Goal: Information Seeking & Learning: Learn about a topic

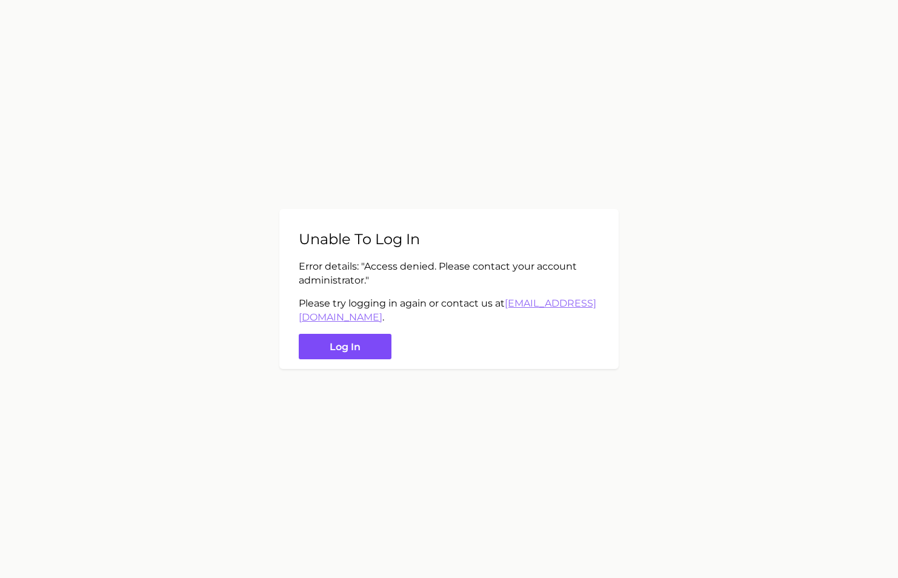
click at [365, 350] on button "Log in" at bounding box center [345, 347] width 93 height 26
click at [366, 342] on button "Log in" at bounding box center [345, 347] width 93 height 26
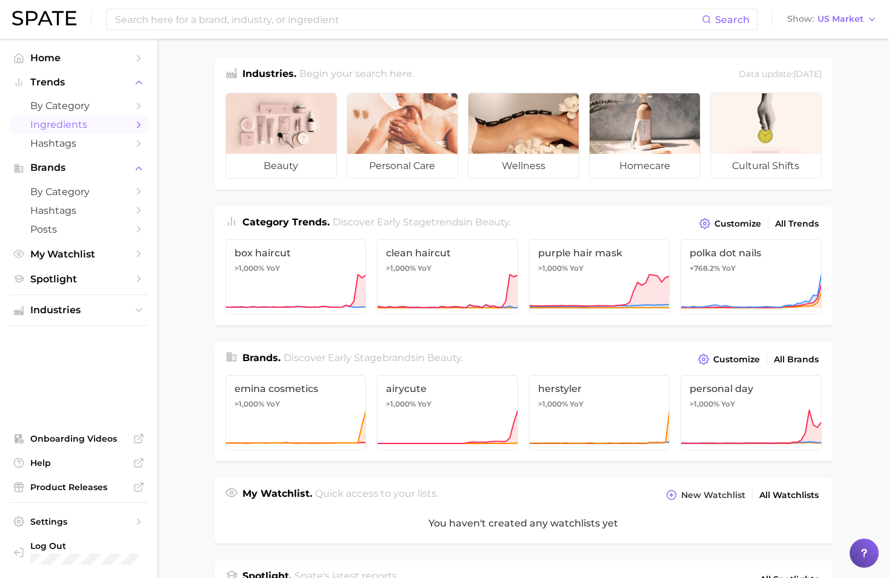
click at [70, 124] on span "Ingredients" at bounding box center [78, 125] width 97 height 12
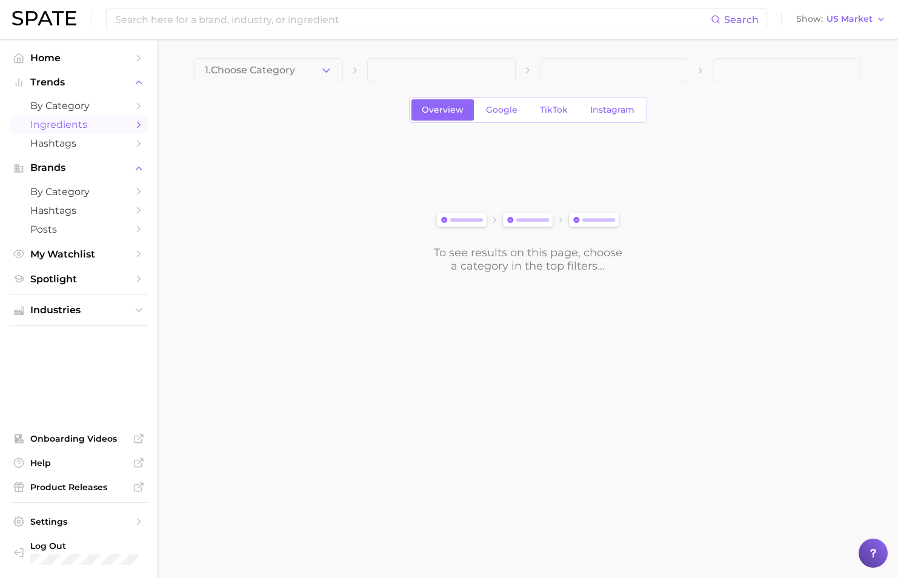
click at [474, 70] on span at bounding box center [441, 70] width 148 height 24
click at [231, 179] on div "To see results on this page, choose a category in the top filters..." at bounding box center [527, 205] width 666 height 135
click at [458, 108] on span "Overview" at bounding box center [443, 110] width 42 height 10
click at [441, 105] on span "Overview" at bounding box center [443, 110] width 42 height 10
click at [509, 114] on span "Google" at bounding box center [502, 110] width 32 height 10
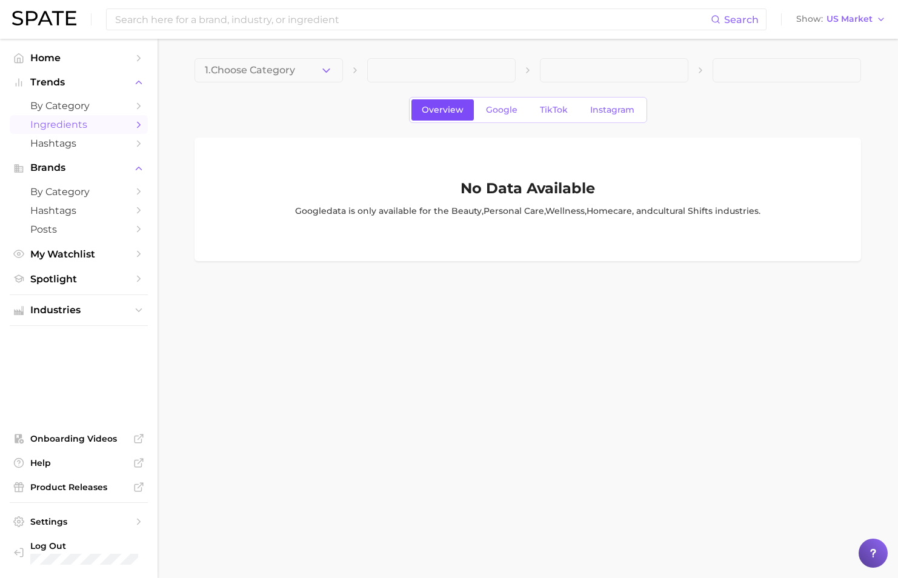
click at [424, 108] on span "Overview" at bounding box center [443, 110] width 42 height 10
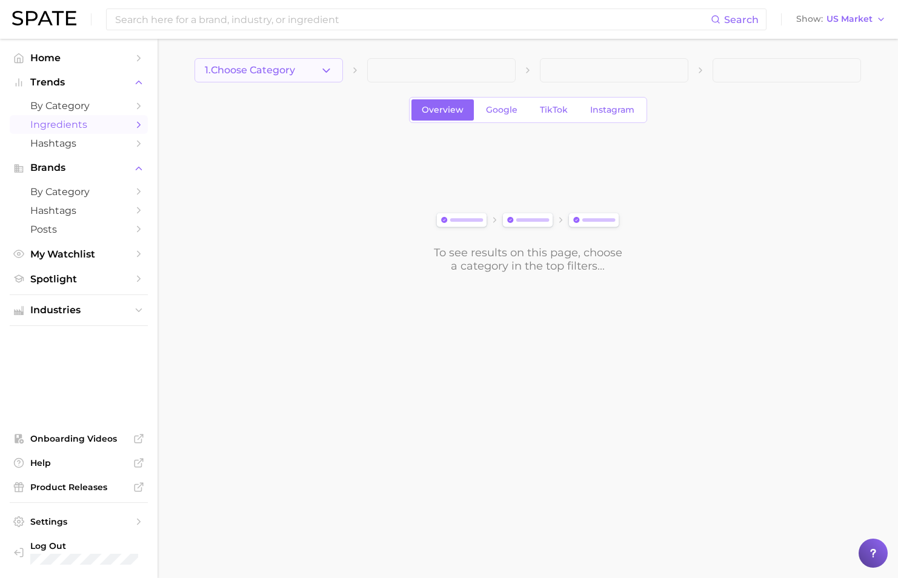
click at [279, 63] on button "1. Choose Category" at bounding box center [268, 70] width 148 height 24
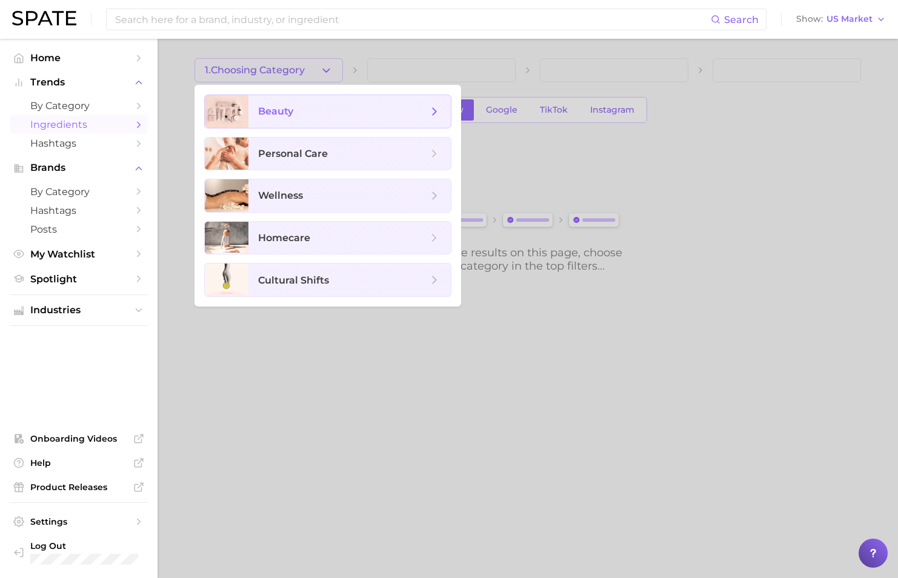
click at [336, 111] on span "beauty" at bounding box center [343, 111] width 170 height 13
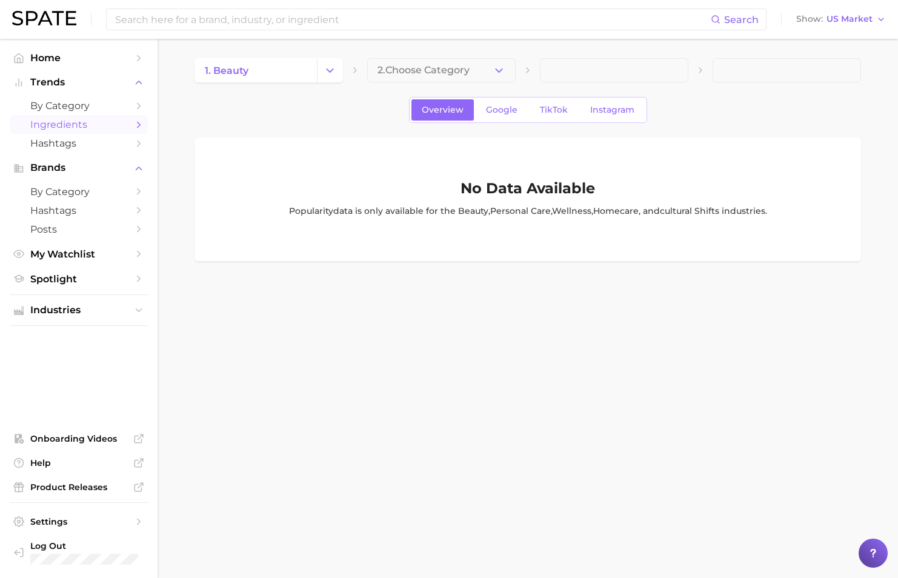
click at [477, 74] on button "2. Choose Category" at bounding box center [441, 70] width 148 height 24
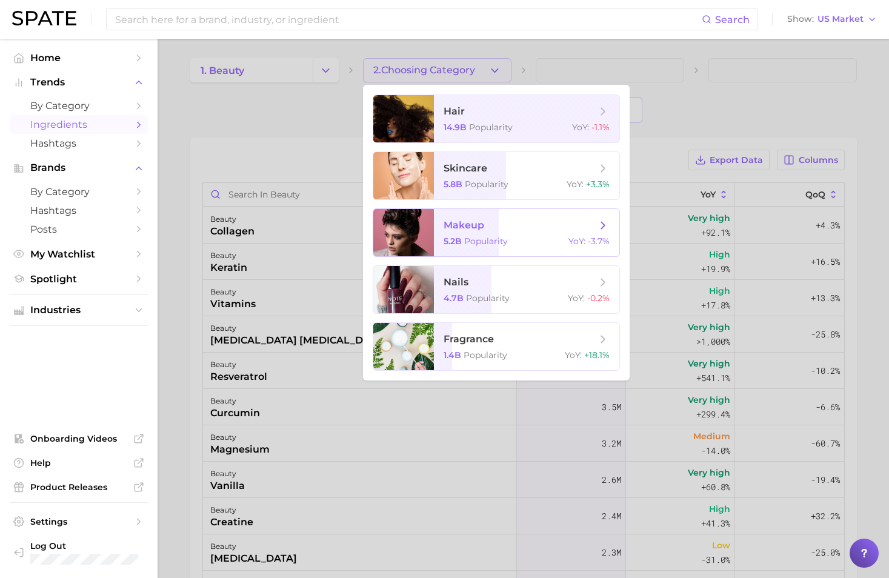
click at [571, 233] on span "makeup 5.2b Popularity YoY : -3.7%" at bounding box center [526, 232] width 185 height 47
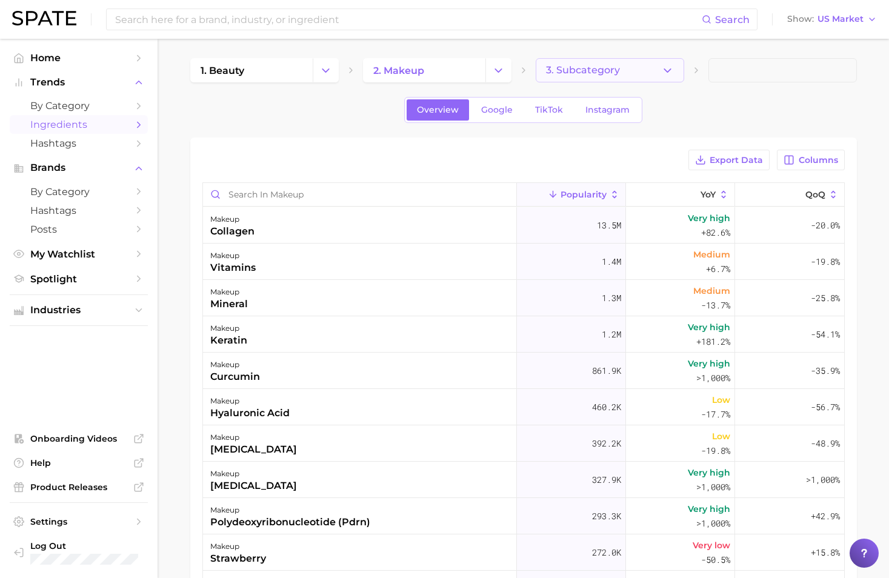
click at [631, 67] on button "3. Subcategory" at bounding box center [610, 70] width 148 height 24
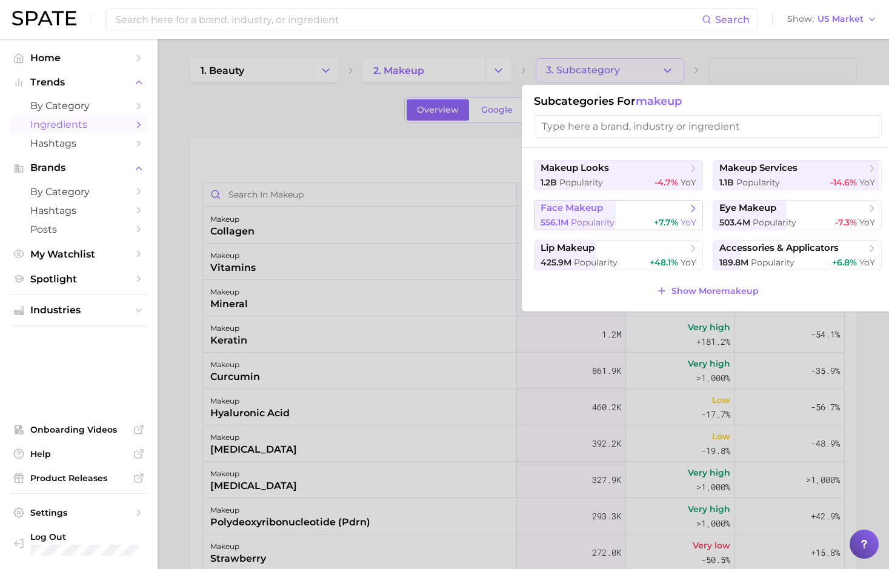
click at [624, 210] on span "face makeup" at bounding box center [613, 208] width 147 height 12
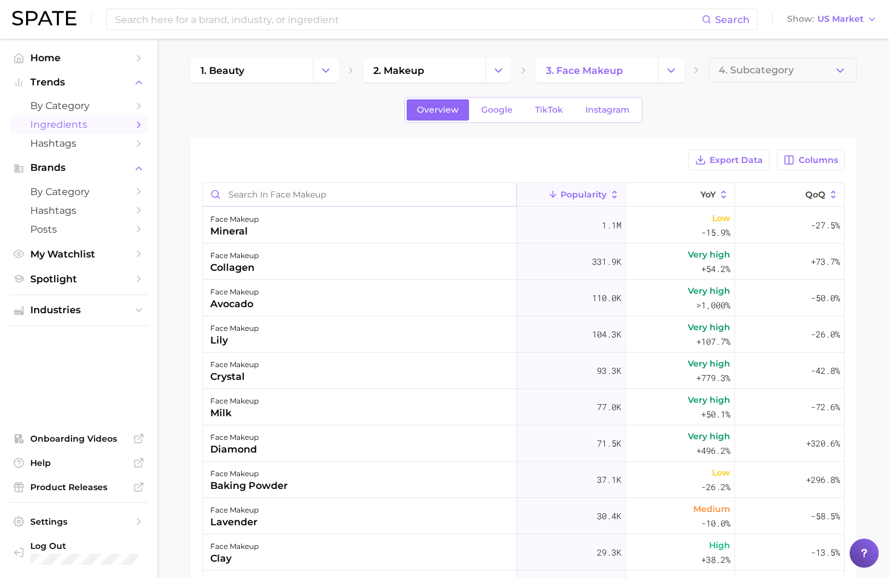
click at [386, 201] on input "Search in face makeup" at bounding box center [359, 194] width 313 height 23
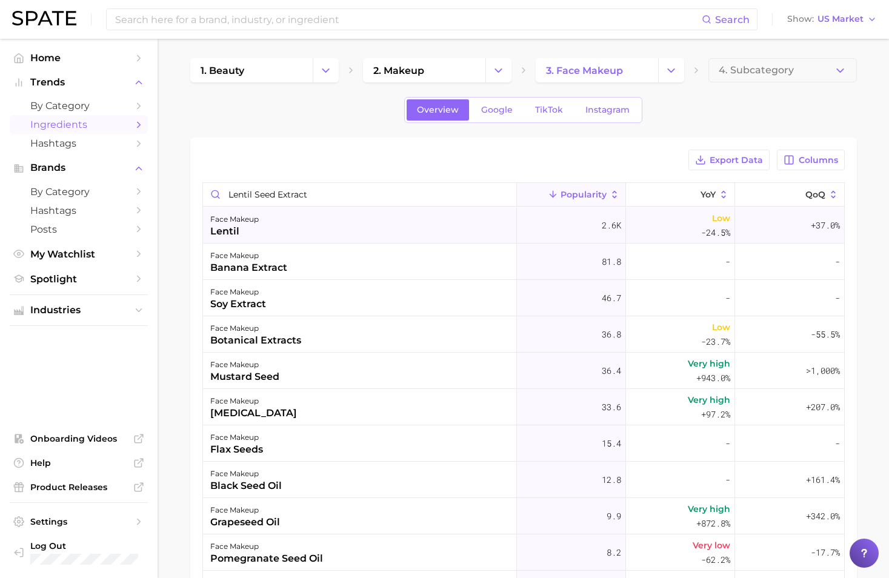
click at [352, 234] on div "face makeup lentil" at bounding box center [360, 225] width 314 height 36
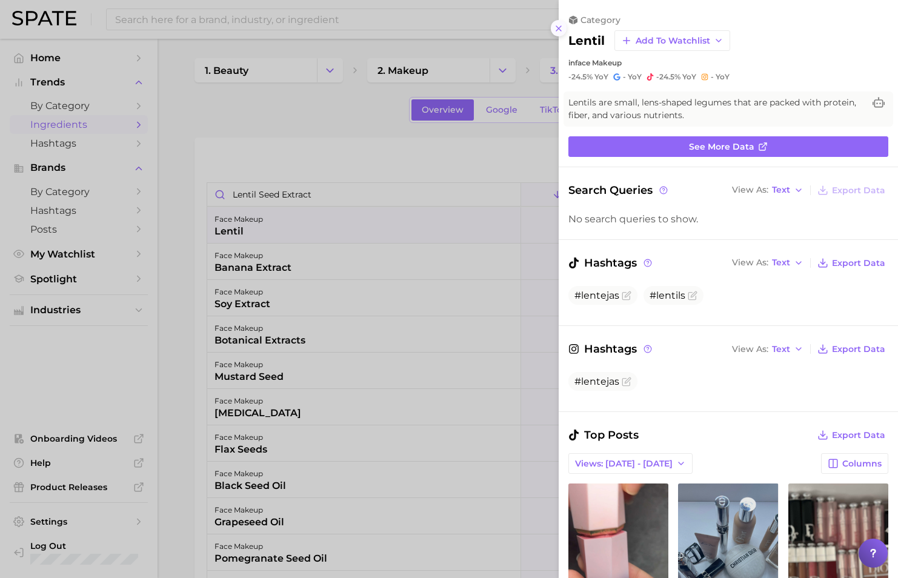
click at [557, 24] on icon at bounding box center [559, 29] width 10 height 10
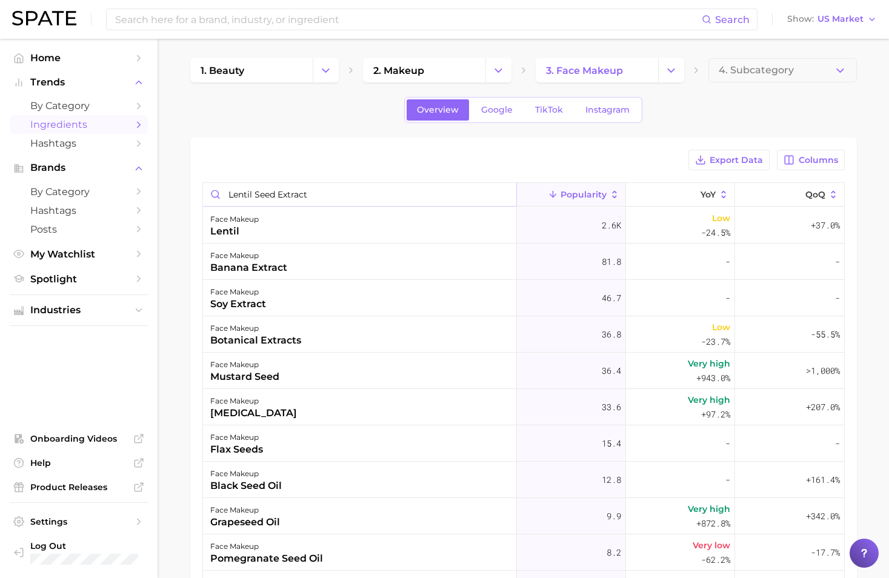
click at [302, 197] on input "lentil seed extract" at bounding box center [359, 194] width 313 height 23
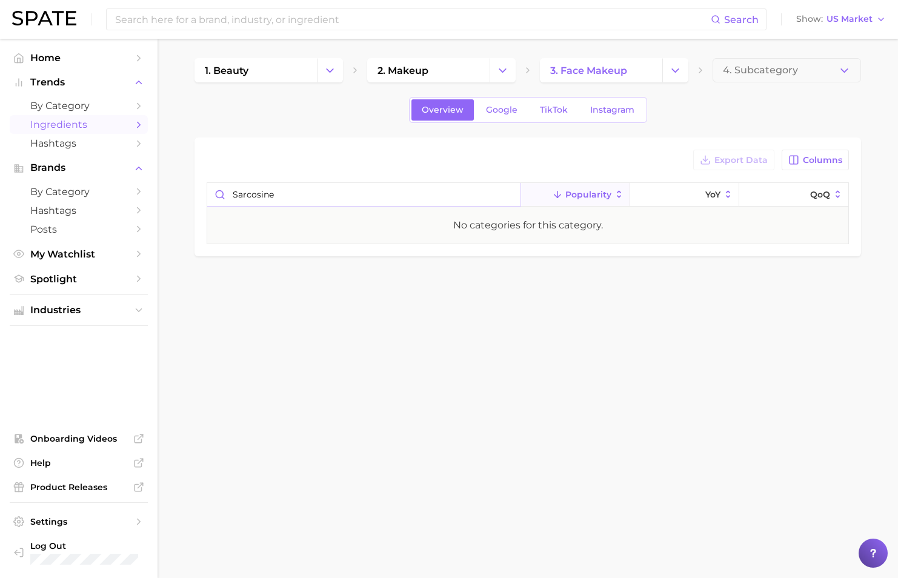
click at [300, 193] on input "sarcosine" at bounding box center [363, 194] width 313 height 23
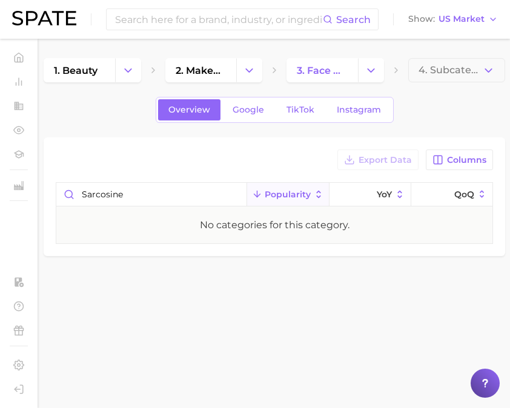
click at [402, 372] on body "Search Show US Market Home Trends by Category Ingredients Hashtags Brands by Ca…" at bounding box center [255, 204] width 510 height 408
click at [162, 200] on input "sarcosine" at bounding box center [151, 194] width 190 height 23
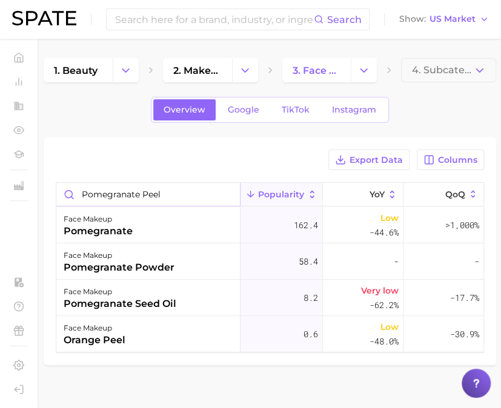
type input "pomegranate peel"
click at [227, 192] on input "pomegranate peel" at bounding box center [148, 194] width 184 height 23
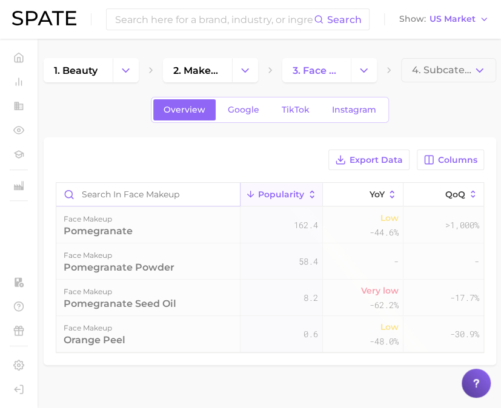
paste input "Sarcosin"
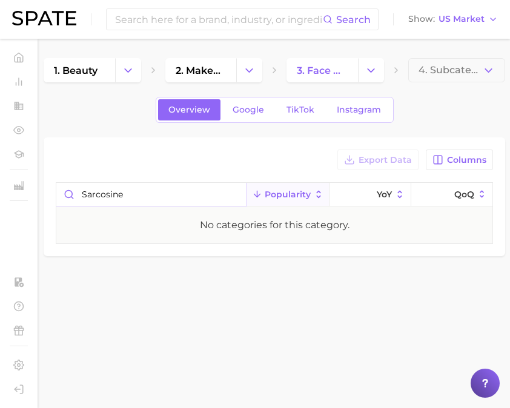
click at [165, 194] on input "Sarcosine" at bounding box center [151, 194] width 190 height 23
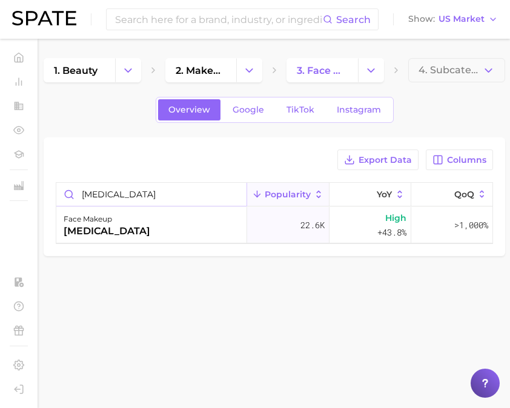
type input "[MEDICAL_DATA]"
click at [211, 304] on main "1. beauty 2. makeup 3. face makeup 4. Subcategory Overview Google TikTok Instag…" at bounding box center [274, 178] width 471 height 278
click at [203, 219] on div "face makeup [MEDICAL_DATA]" at bounding box center [151, 225] width 191 height 36
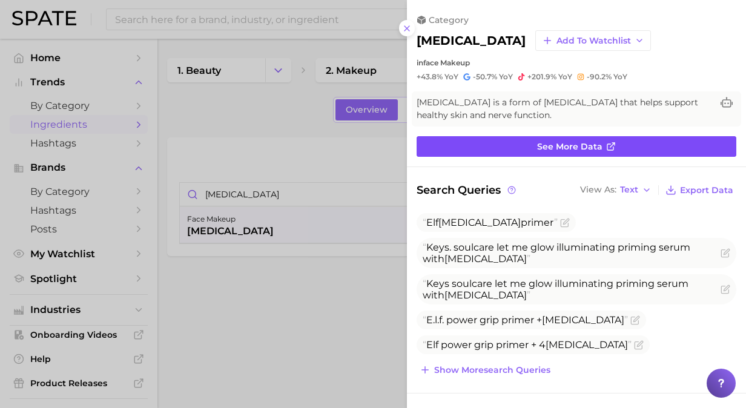
click at [532, 148] on link "See more data" at bounding box center [577, 146] width 320 height 21
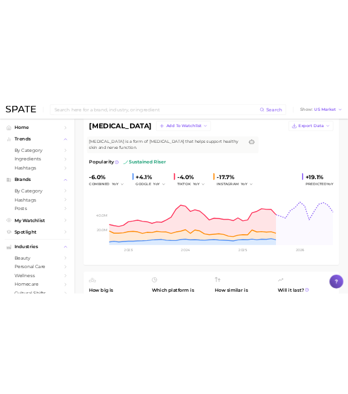
scroll to position [99, 0]
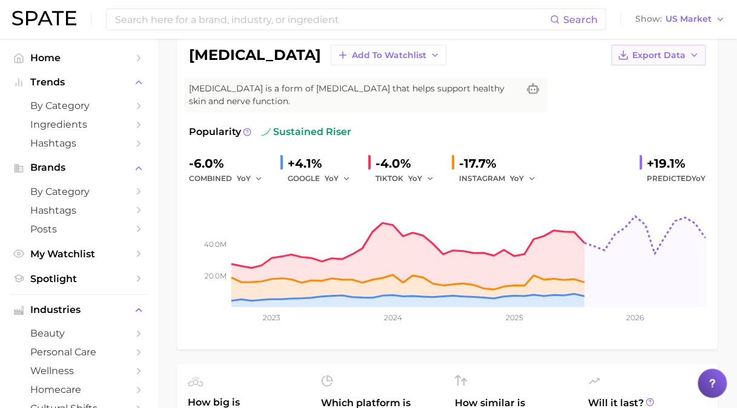
click at [695, 52] on icon "button" at bounding box center [694, 55] width 10 height 10
click at [668, 97] on span "Time Series Image" at bounding box center [633, 100] width 81 height 10
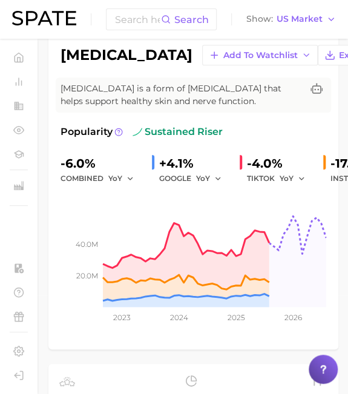
click at [95, 27] on div "Search Show US Market" at bounding box center [174, 19] width 324 height 39
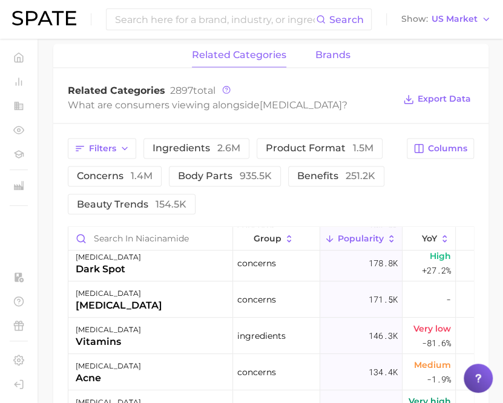
scroll to position [217, 0]
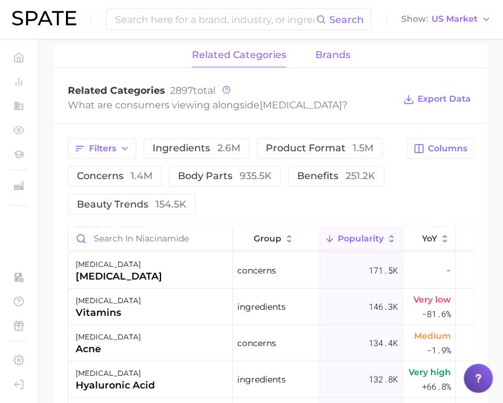
click at [343, 61] on span "brands" at bounding box center [333, 55] width 35 height 11
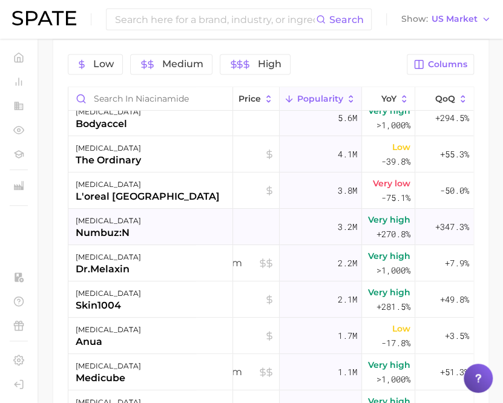
scroll to position [12, 0]
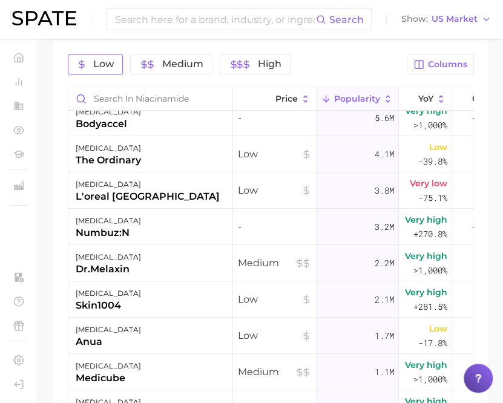
click at [87, 69] on span "Low" at bounding box center [95, 64] width 37 height 10
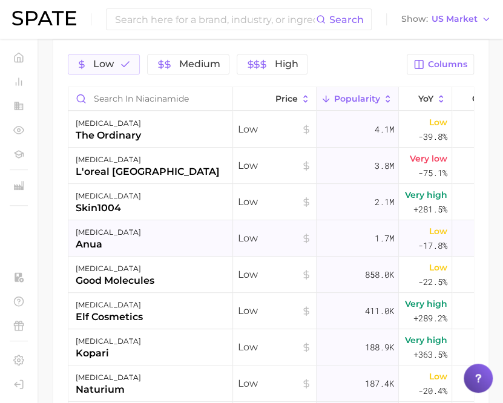
scroll to position [0, 0]
click at [120, 70] on icon "button" at bounding box center [125, 64] width 11 height 11
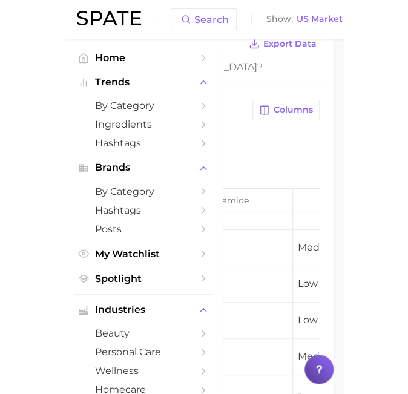
scroll to position [644, 0]
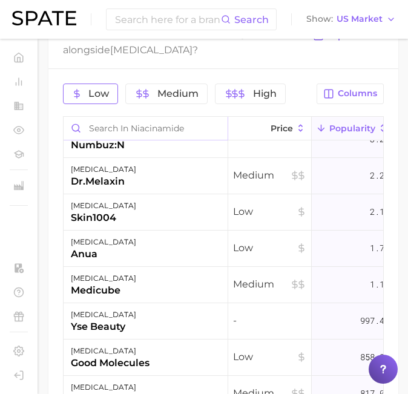
click at [164, 140] on input "Search in niacinamide" at bounding box center [146, 128] width 164 height 23
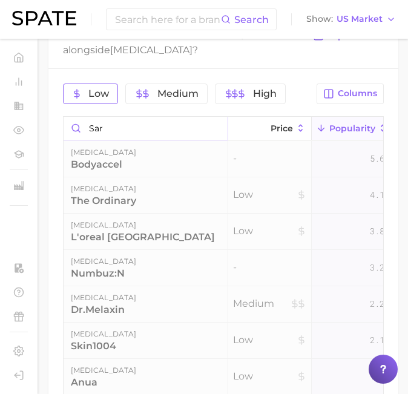
scroll to position [632, 0]
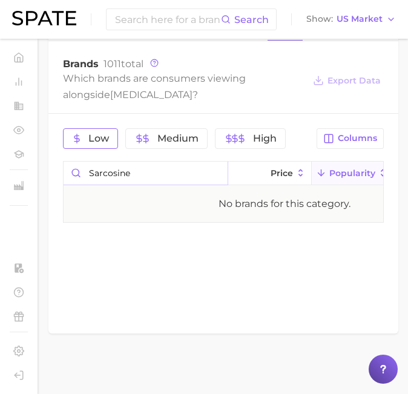
type input "sarcosine"
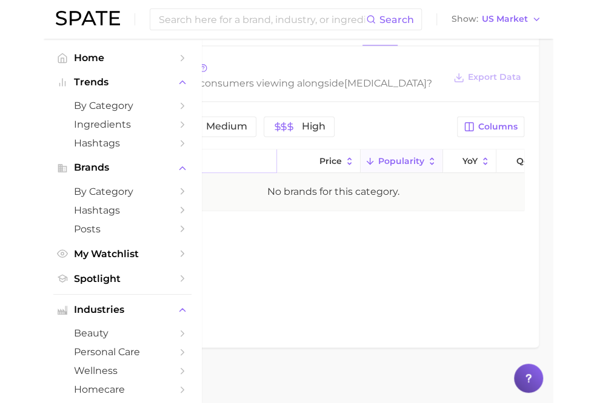
scroll to position [580, 0]
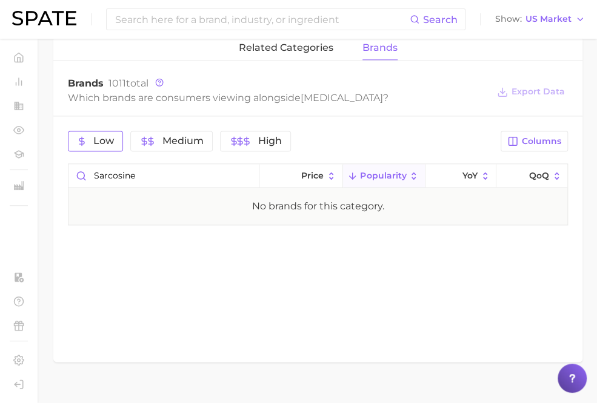
click at [347, 287] on div "related categories brands Brands 1011 total Which brands are consumers viewing …" at bounding box center [317, 199] width 529 height 326
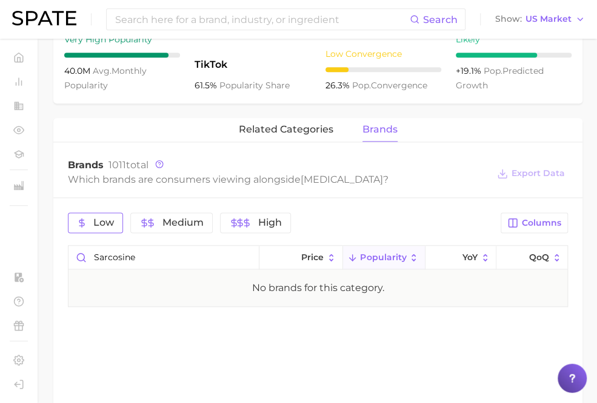
scroll to position [441, 0]
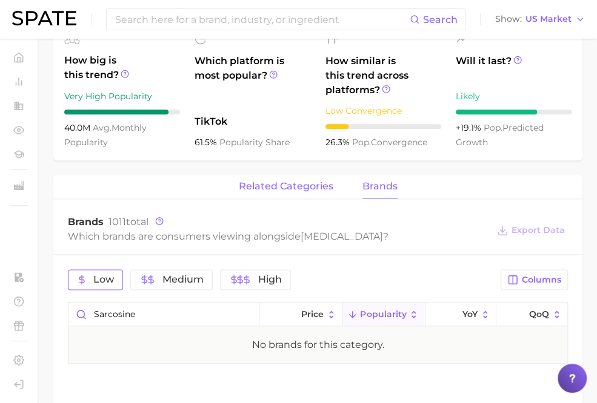
click at [300, 183] on span "related categories" at bounding box center [286, 186] width 95 height 11
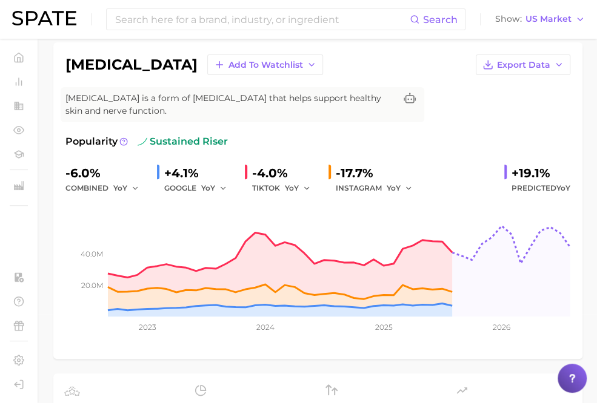
scroll to position [0, 0]
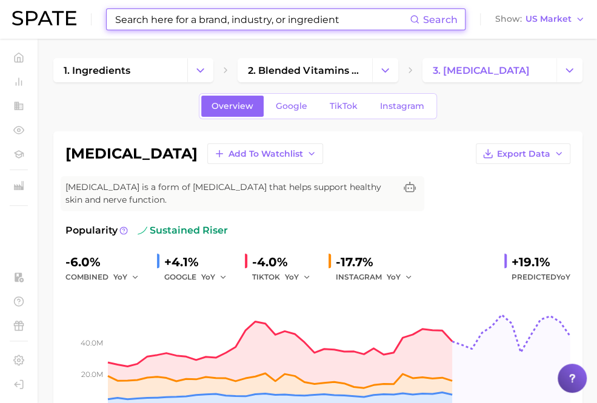
click at [155, 15] on input at bounding box center [262, 19] width 296 height 21
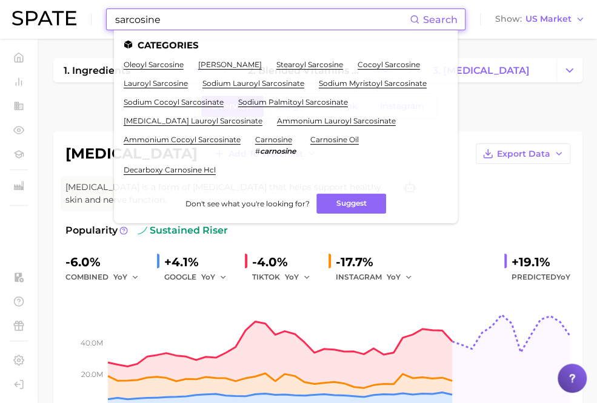
type input "sarcosine"
click at [443, 20] on span "Search" at bounding box center [440, 20] width 35 height 12
click at [145, 65] on link "oleoyl sarcosine" at bounding box center [154, 64] width 60 height 9
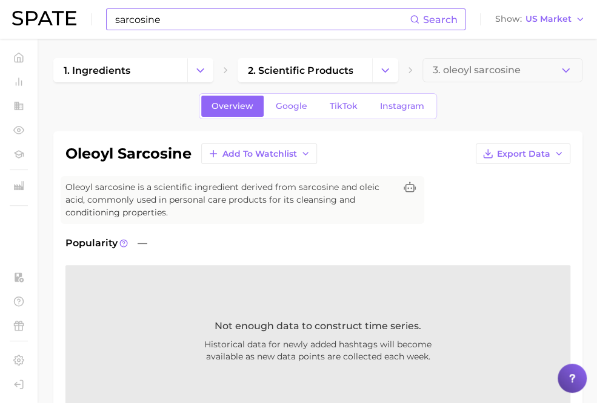
click at [281, 19] on input "sarcosine" at bounding box center [262, 19] width 296 height 21
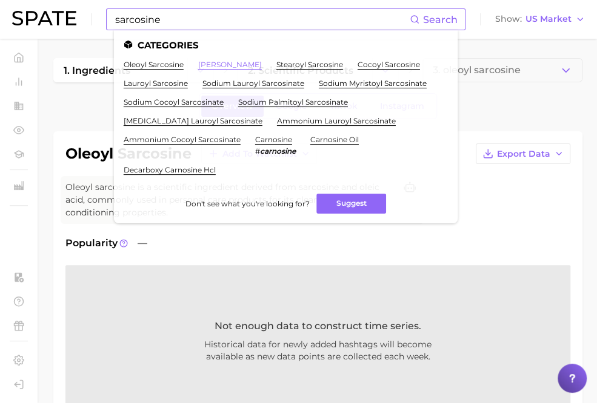
click at [247, 67] on link "[PERSON_NAME]" at bounding box center [230, 64] width 64 height 9
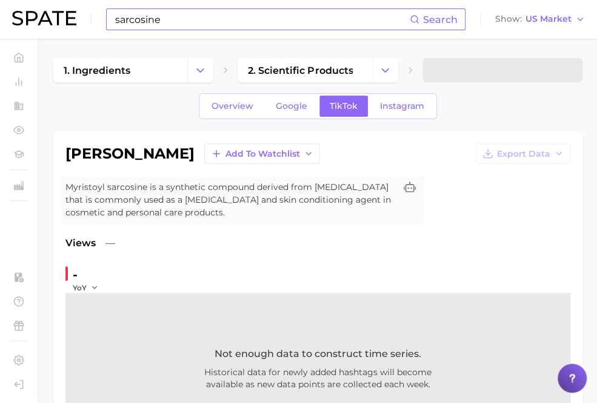
click at [200, 25] on input "sarcosine" at bounding box center [262, 19] width 296 height 21
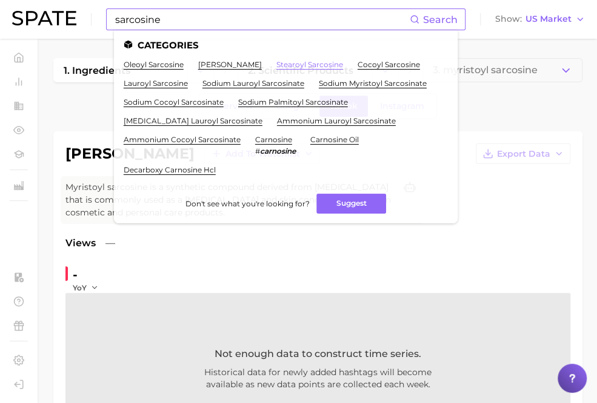
click at [328, 67] on link "stearoyl sarcosine" at bounding box center [309, 64] width 67 height 9
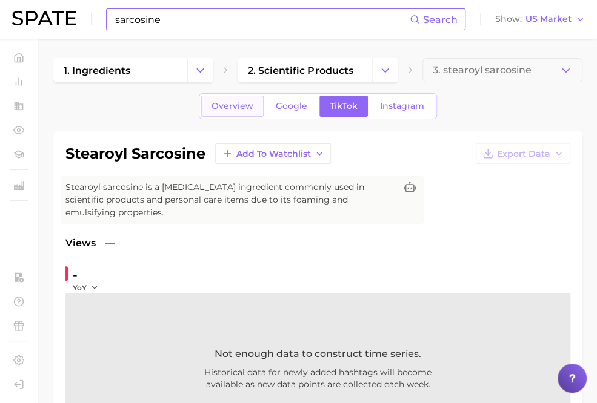
click at [227, 107] on span "Overview" at bounding box center [232, 106] width 42 height 10
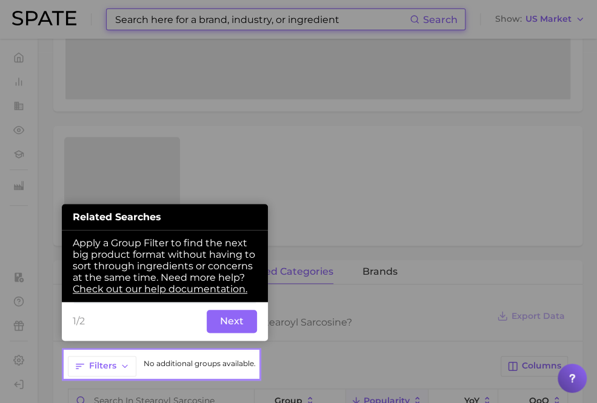
scroll to position [353, 0]
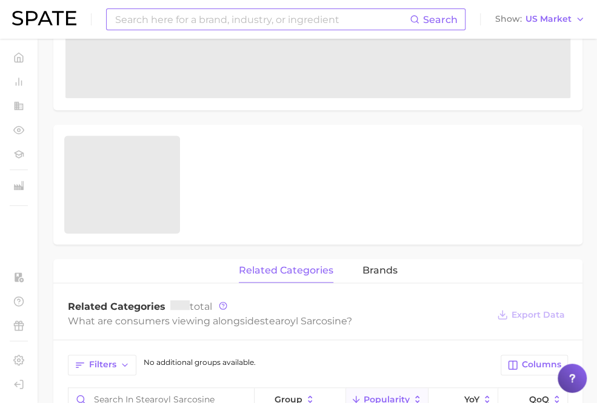
scroll to position [0, 0]
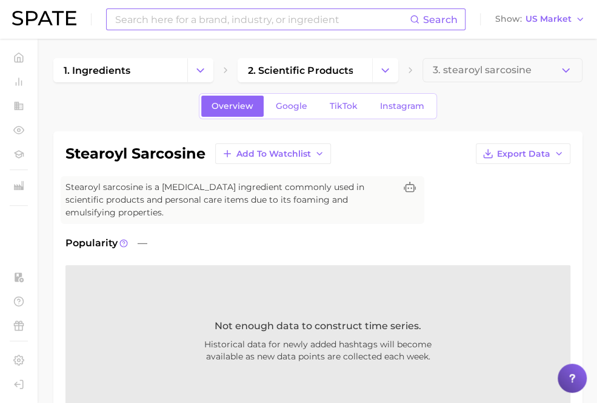
click at [141, 24] on input at bounding box center [262, 19] width 296 height 21
click at [437, 18] on span "Search" at bounding box center [440, 20] width 35 height 12
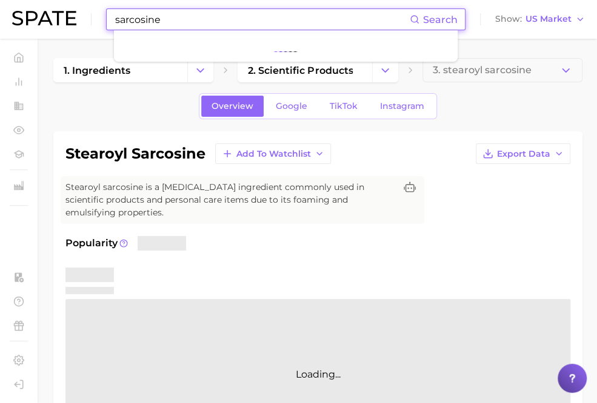
click at [431, 251] on div "Popularity Loading..." at bounding box center [317, 343] width 505 height 214
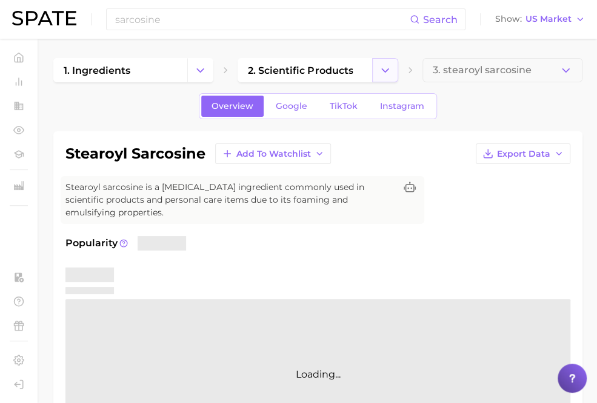
click at [382, 67] on icon "Change Category" at bounding box center [385, 70] width 13 height 13
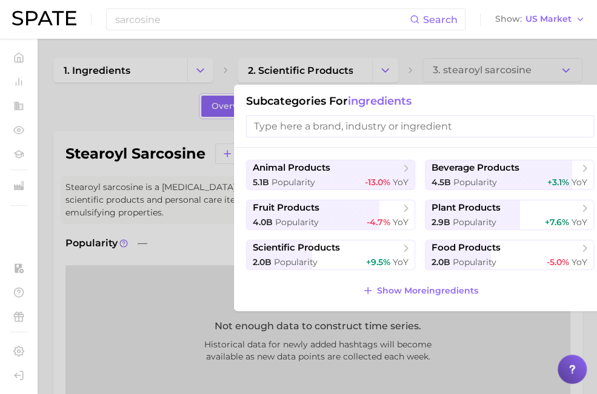
click at [120, 121] on div at bounding box center [298, 197] width 597 height 394
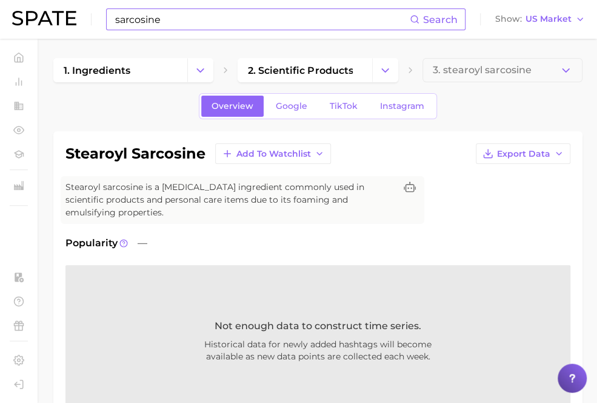
click at [181, 22] on input "sarcosine" at bounding box center [262, 19] width 296 height 21
click at [107, 115] on div "Overview Google TikTok Instagram" at bounding box center [317, 106] width 529 height 26
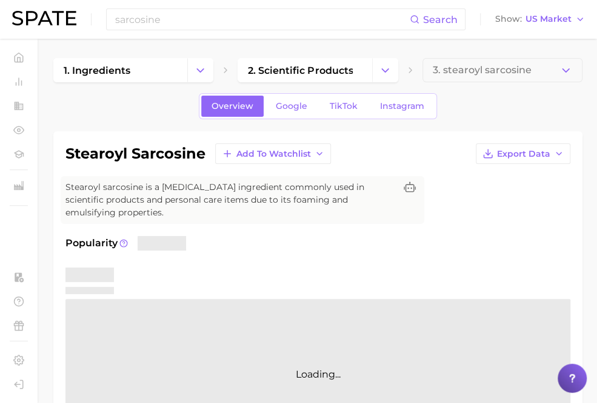
click at [465, 245] on div "Popularity" at bounding box center [317, 243] width 505 height 15
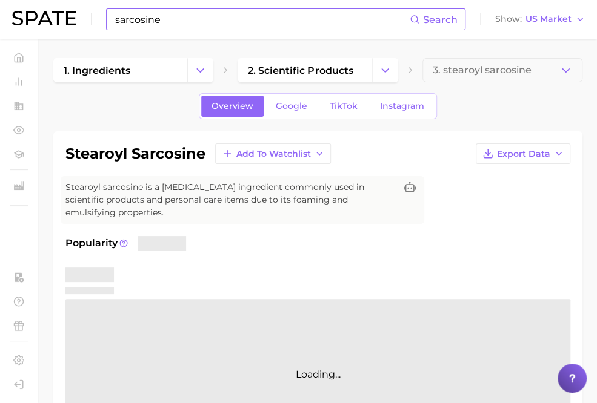
click at [257, 20] on input "sarcosine" at bounding box center [262, 19] width 296 height 21
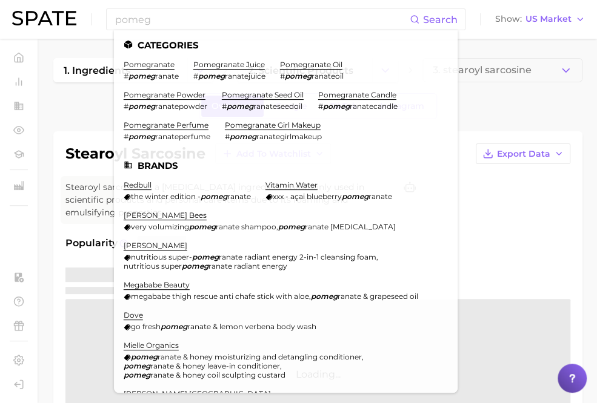
click at [69, 106] on div "Overview Google TikTok Instagram" at bounding box center [317, 106] width 529 height 26
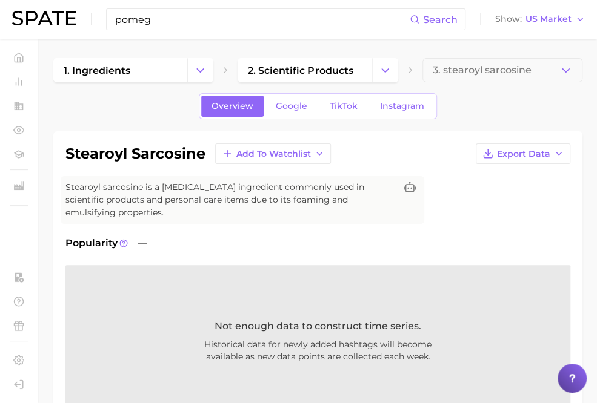
type input "sarcosine"
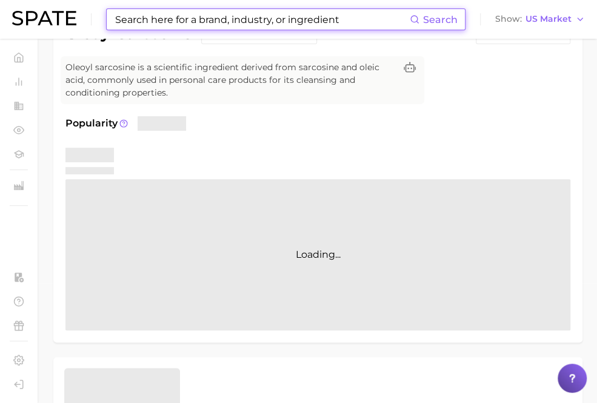
scroll to position [19, 0]
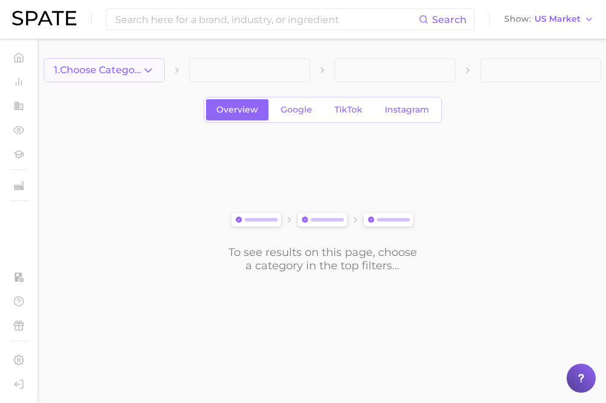
click at [137, 66] on span "1. Choose Category" at bounding box center [98, 70] width 88 height 11
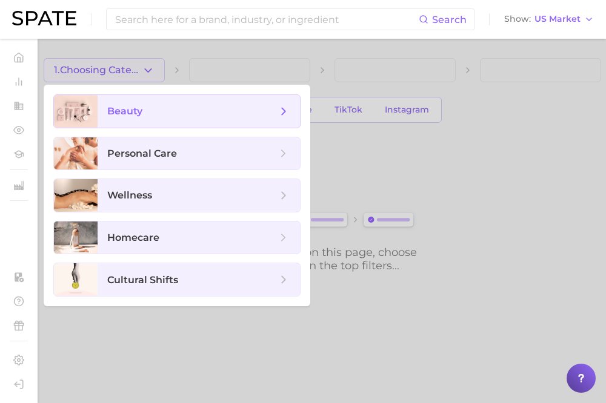
click at [156, 108] on span "beauty" at bounding box center [192, 111] width 170 height 13
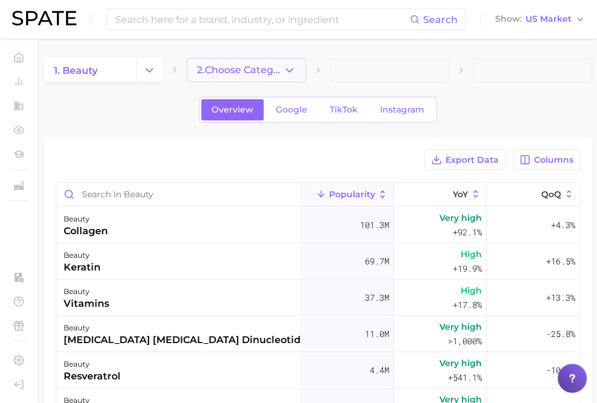
click at [254, 68] on span "2. Choose Category" at bounding box center [239, 70] width 85 height 11
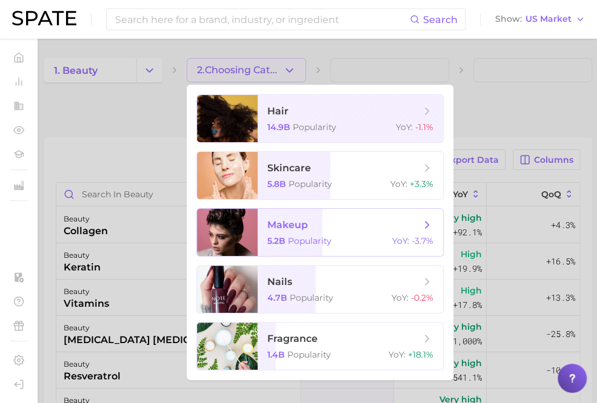
click at [393, 237] on span "YoY :" at bounding box center [400, 241] width 17 height 11
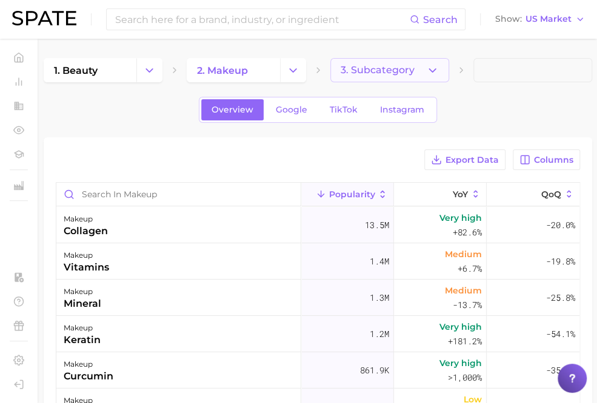
click at [381, 70] on span "3. Subcategory" at bounding box center [377, 70] width 74 height 11
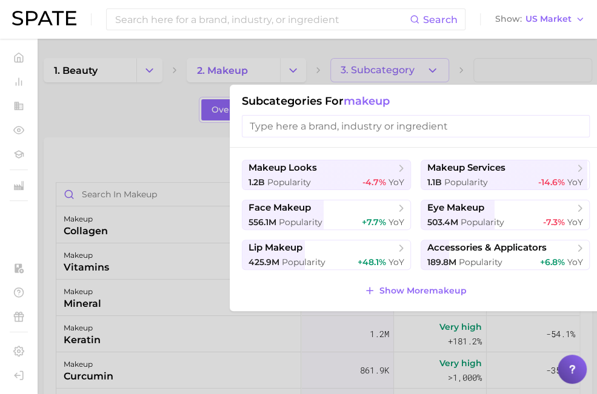
click at [145, 153] on div at bounding box center [298, 197] width 597 height 394
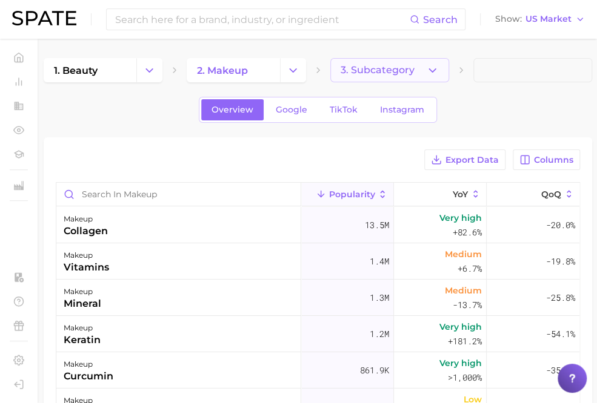
click at [350, 68] on span "3. Subcategory" at bounding box center [377, 70] width 74 height 11
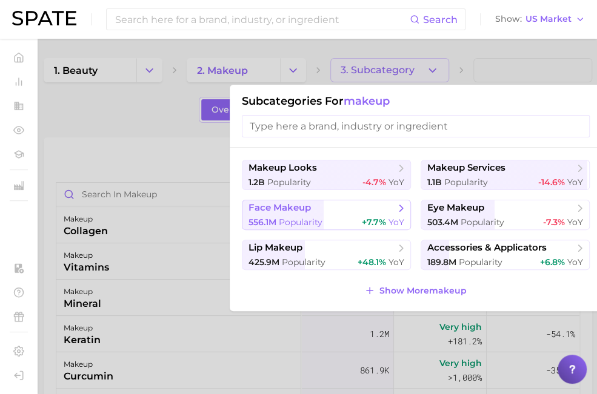
click at [344, 211] on span "face makeup" at bounding box center [321, 208] width 147 height 12
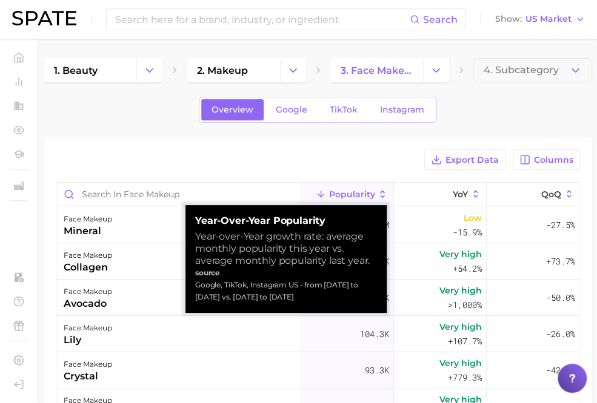
drag, startPoint x: 451, startPoint y: 191, endPoint x: 131, endPoint y: 171, distance: 321.1
click at [131, 171] on div "Export Data Columns Popularity YoY QoQ face makeup mineral 1.1m Low -15.9% -27.…" at bounding box center [318, 368] width 524 height 436
click at [453, 194] on span "YoY" at bounding box center [460, 195] width 15 height 10
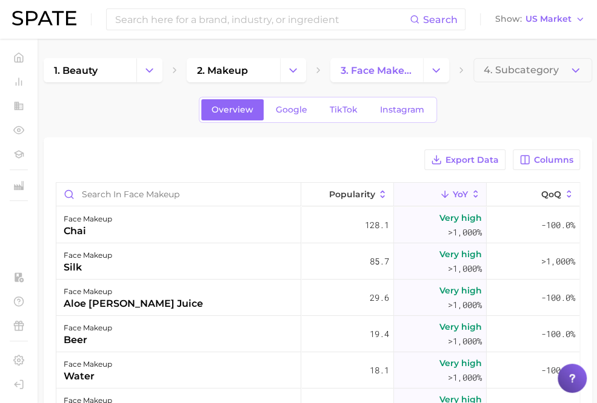
click at [545, 114] on div "Overview Google TikTok Instagram" at bounding box center [318, 110] width 548 height 26
click at [563, 74] on button "4. Subcategory" at bounding box center [532, 70] width 119 height 24
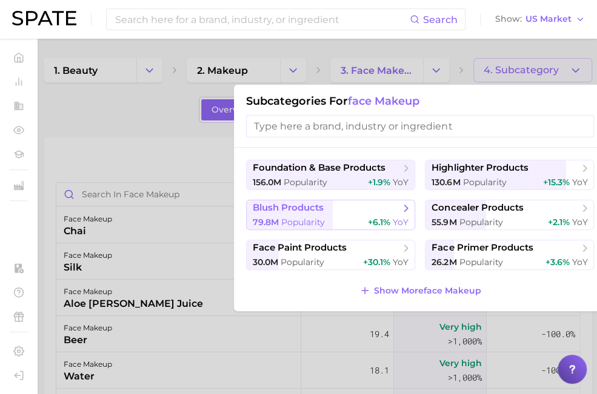
scroll to position [0, 9]
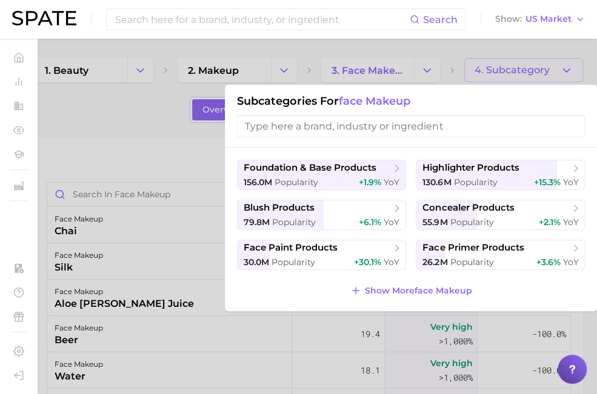
click at [107, 136] on div at bounding box center [298, 197] width 597 height 394
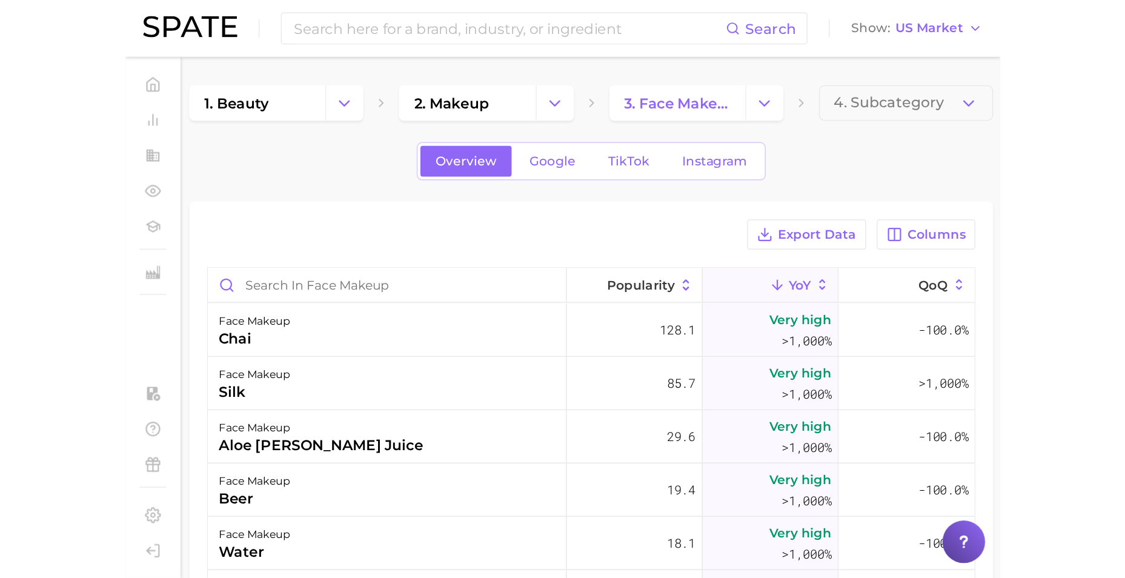
scroll to position [0, 0]
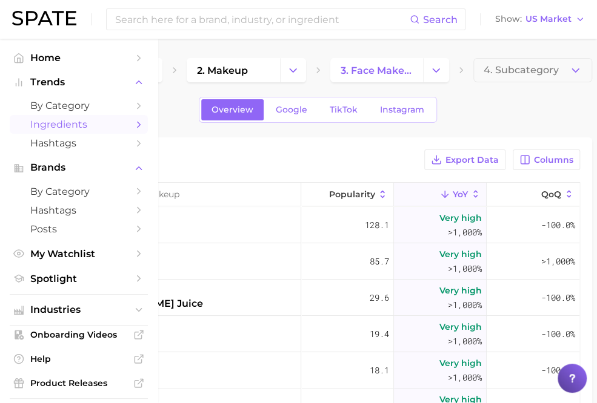
click at [133, 124] on icon "Sidebar" at bounding box center [138, 124] width 11 height 11
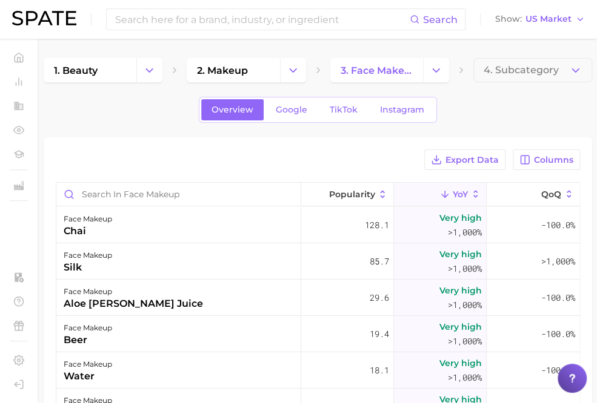
click at [177, 121] on div "Overview Google TikTok Instagram" at bounding box center [318, 110] width 548 height 26
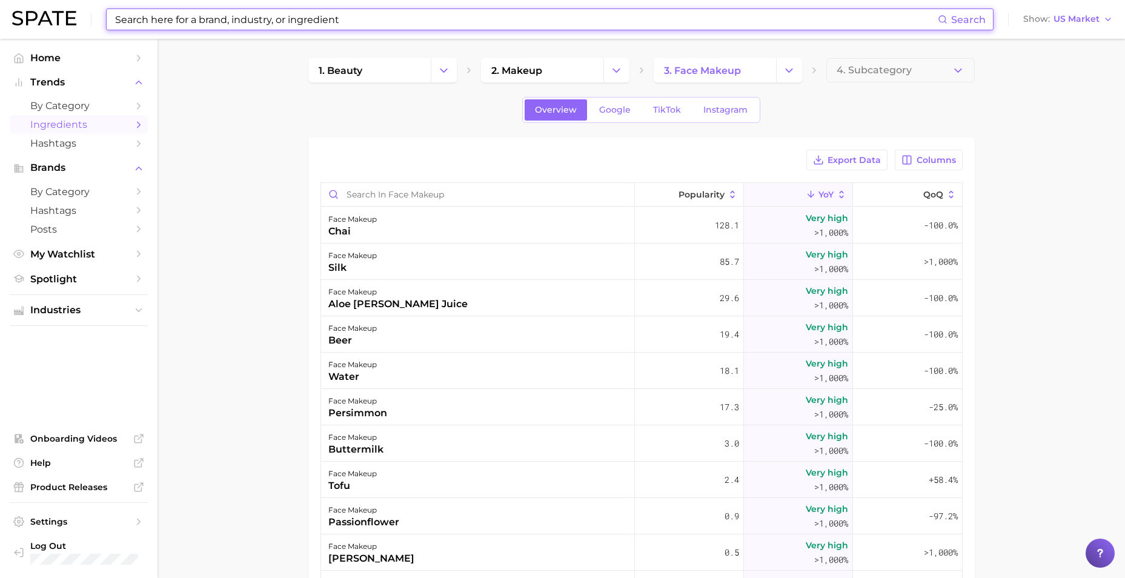
click at [449, 17] on input at bounding box center [526, 19] width 824 height 21
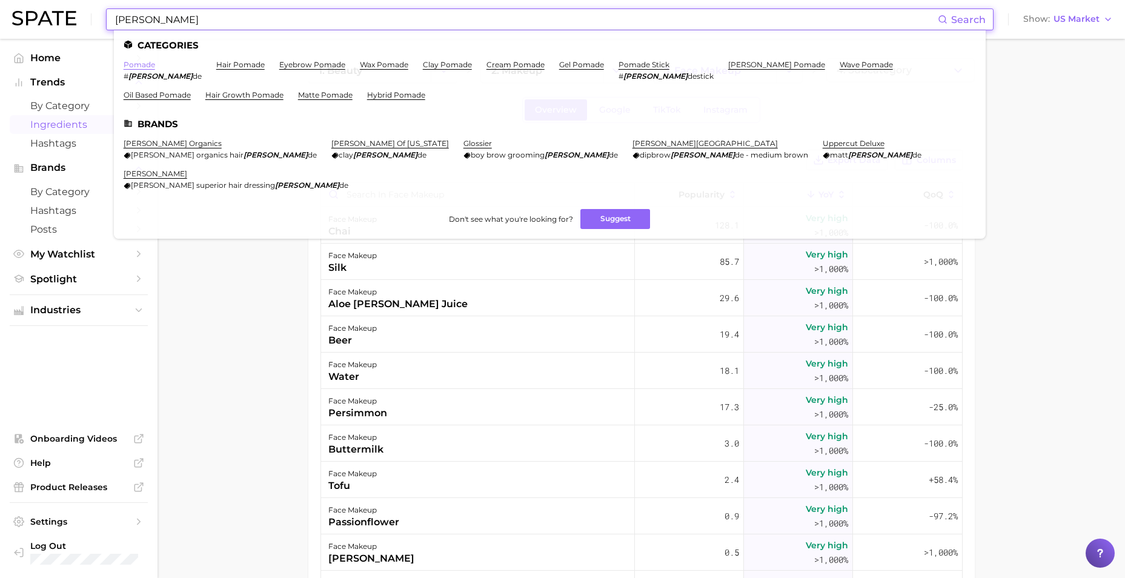
type input "[PERSON_NAME]"
click at [143, 64] on link "pomade" at bounding box center [140, 64] width 32 height 9
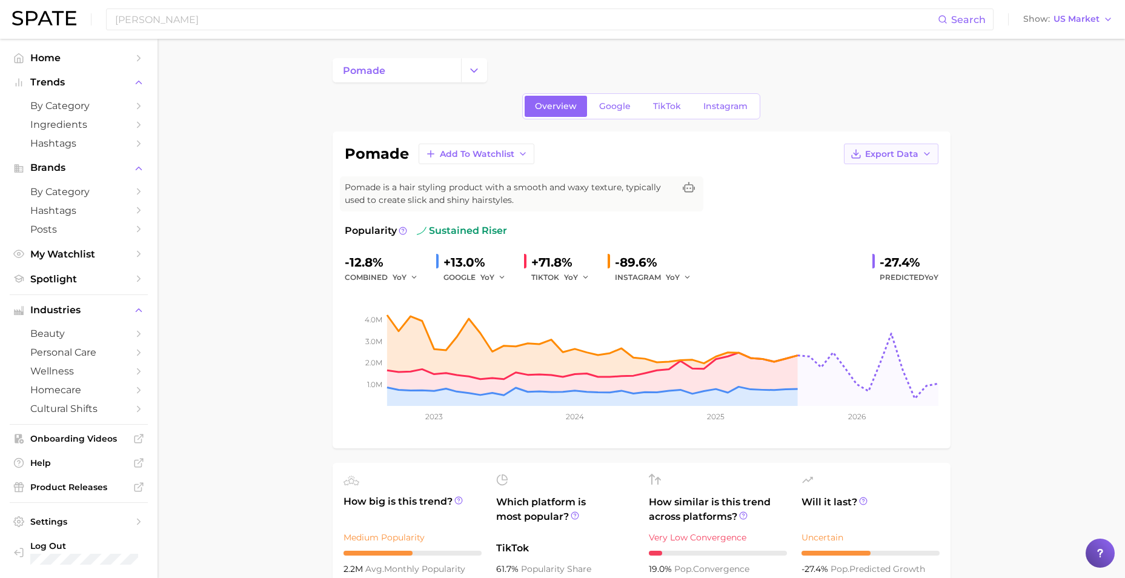
click at [897, 158] on span "Export Data" at bounding box center [891, 154] width 53 height 10
click at [897, 194] on button "Time Series Image" at bounding box center [871, 198] width 133 height 22
click at [303, 24] on input "[PERSON_NAME]" at bounding box center [526, 19] width 824 height 21
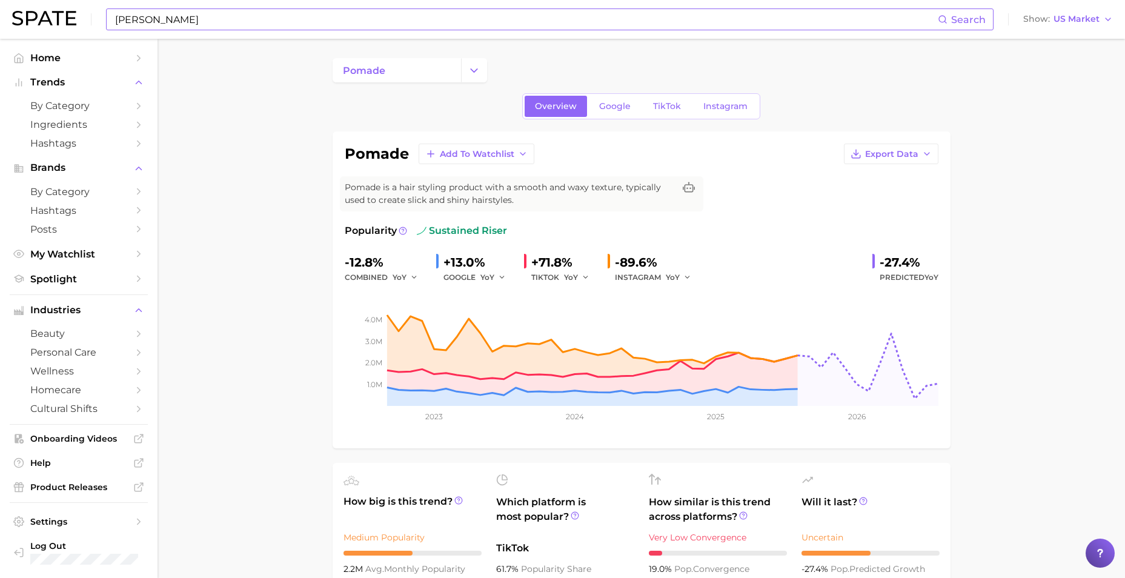
drag, startPoint x: 294, startPoint y: 35, endPoint x: 285, endPoint y: 21, distance: 16.6
click at [294, 35] on div "[PERSON_NAME] Search Show US Market" at bounding box center [562, 19] width 1101 height 39
click at [283, 16] on input "[PERSON_NAME]" at bounding box center [526, 19] width 824 height 21
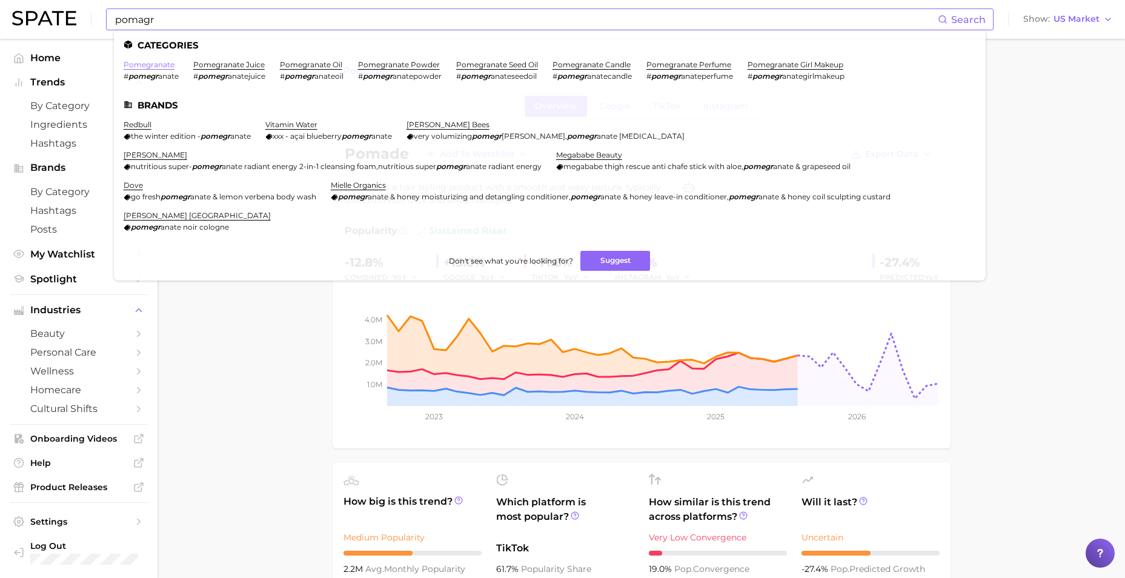
click at [150, 63] on link "pomegranate" at bounding box center [149, 64] width 51 height 9
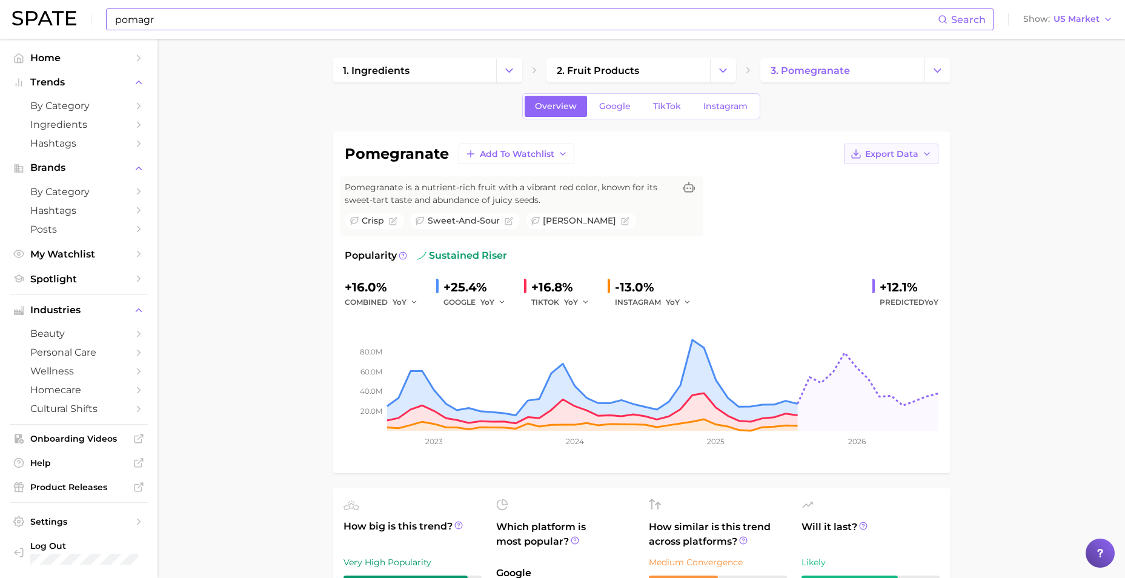
click at [897, 158] on icon "button" at bounding box center [927, 154] width 10 height 10
click at [897, 202] on button "Time Series Image" at bounding box center [871, 198] width 133 height 22
drag, startPoint x: 294, startPoint y: 232, endPoint x: 278, endPoint y: 216, distance: 22.7
click at [177, 22] on input "pomagr" at bounding box center [526, 19] width 824 height 21
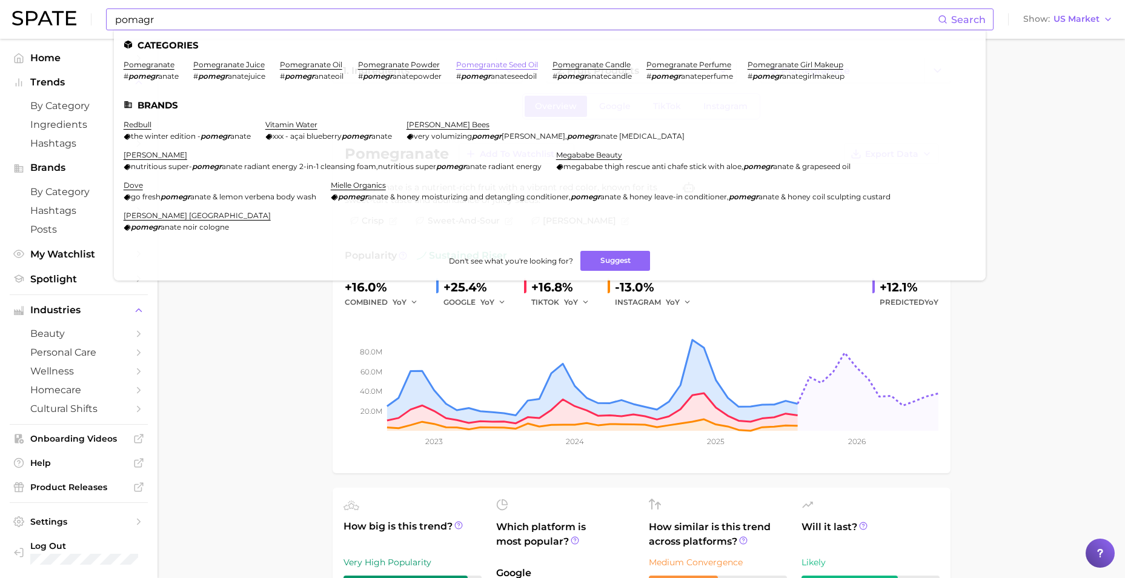
click at [492, 67] on link "pomegranate seed oil" at bounding box center [497, 64] width 82 height 9
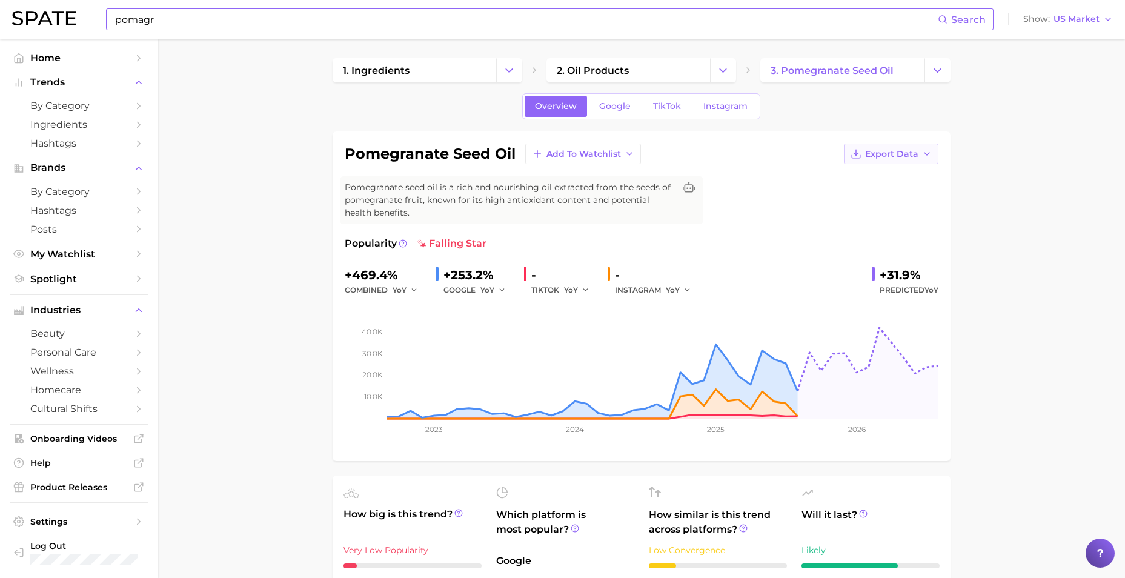
click at [897, 150] on icon "button" at bounding box center [927, 154] width 10 height 10
click at [897, 181] on button "Time Series CSV" at bounding box center [871, 176] width 133 height 22
click at [897, 158] on button "Export Data" at bounding box center [891, 154] width 95 height 21
click at [897, 195] on button "Time Series Image" at bounding box center [871, 198] width 133 height 22
click at [167, 24] on input "pomagr" at bounding box center [526, 19] width 824 height 21
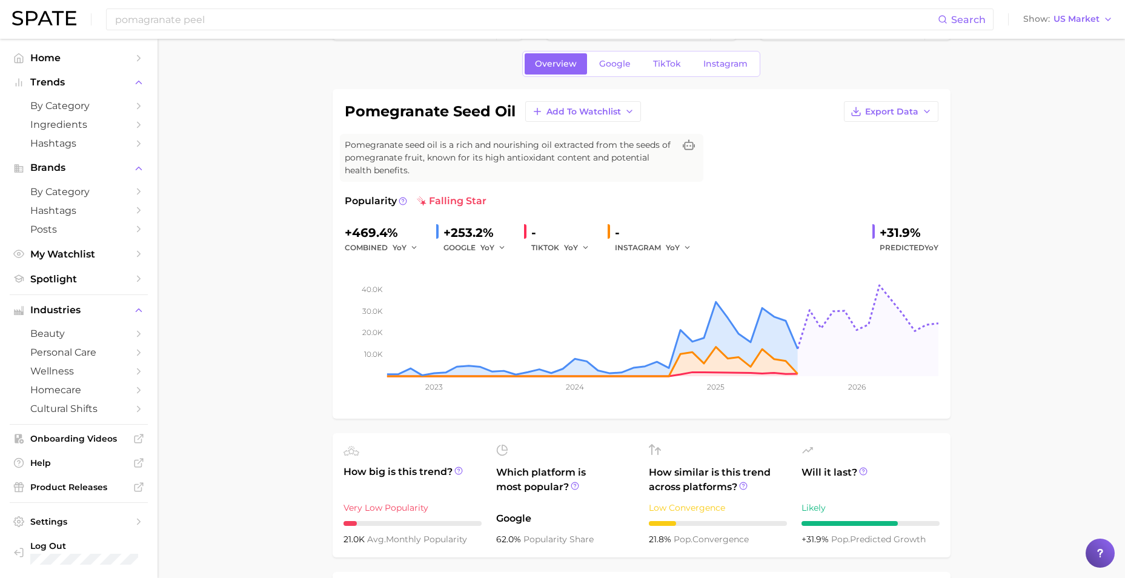
scroll to position [61, 0]
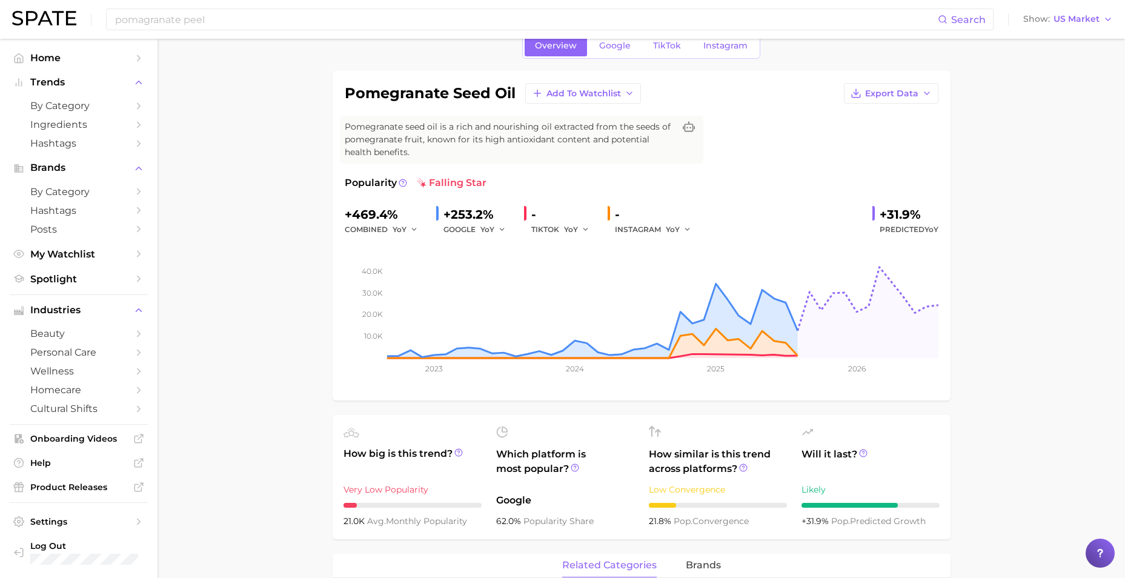
click at [453, 185] on span "falling star" at bounding box center [452, 183] width 70 height 15
drag, startPoint x: 453, startPoint y: 185, endPoint x: 441, endPoint y: 181, distance: 12.3
click at [441, 181] on span "falling star" at bounding box center [452, 183] width 70 height 15
click at [439, 181] on span "falling star" at bounding box center [452, 183] width 70 height 15
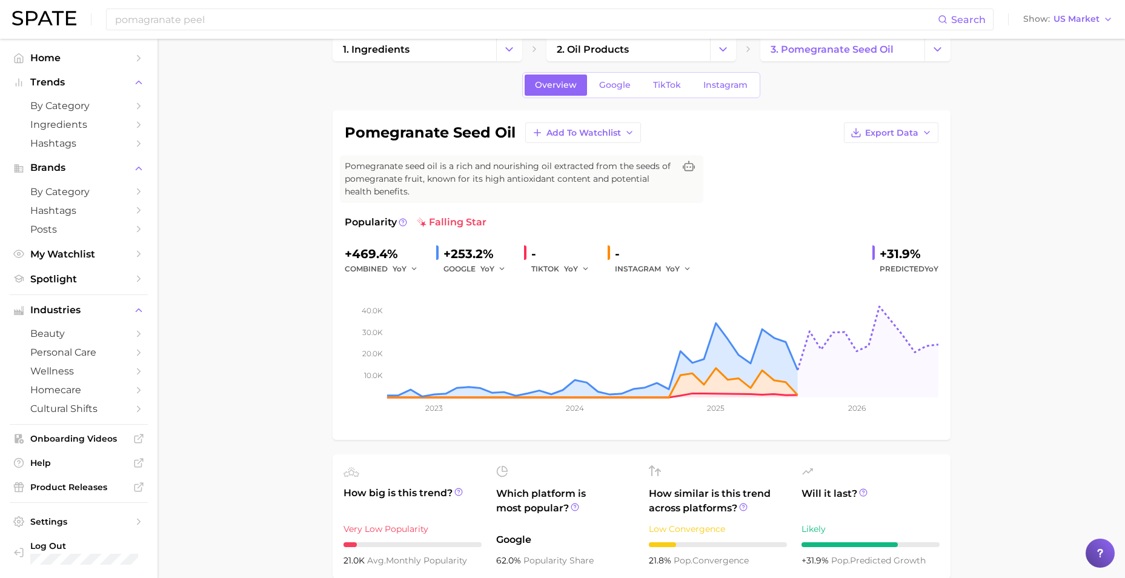
scroll to position [0, 0]
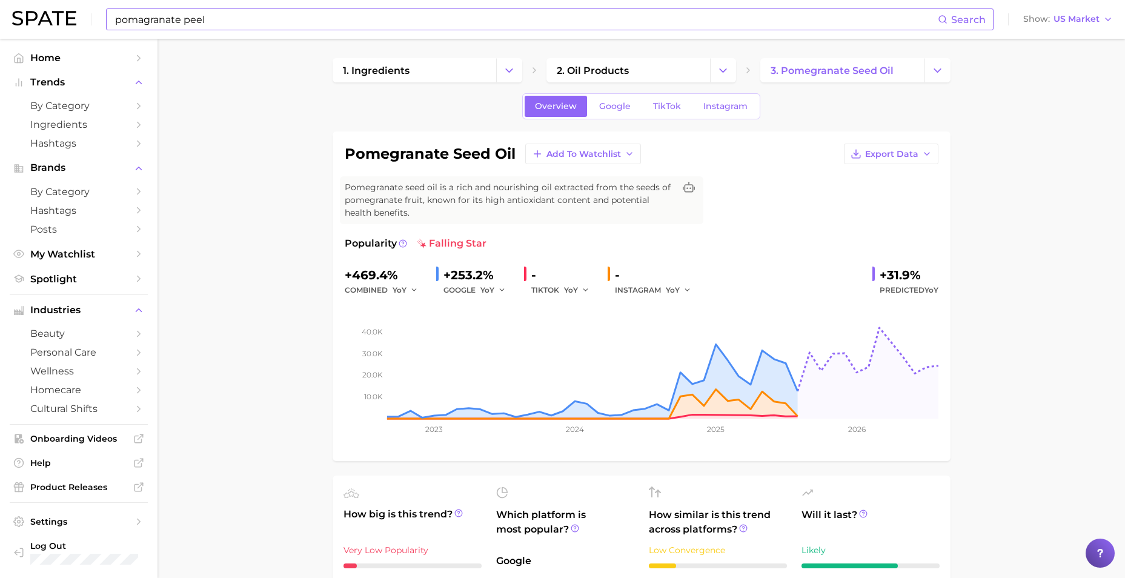
click at [248, 26] on input "pomagranate peel" at bounding box center [526, 19] width 824 height 21
drag, startPoint x: 245, startPoint y: 21, endPoint x: 182, endPoint y: 16, distance: 62.6
click at [182, 16] on input "pomagranate peel" at bounding box center [526, 19] width 824 height 21
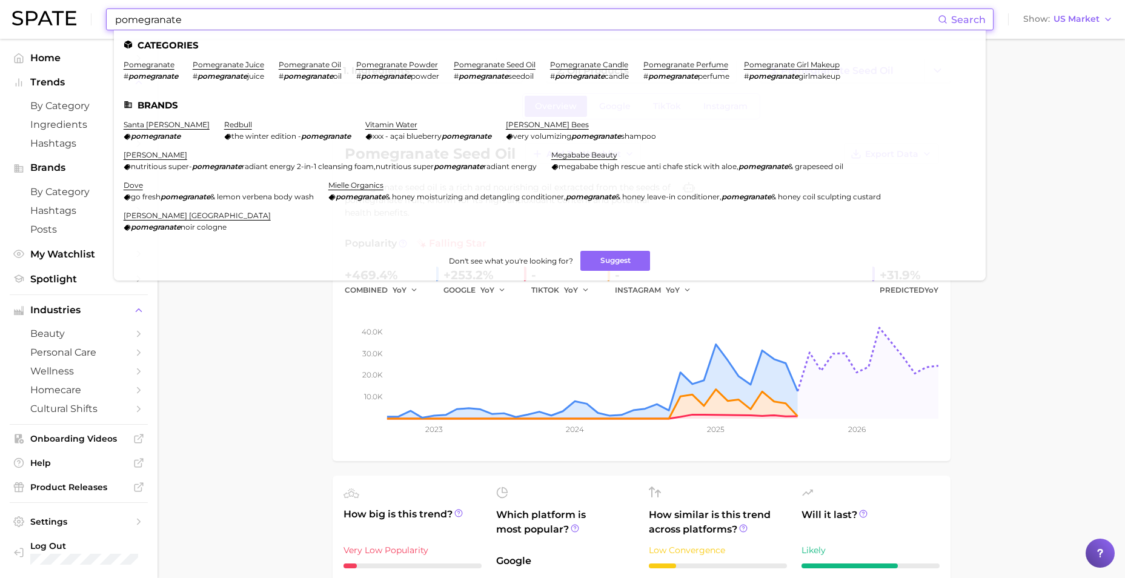
drag, startPoint x: 194, startPoint y: 19, endPoint x: 79, endPoint y: 19, distance: 115.7
click at [79, 19] on div "pomegranate Search Categories pomegranate # pomegranate pomegranate juice # pom…" at bounding box center [562, 19] width 1101 height 39
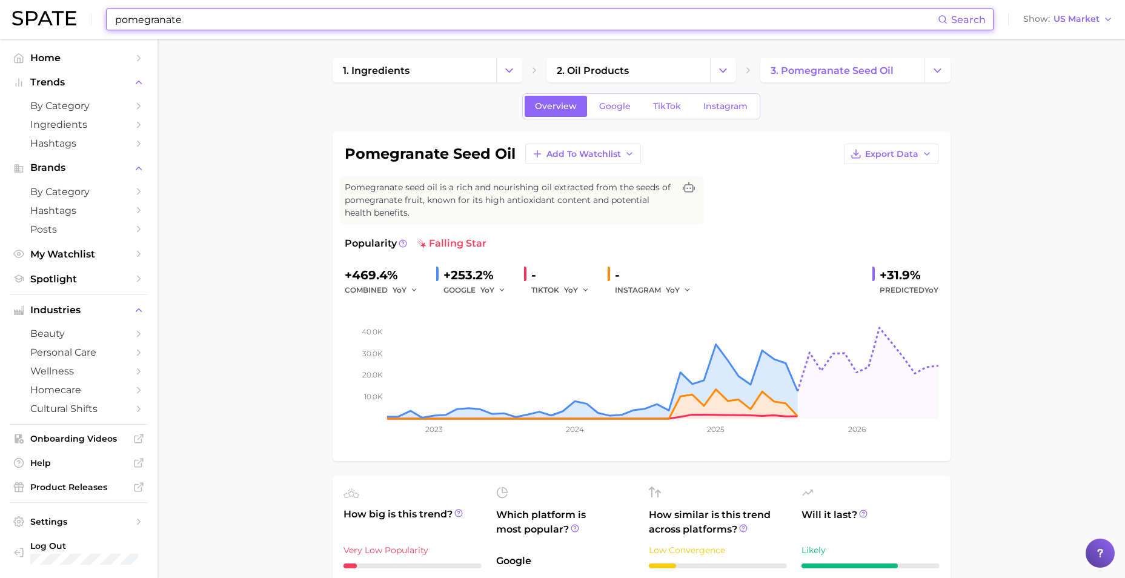
type input "pomegranate"
click at [897, 24] on span "Search" at bounding box center [968, 20] width 35 height 12
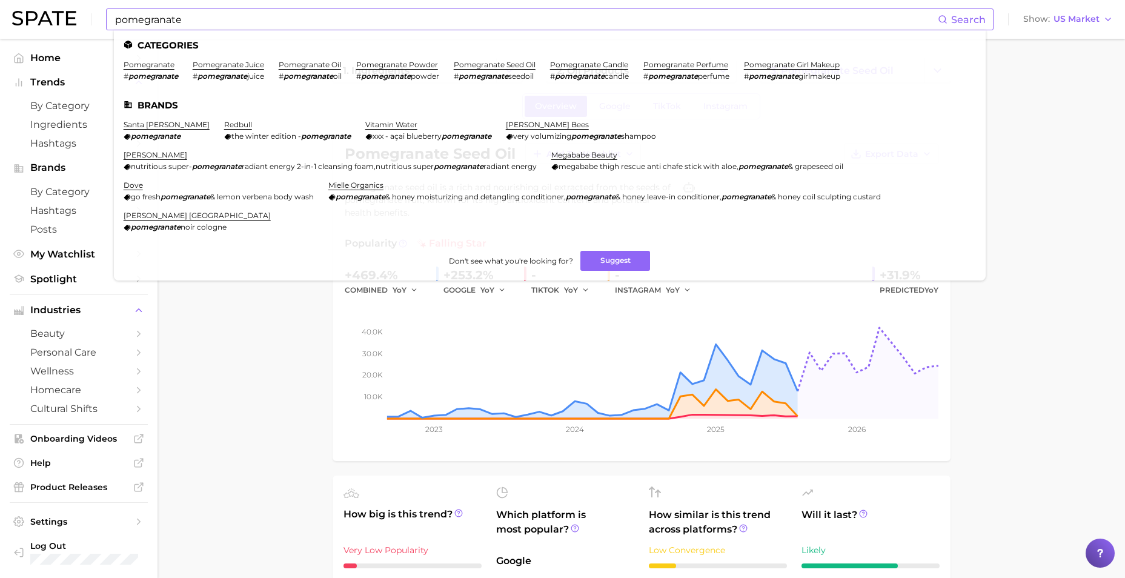
click at [897, 20] on span "Search" at bounding box center [968, 20] width 35 height 12
click at [152, 61] on link "pomegranate" at bounding box center [149, 64] width 51 height 9
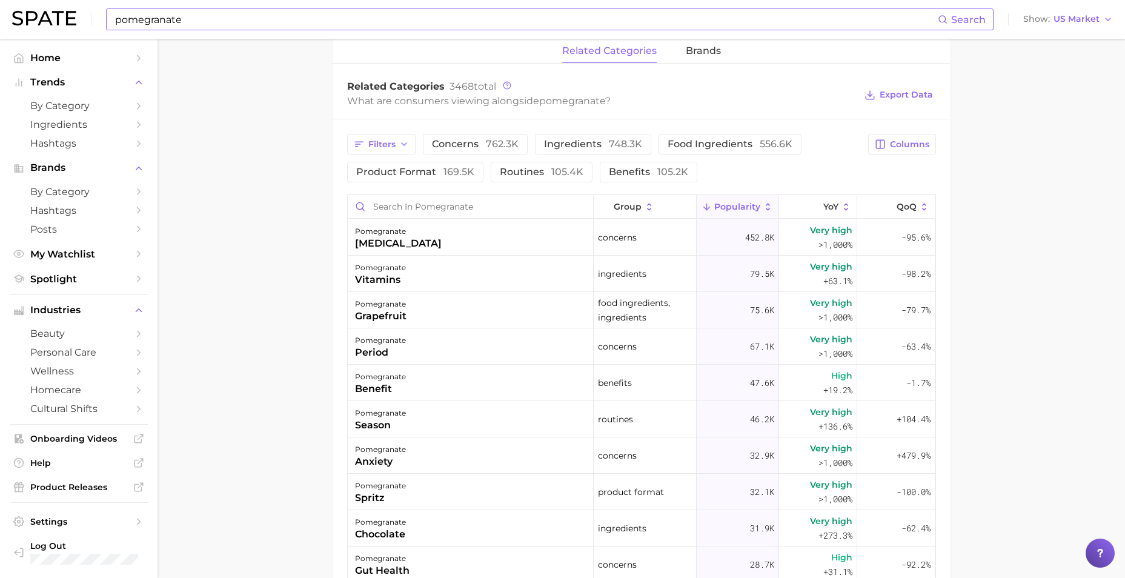
scroll to position [606, 0]
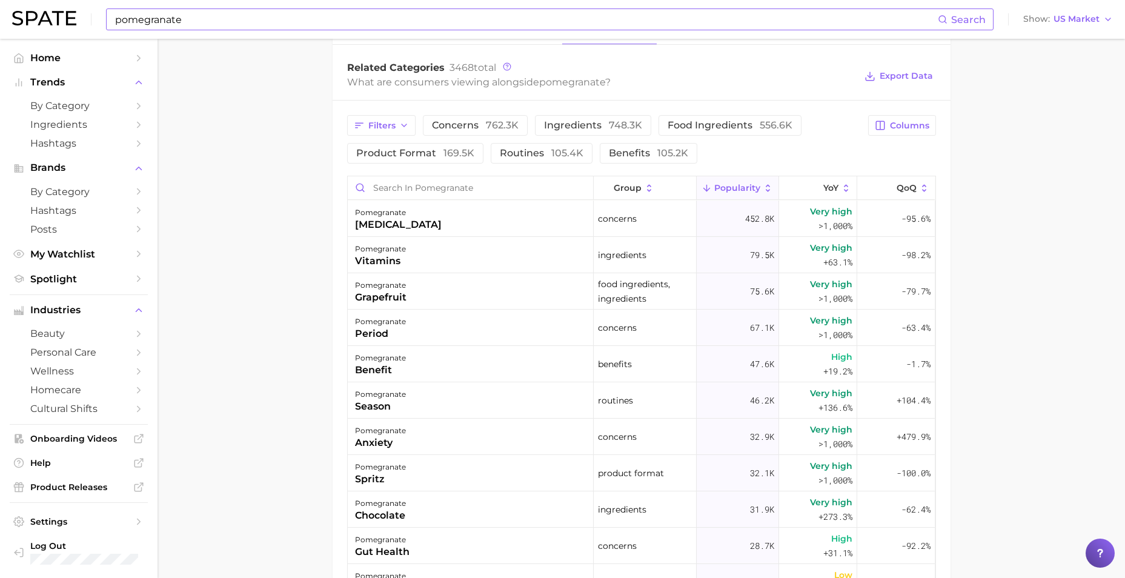
click at [185, 284] on main "1. ingredients 2. fruit products 3. pomegranate Overview Google TikTok Instagra…" at bounding box center [641, 131] width 967 height 1396
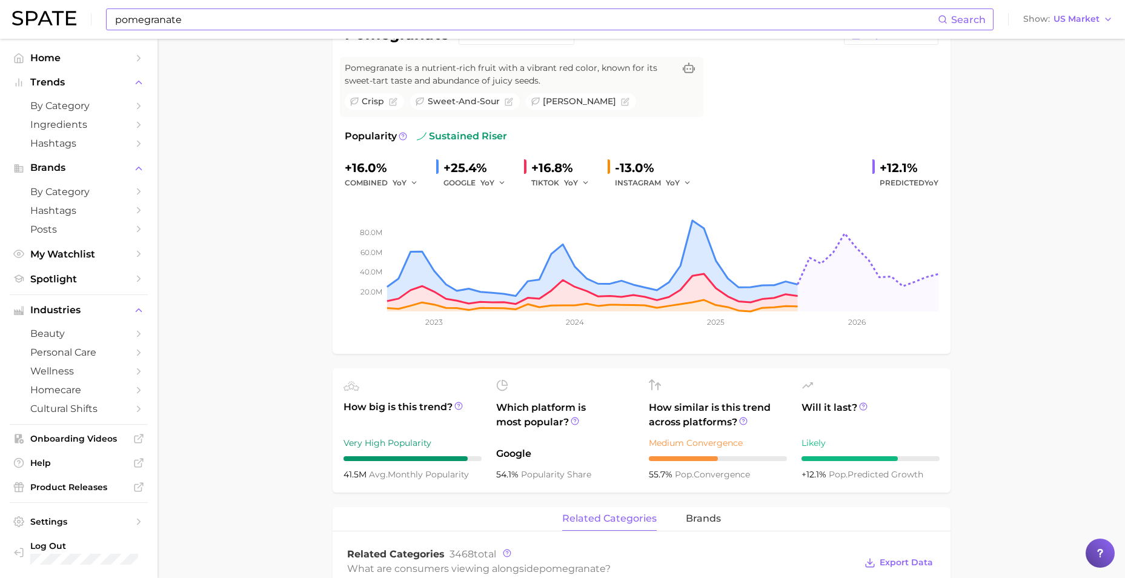
scroll to position [0, 0]
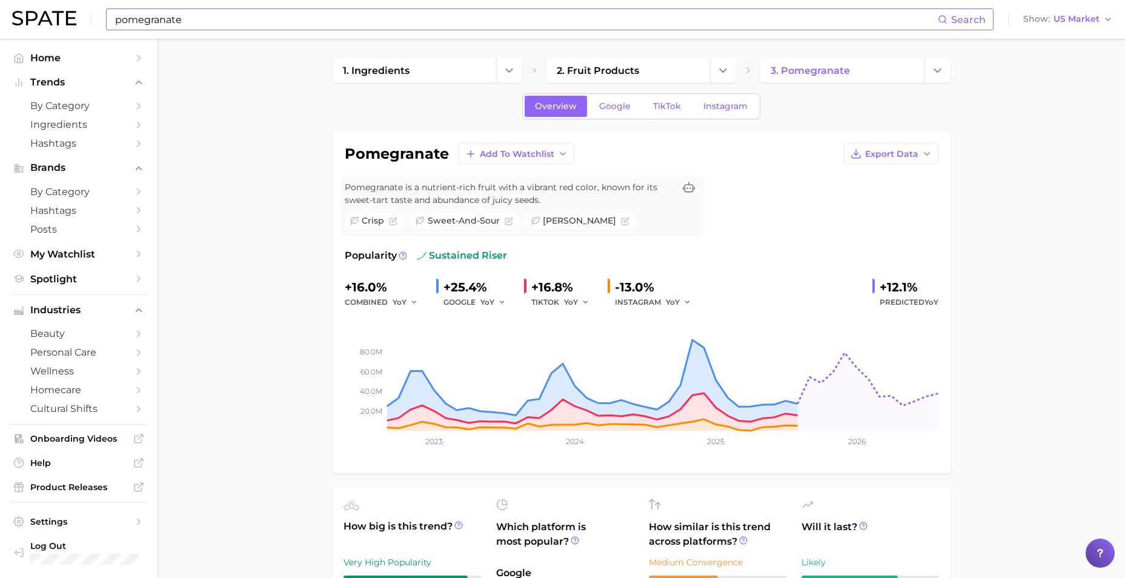
click at [207, 24] on input "pomegranate" at bounding box center [526, 19] width 824 height 21
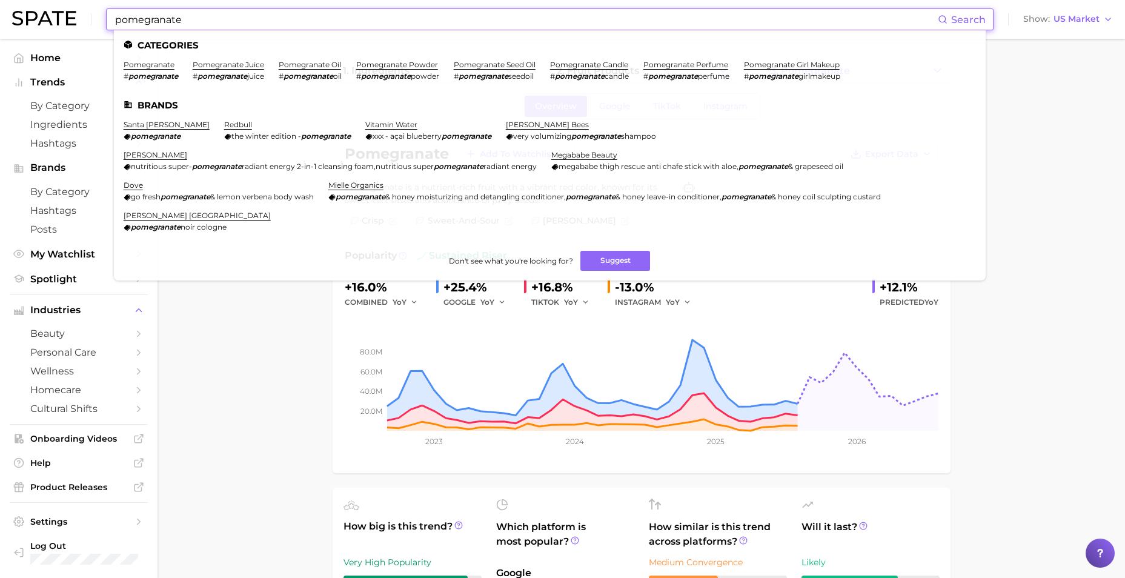
click at [207, 24] on input "pomegranate" at bounding box center [526, 19] width 824 height 21
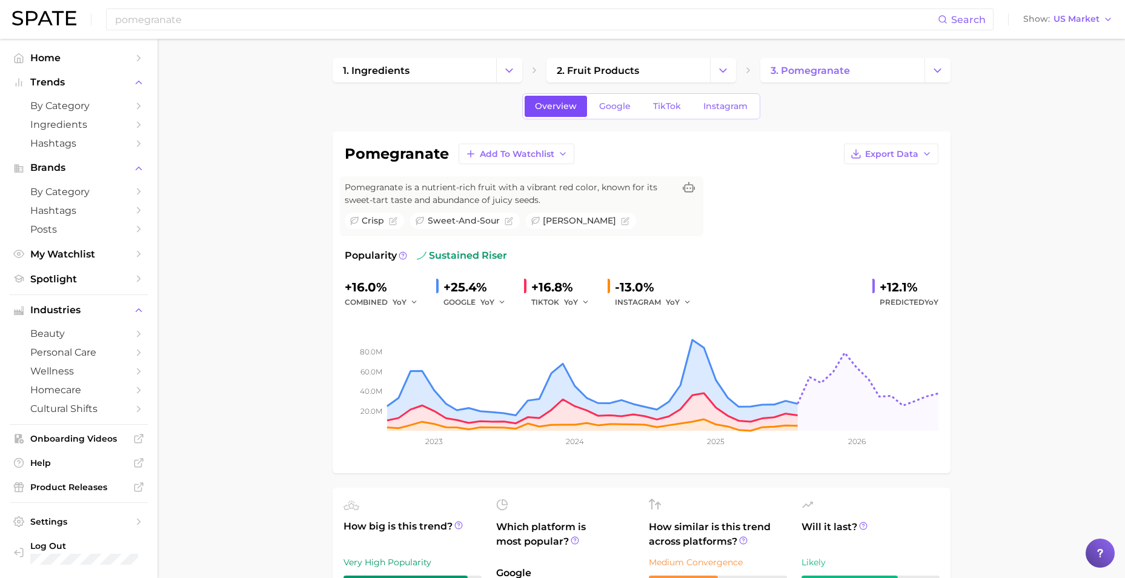
click at [563, 111] on link "Overview" at bounding box center [556, 106] width 62 height 21
click at [667, 102] on span "TikTok" at bounding box center [667, 106] width 28 height 10
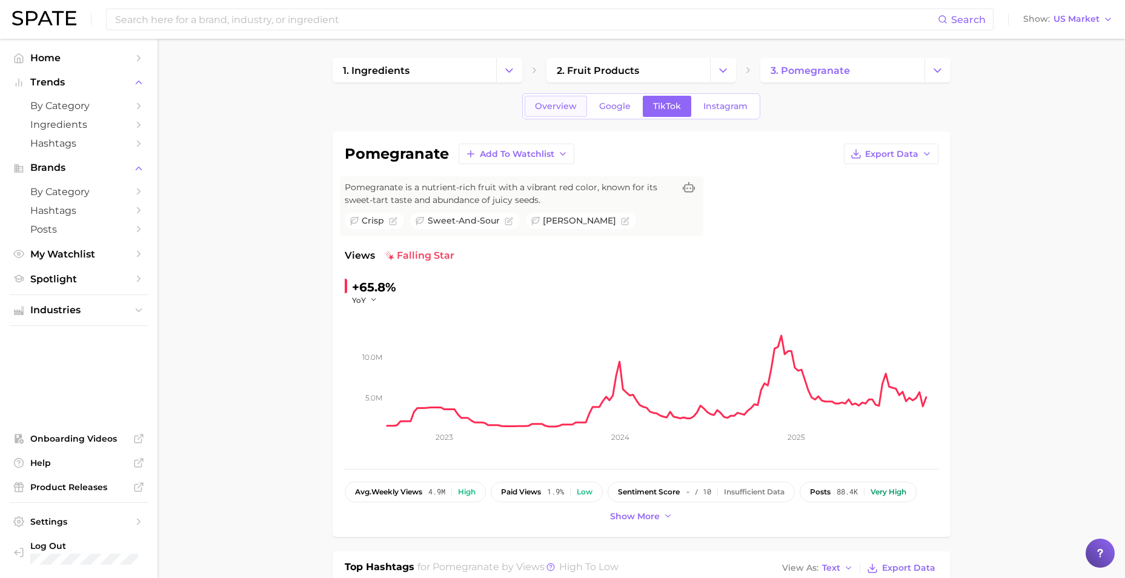
click at [547, 110] on span "Overview" at bounding box center [556, 106] width 42 height 10
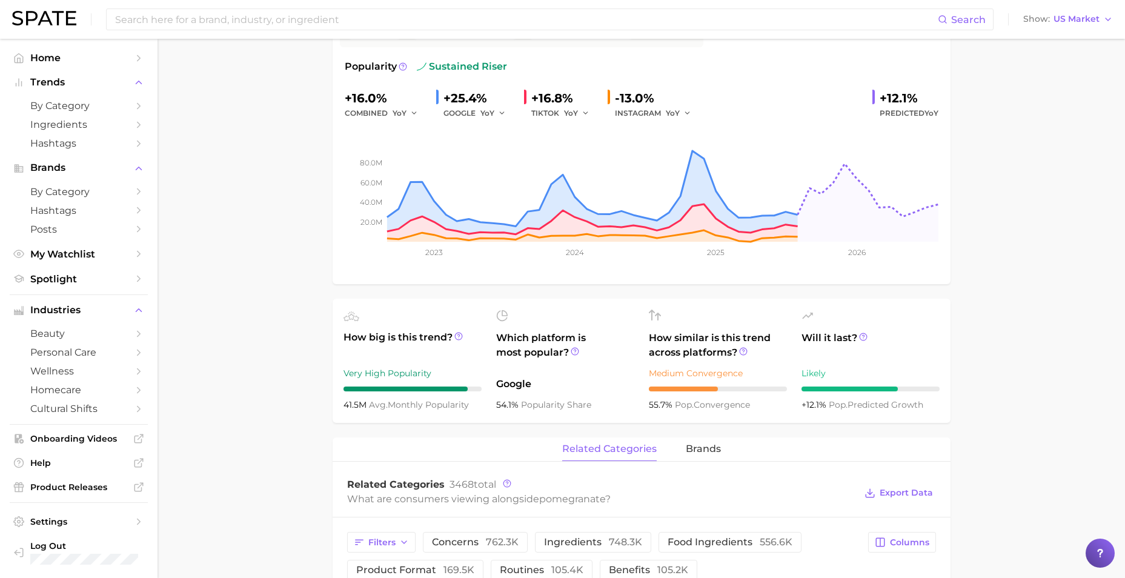
scroll to position [222, 0]
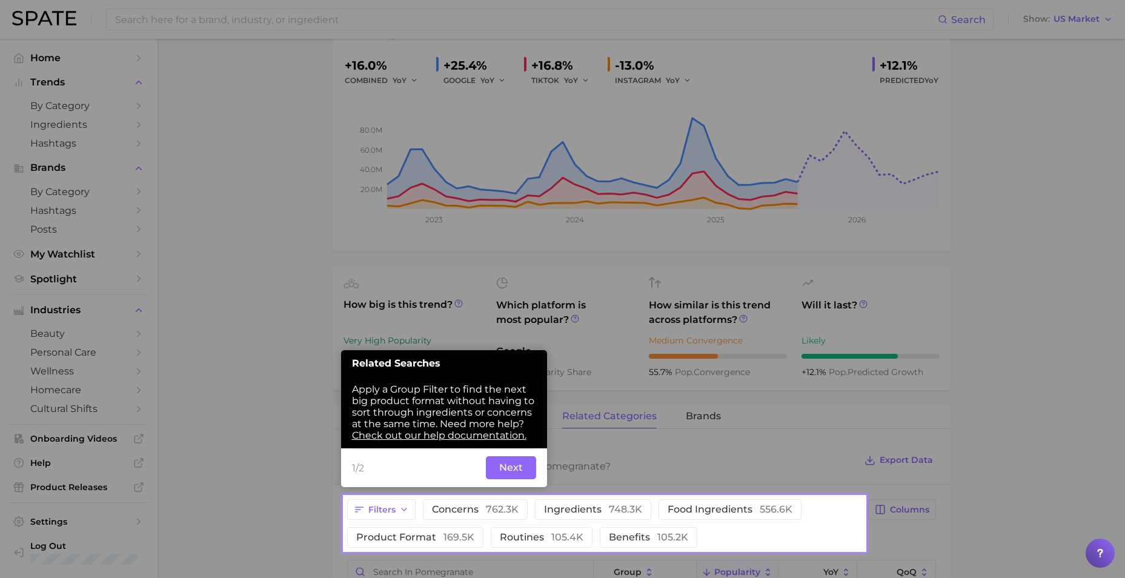
click at [508, 468] on button "Next" at bounding box center [511, 467] width 50 height 23
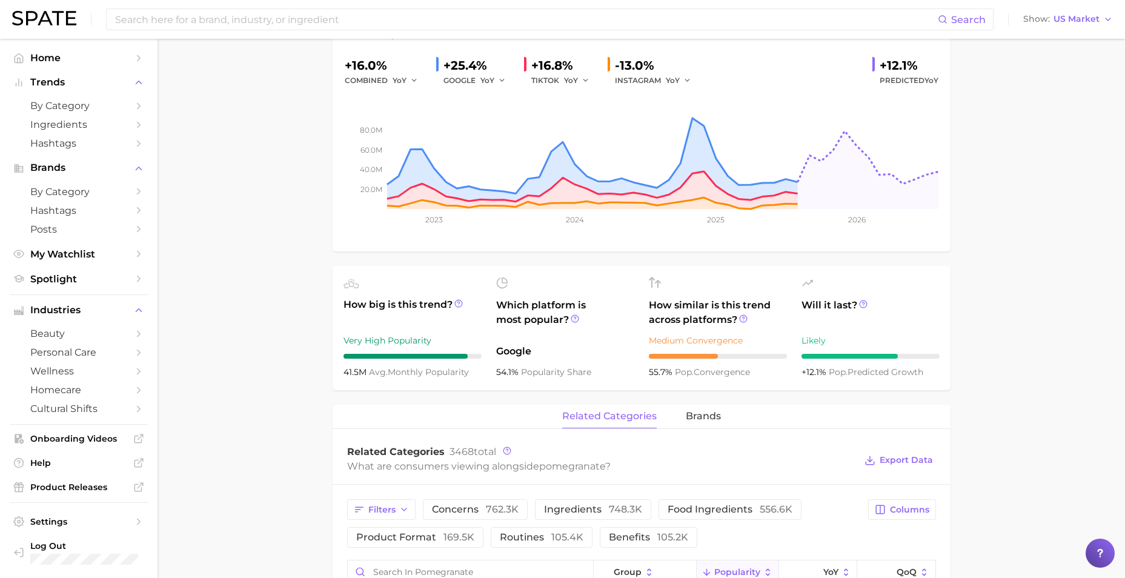
scroll to position [0, 0]
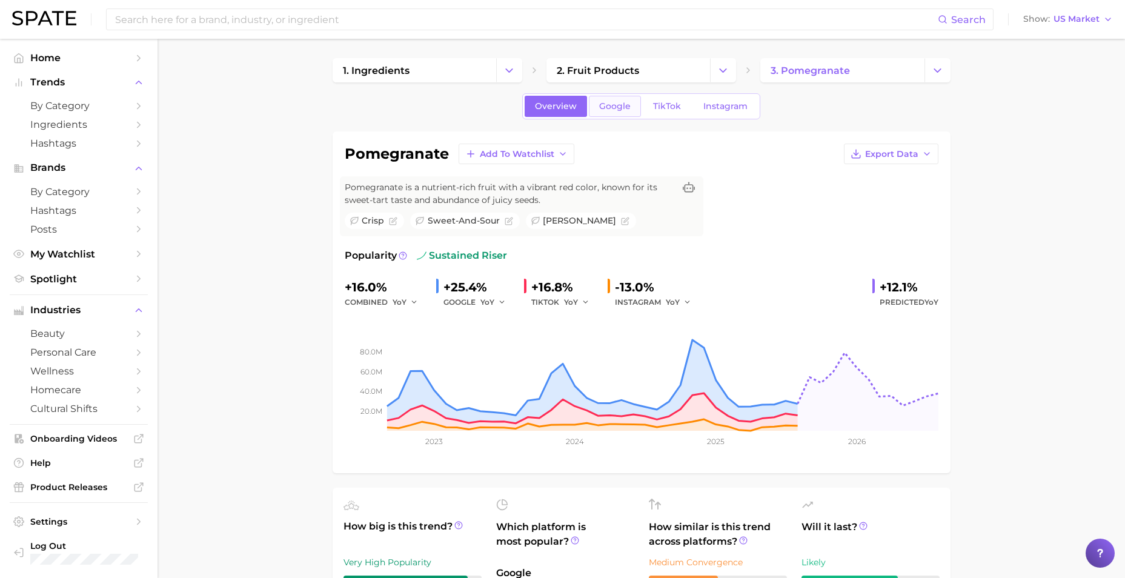
click at [607, 102] on span "Google" at bounding box center [615, 106] width 32 height 10
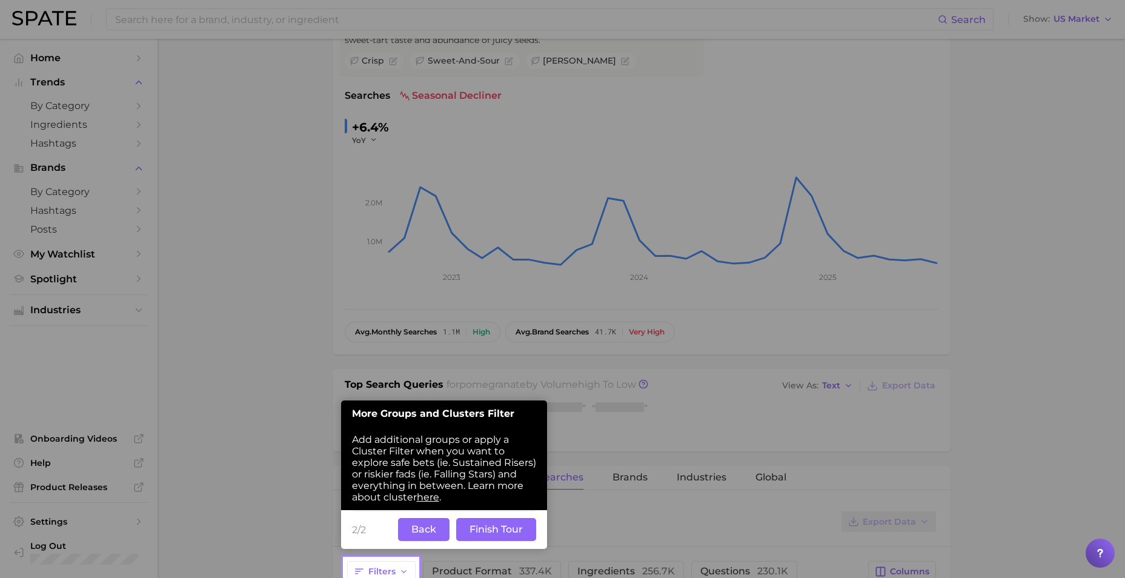
scroll to position [168, 0]
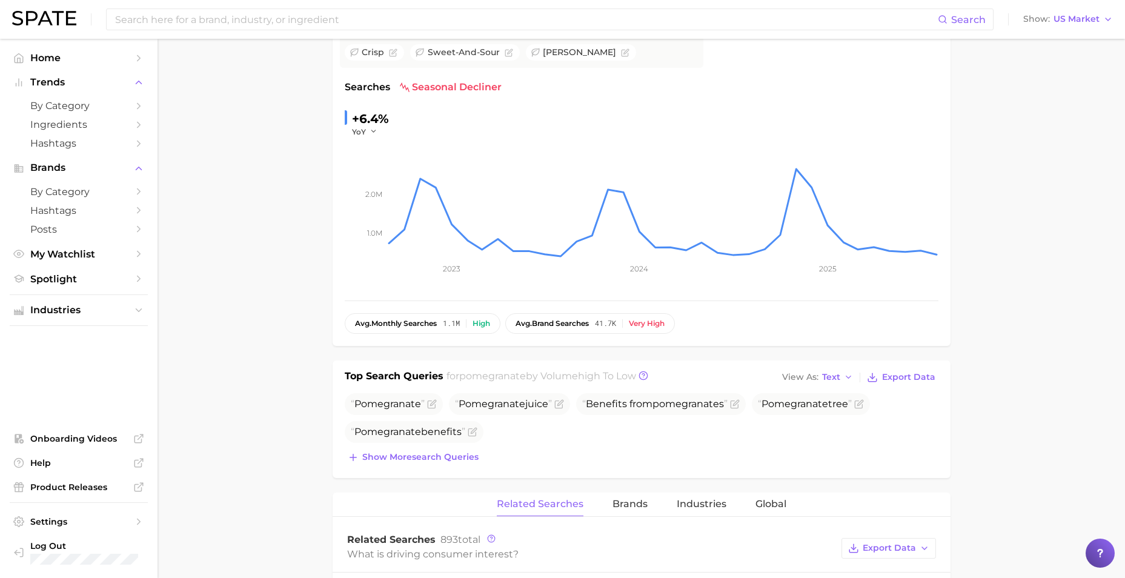
click at [244, 335] on main "1. ingredients 2. fruit products 3. pomegranate Overview Google TikTok Instagra…" at bounding box center [641, 585] width 967 height 1430
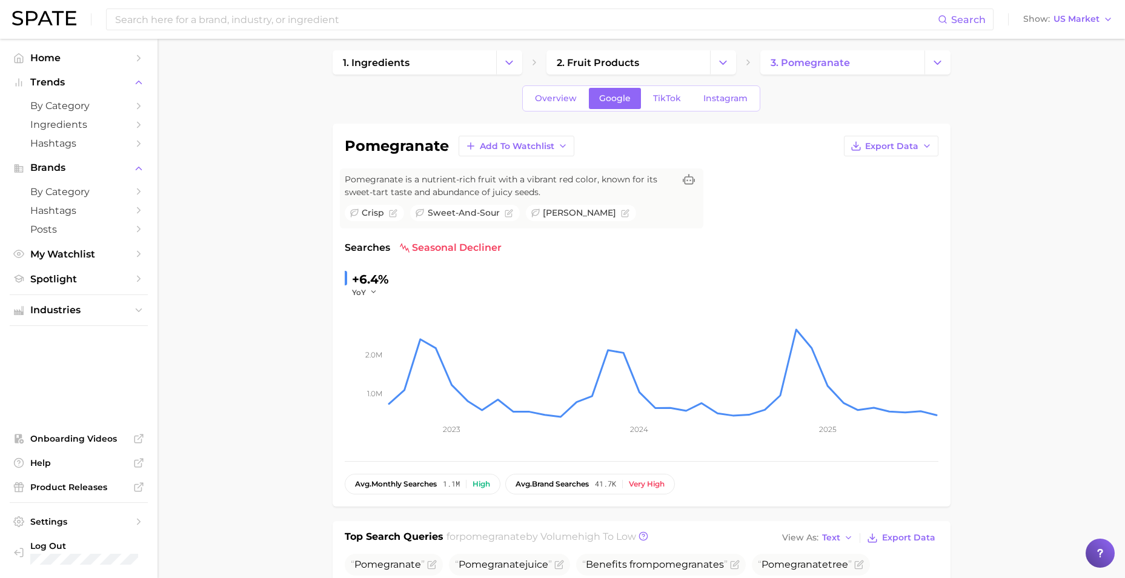
scroll to position [0, 0]
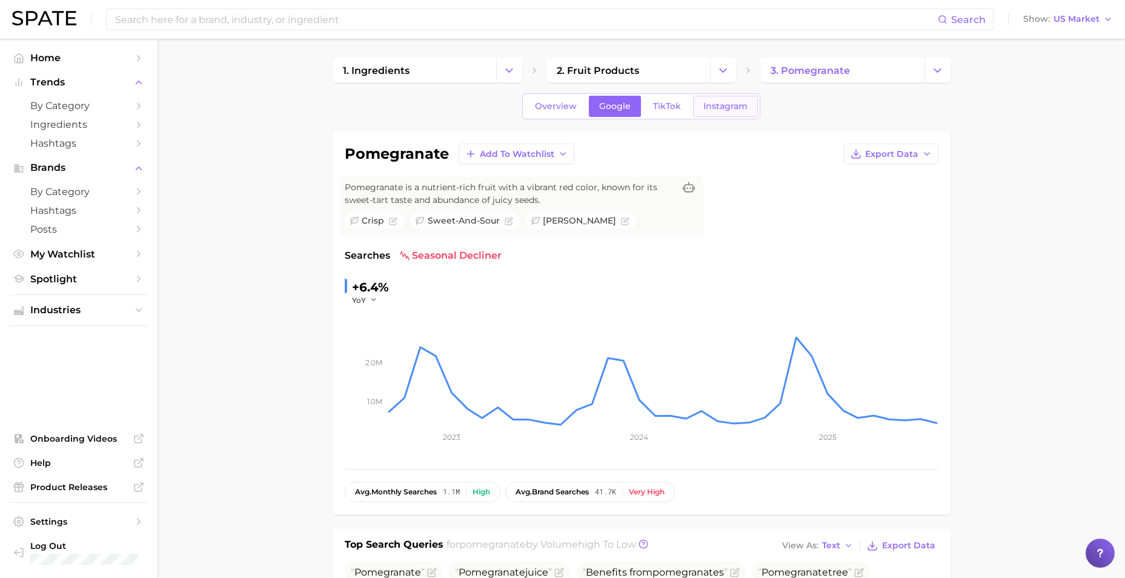
click at [746, 107] on link "Instagram" at bounding box center [725, 106] width 65 height 21
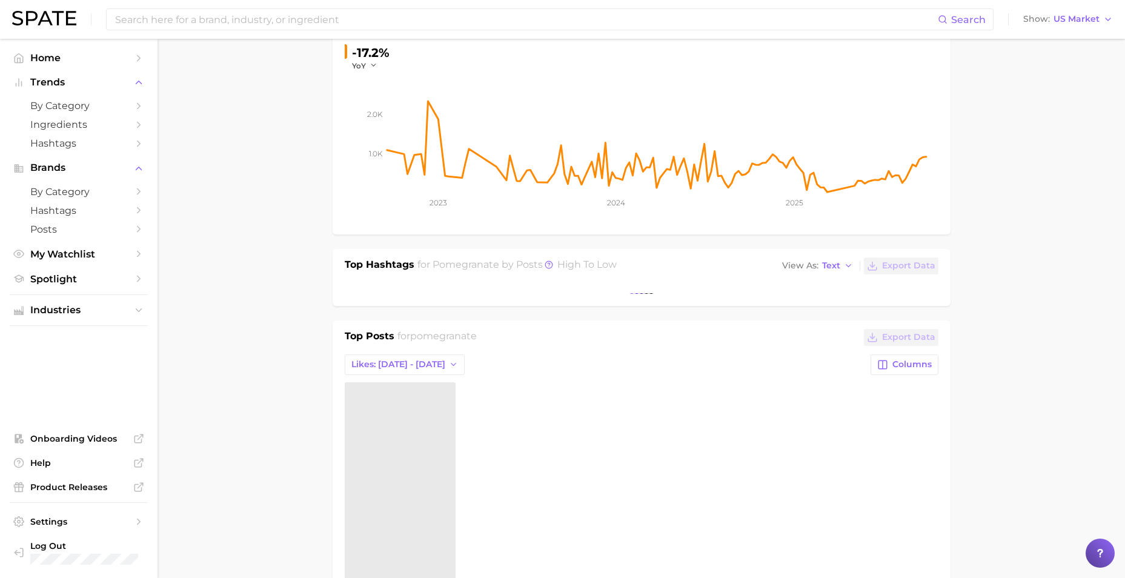
scroll to position [433, 0]
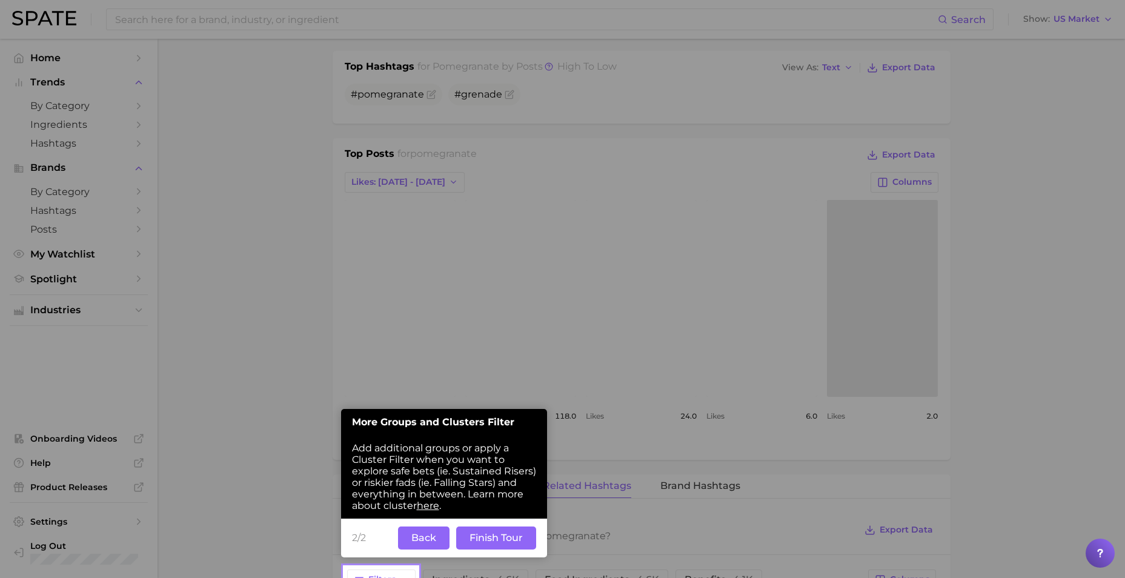
click at [429, 543] on button "Back" at bounding box center [423, 537] width 51 height 23
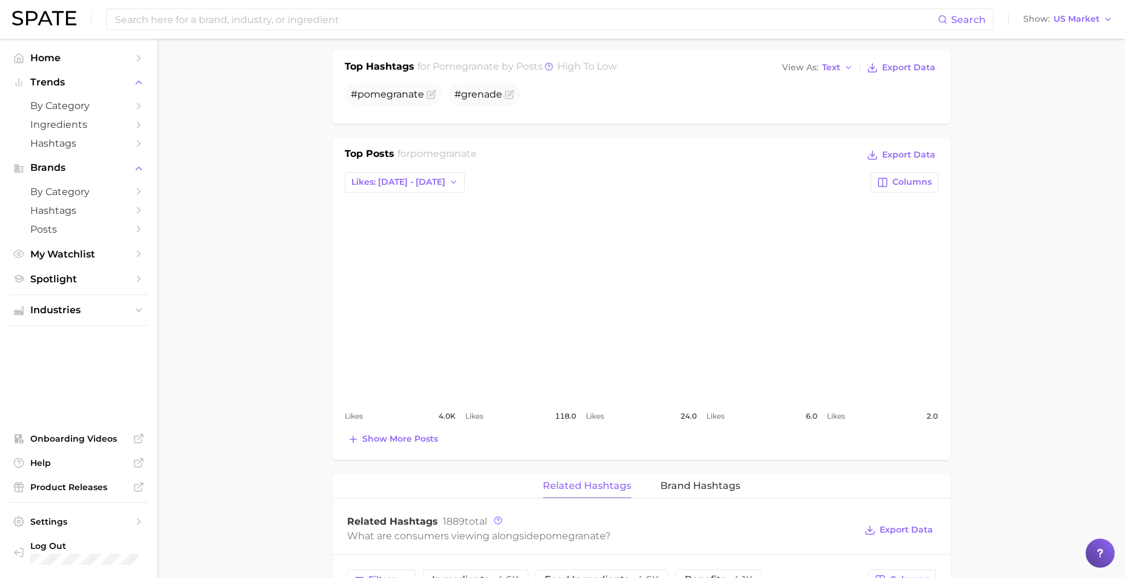
click at [257, 372] on main "1. ingredients 2. fruit products 3. pomegranate Overview Google TikTok Instagra…" at bounding box center [641, 444] width 967 height 1677
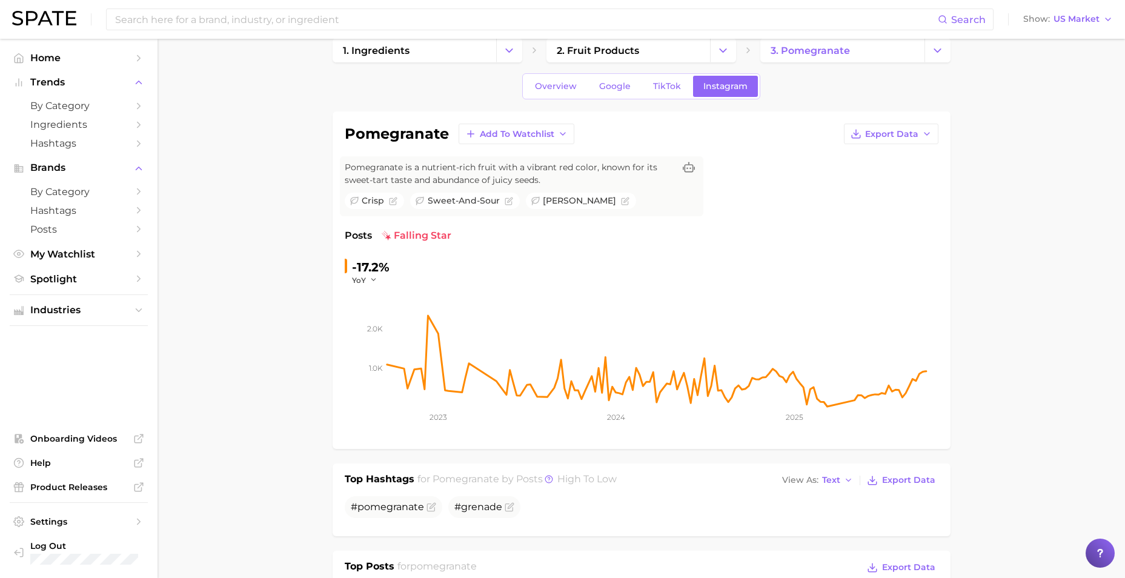
scroll to position [0, 0]
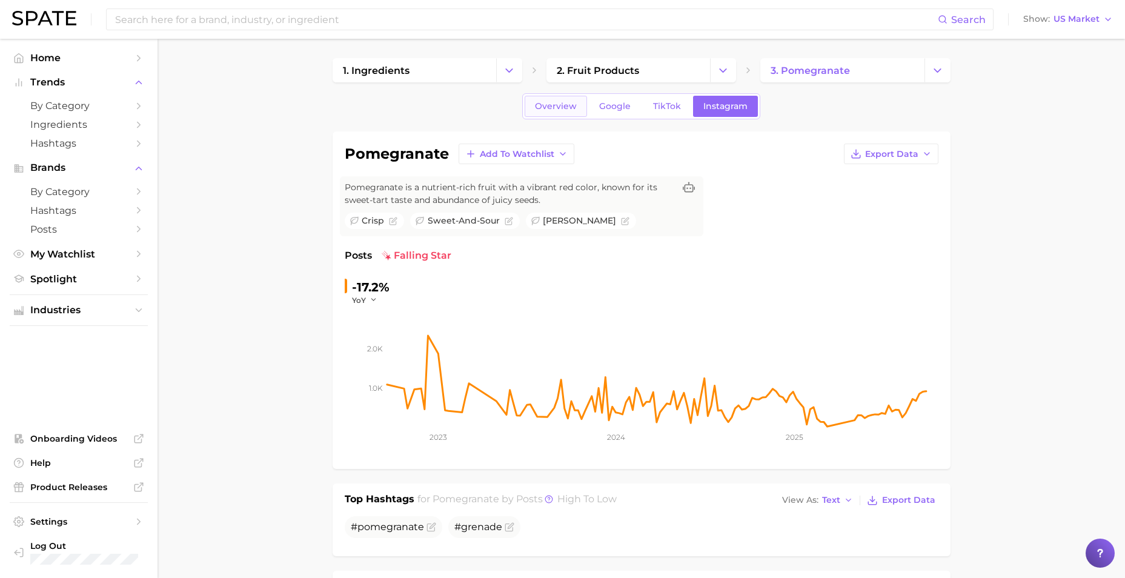
click at [537, 105] on span "Overview" at bounding box center [556, 106] width 42 height 10
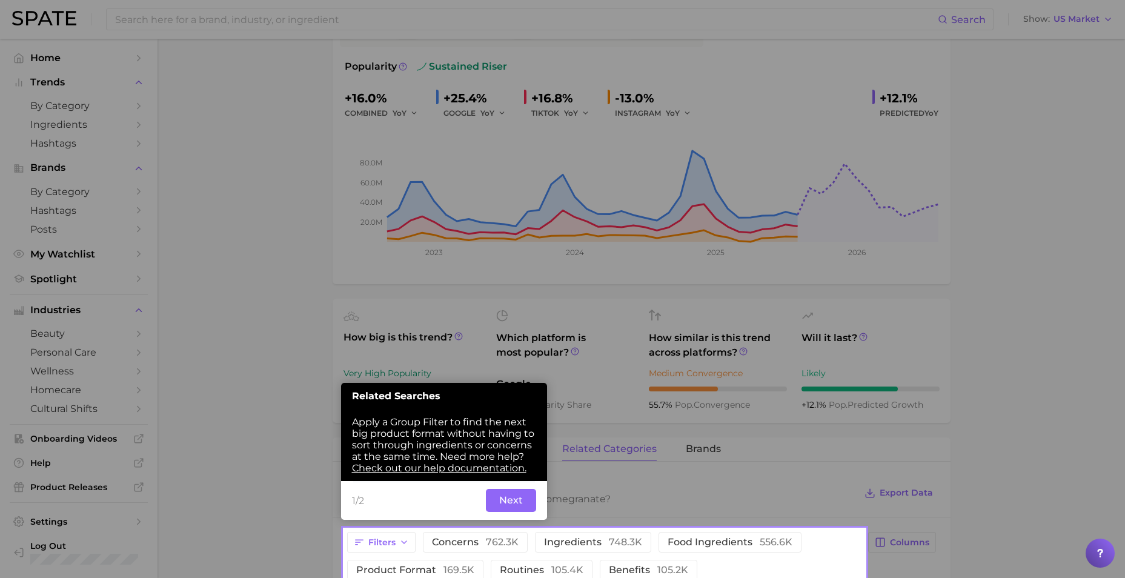
scroll to position [222, 0]
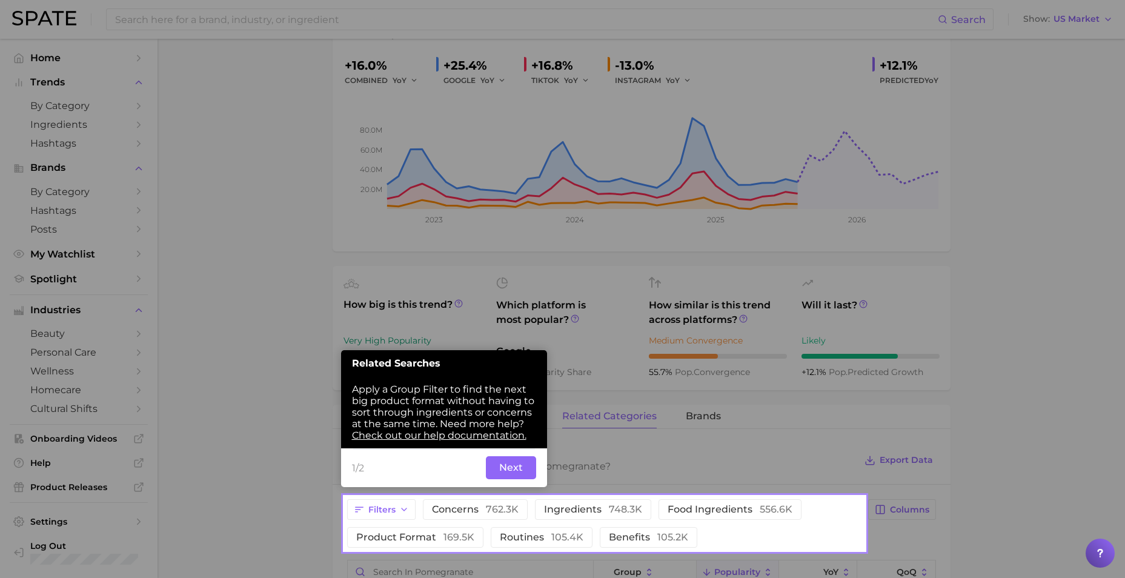
click at [511, 474] on button "Next" at bounding box center [511, 467] width 50 height 23
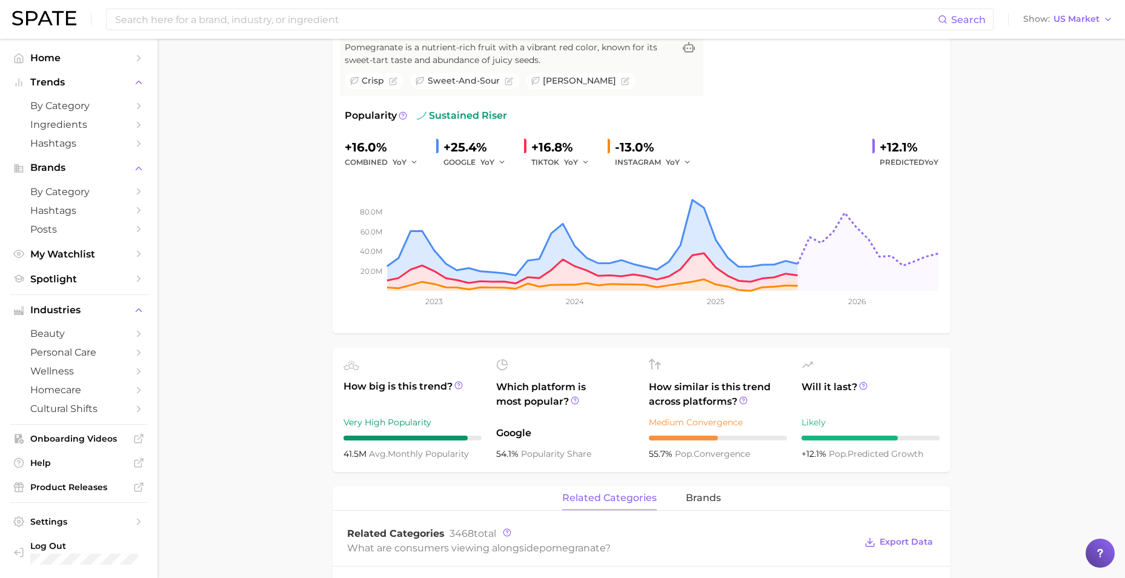
scroll to position [161, 0]
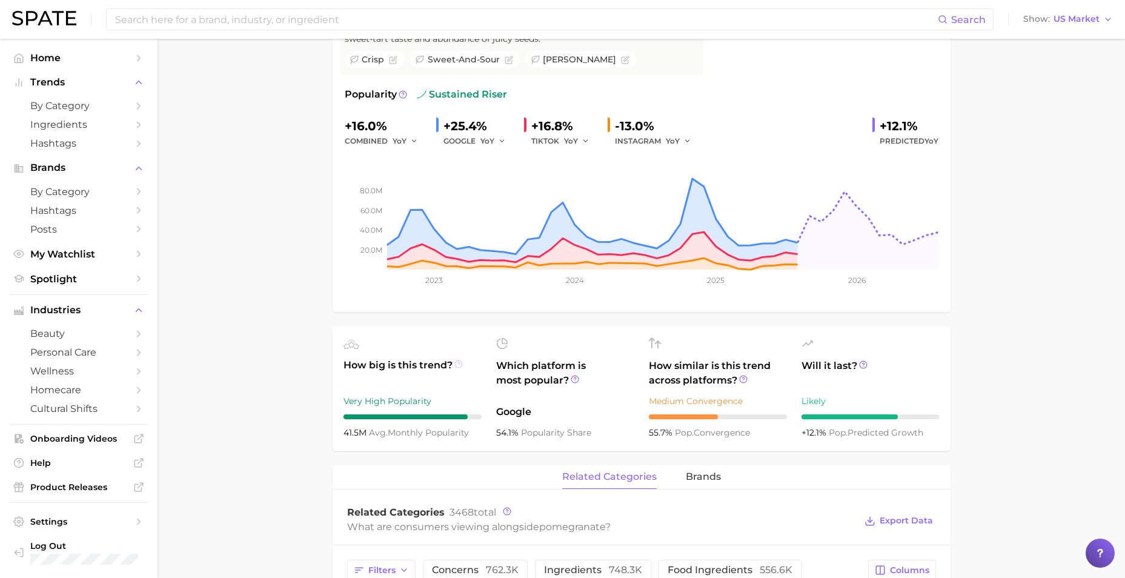
click at [457, 365] on icon at bounding box center [458, 364] width 8 height 8
click at [456, 367] on circle at bounding box center [458, 363] width 7 height 7
click at [863, 364] on icon at bounding box center [863, 364] width 2 height 2
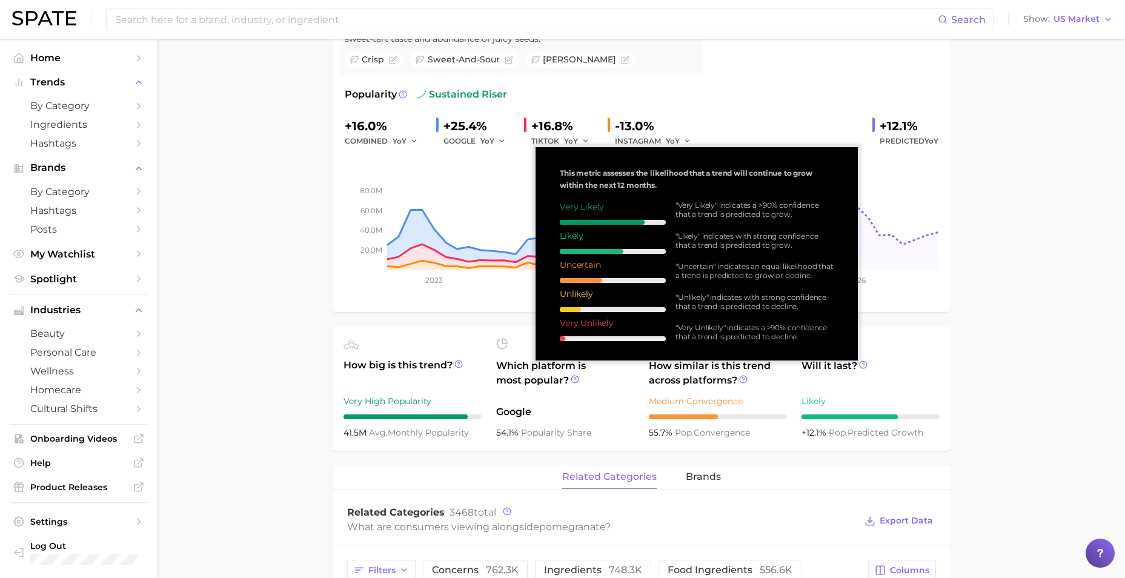
click at [897, 366] on main "1. ingredients 2. fruit products 3. pomegranate Overview Google TikTok Instagra…" at bounding box center [641, 576] width 967 height 1396
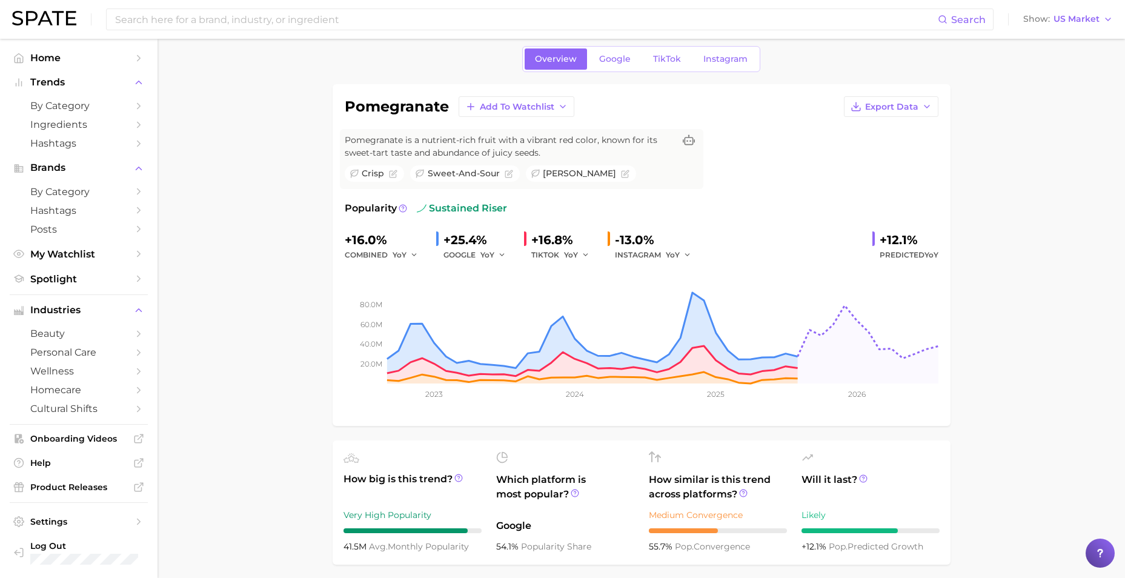
scroll to position [0, 0]
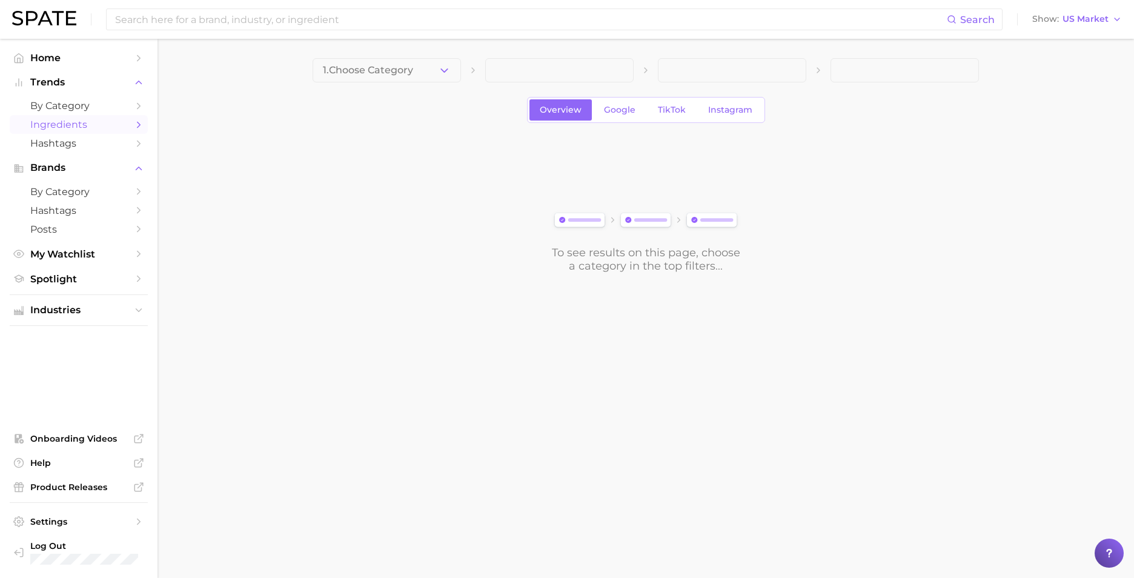
click at [508, 68] on span at bounding box center [559, 70] width 148 height 24
click at [370, 55] on main "1. Choose Category Overview Google TikTok Instagram To see results on this page…" at bounding box center [646, 186] width 977 height 294
click at [386, 65] on span "1. Choose Category" at bounding box center [368, 70] width 90 height 11
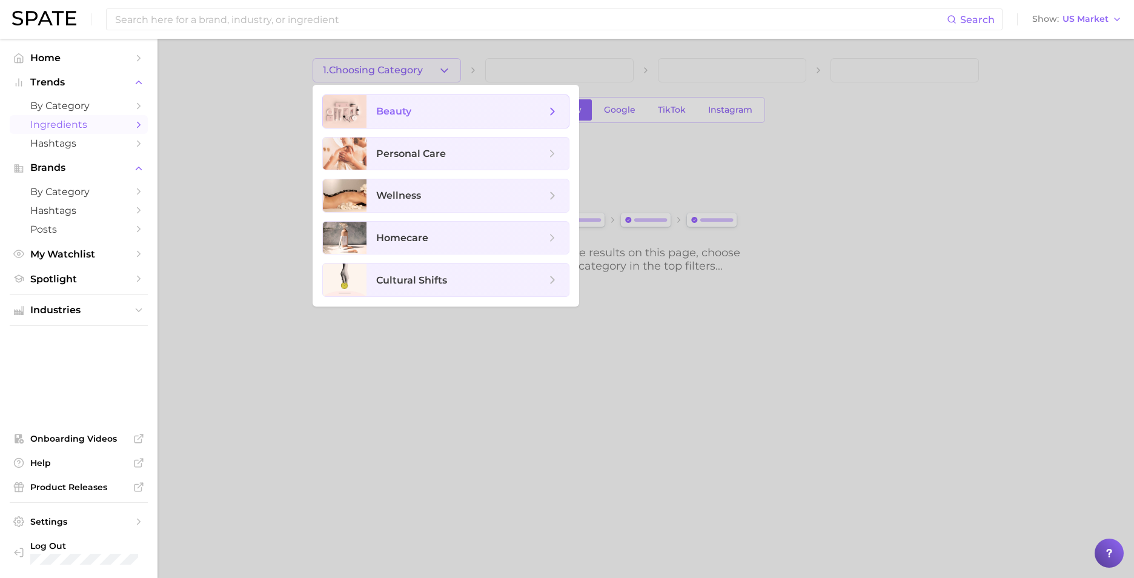
click at [410, 115] on span "beauty" at bounding box center [393, 111] width 35 height 12
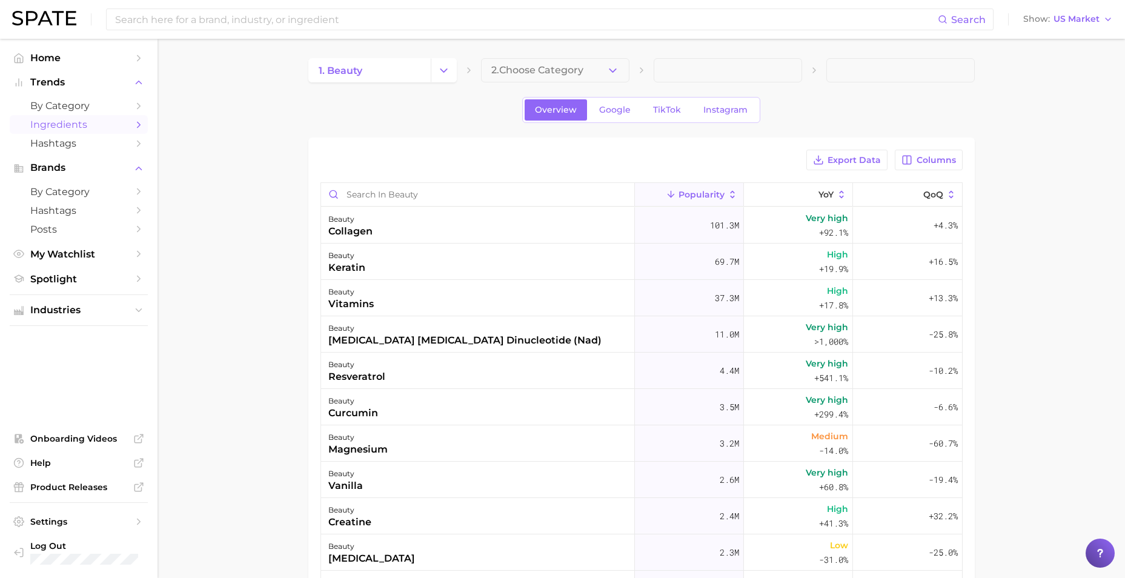
click at [531, 65] on span "2. Choose Category" at bounding box center [537, 70] width 92 height 11
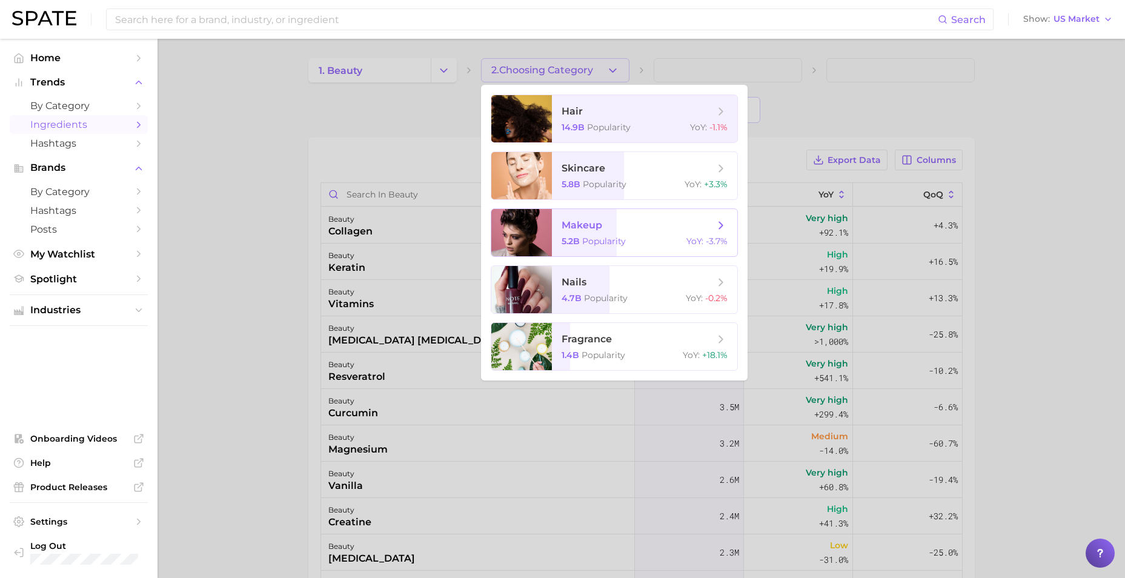
click at [707, 236] on span "-3.7%" at bounding box center [717, 241] width 22 height 11
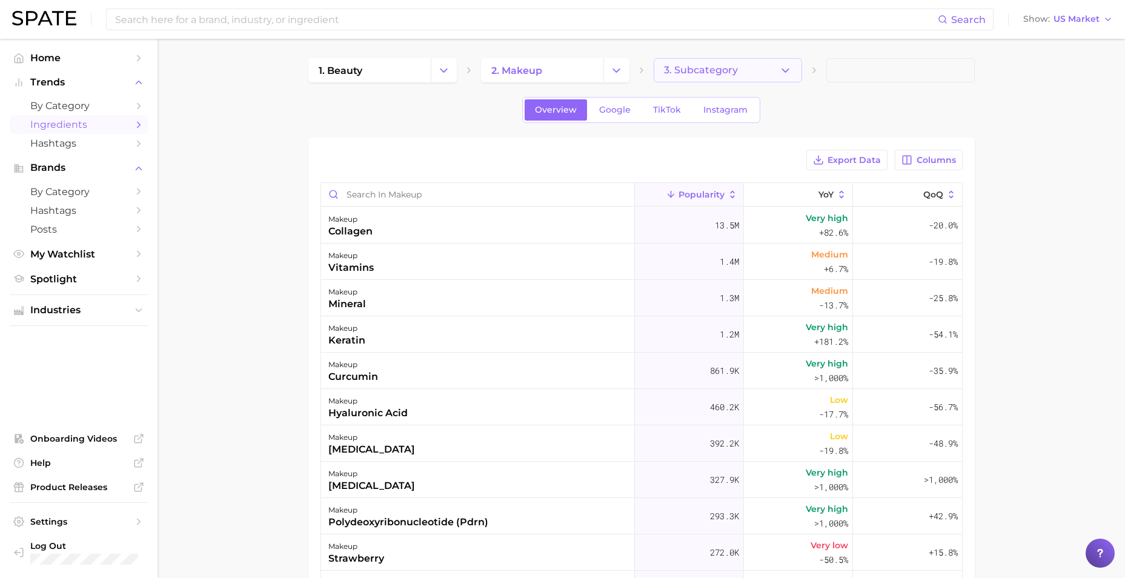
click at [763, 68] on button "3. Subcategory" at bounding box center [728, 70] width 148 height 24
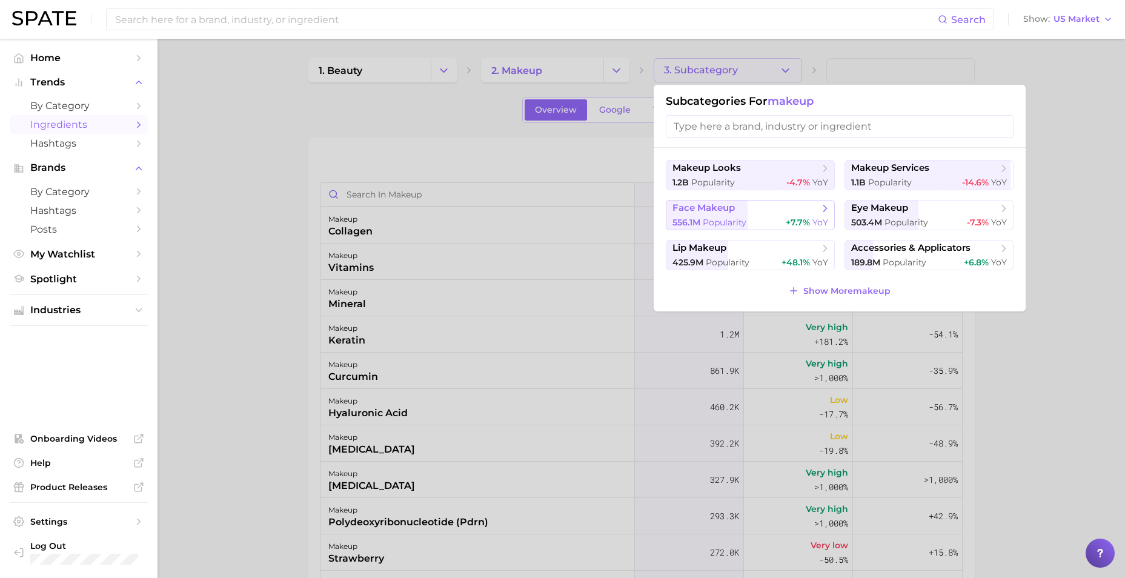
click at [790, 211] on span "face makeup" at bounding box center [745, 208] width 147 height 12
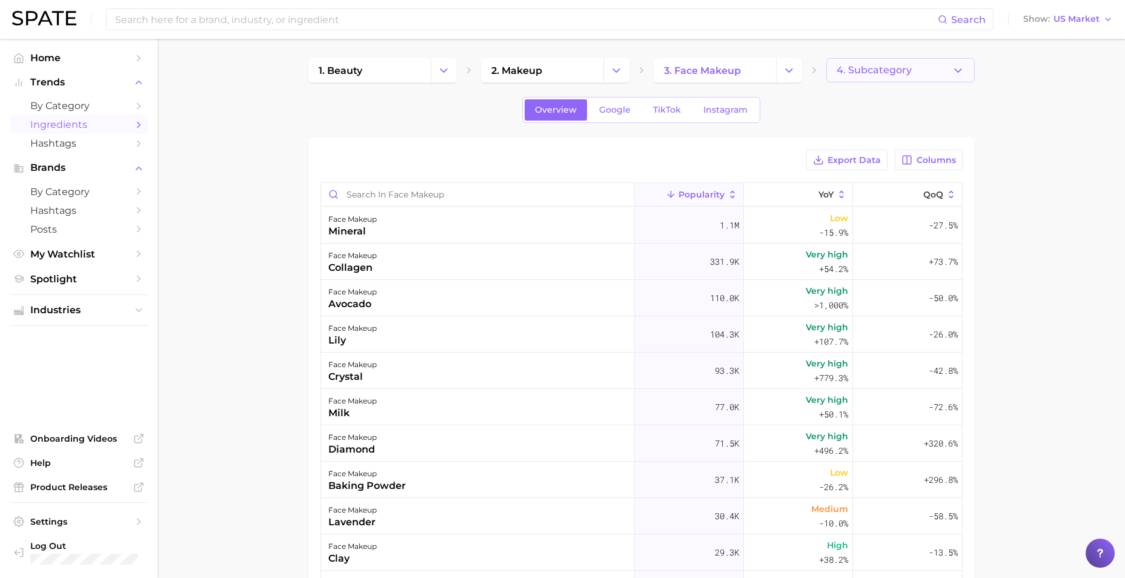
click at [910, 64] on button "4. Subcategory" at bounding box center [900, 70] width 148 height 24
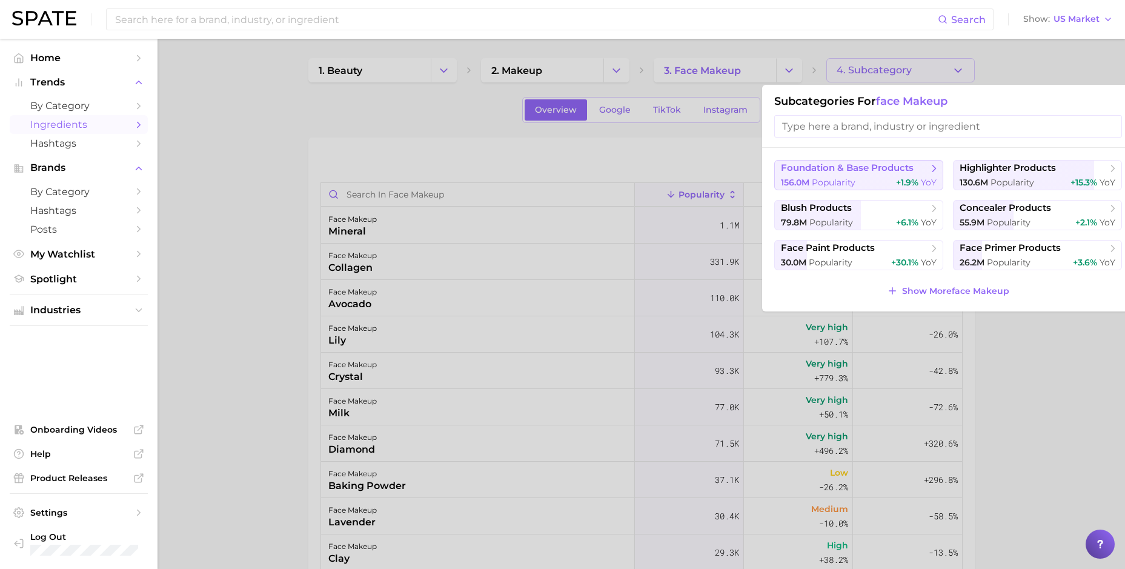
click at [881, 162] on span "foundation & base products" at bounding box center [847, 168] width 133 height 12
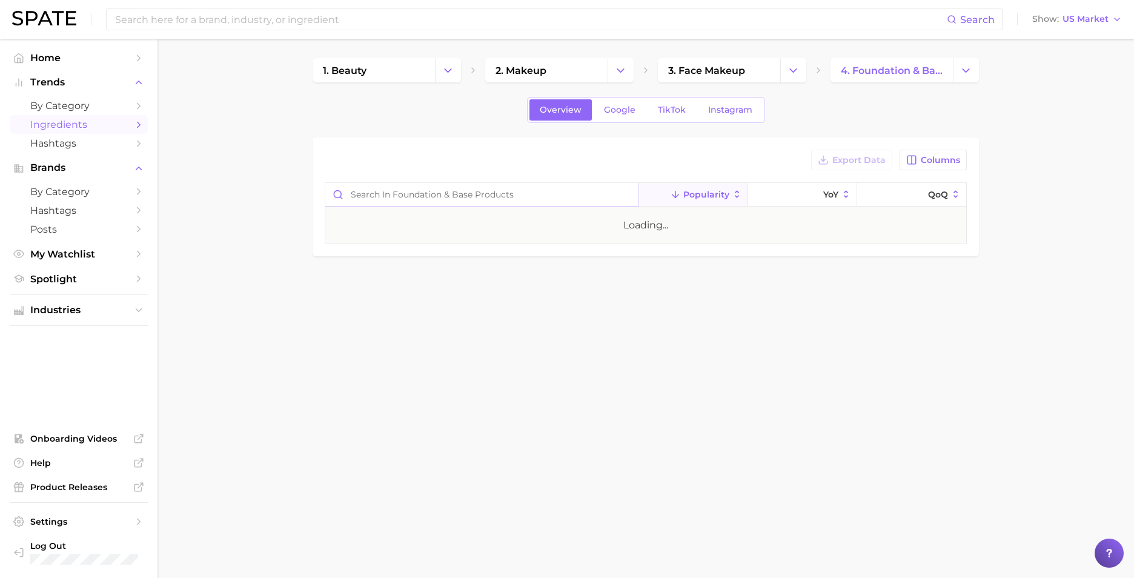
click at [559, 195] on input "Search in foundation & base products" at bounding box center [481, 194] width 313 height 23
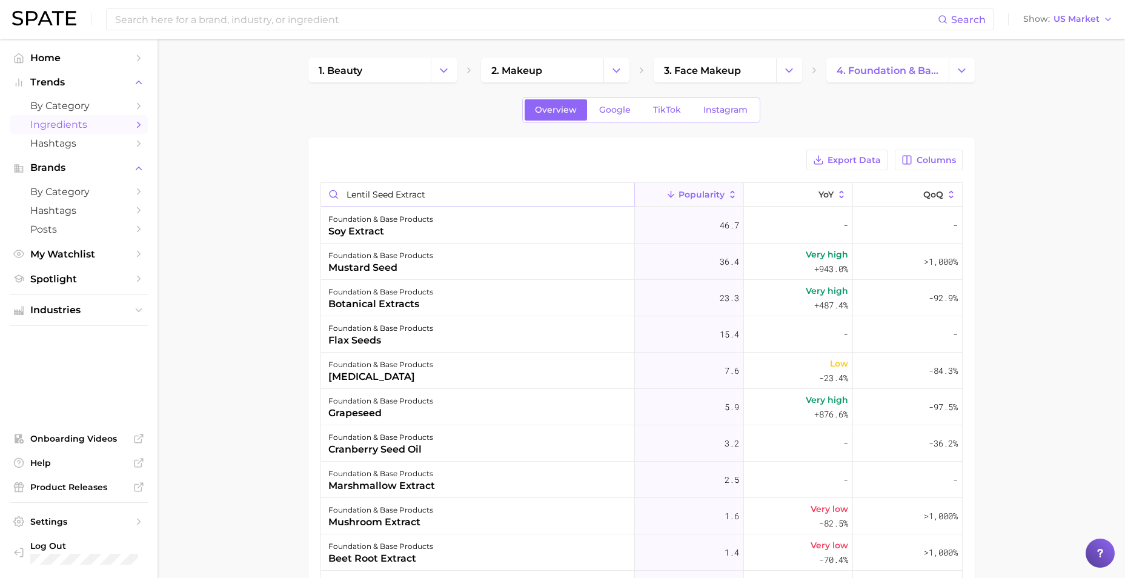
drag, startPoint x: 442, startPoint y: 195, endPoint x: 373, endPoint y: 194, distance: 69.7
click at [373, 194] on input "lentil seed extract" at bounding box center [477, 194] width 313 height 23
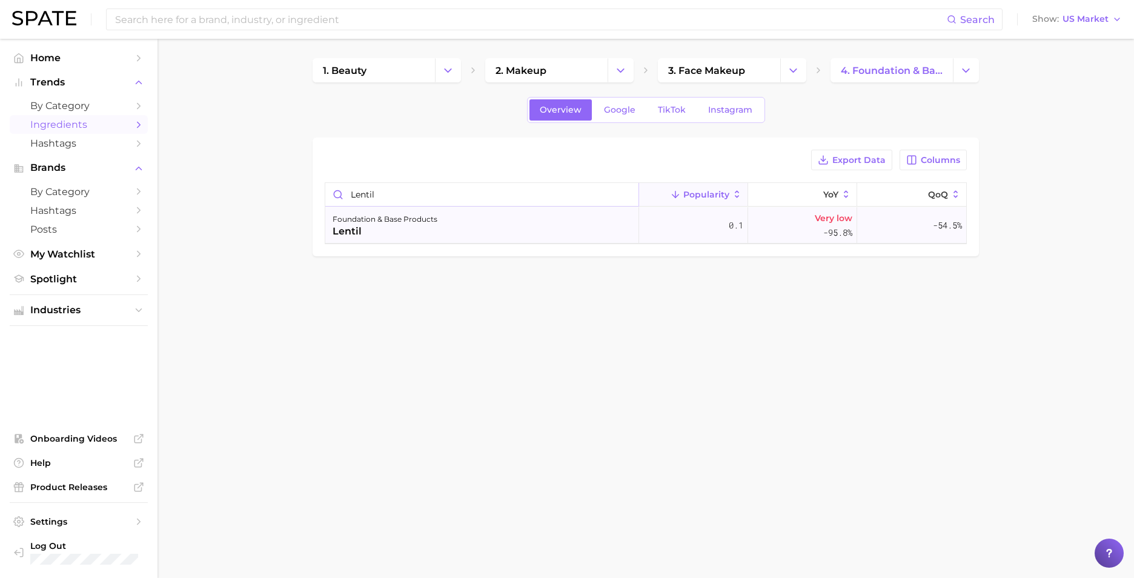
type input "lentil"
click at [578, 235] on div "foundation & base products lentil" at bounding box center [482, 225] width 314 height 36
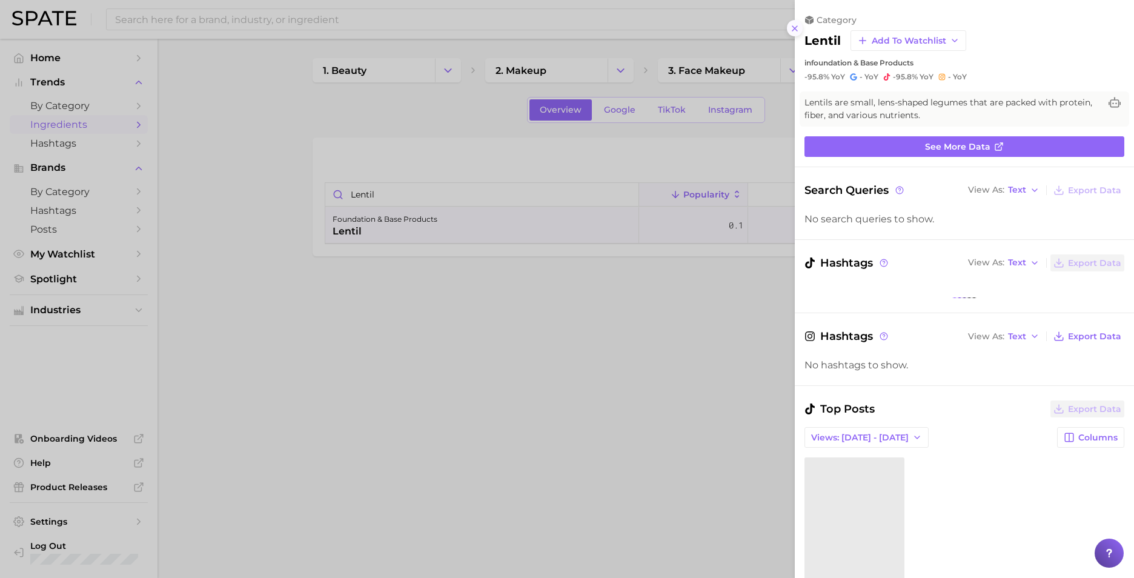
click at [794, 27] on icon at bounding box center [795, 29] width 10 height 10
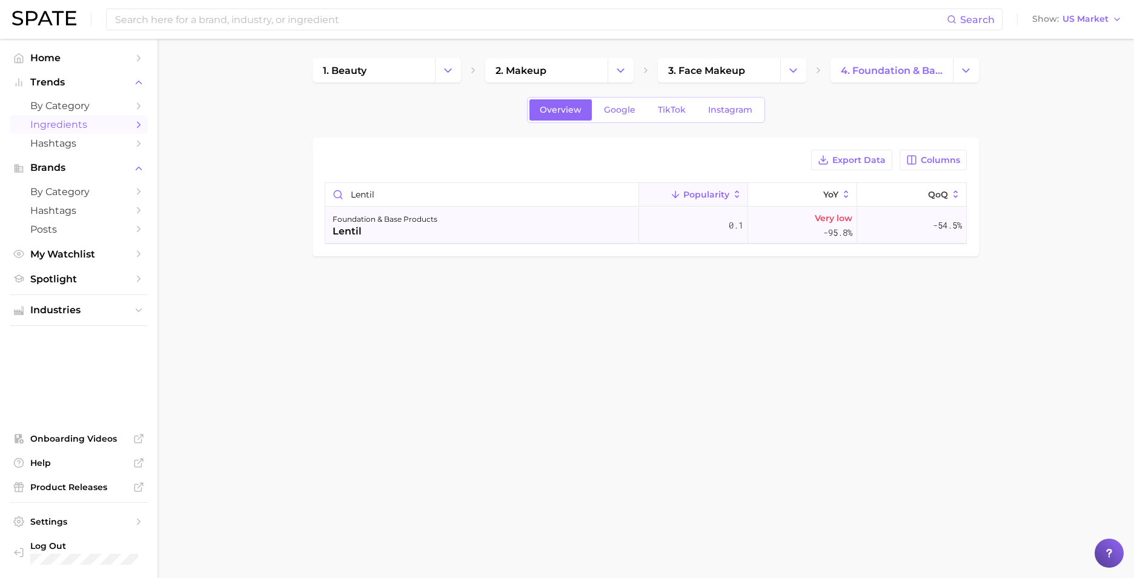
click at [345, 227] on div "lentil" at bounding box center [385, 231] width 105 height 15
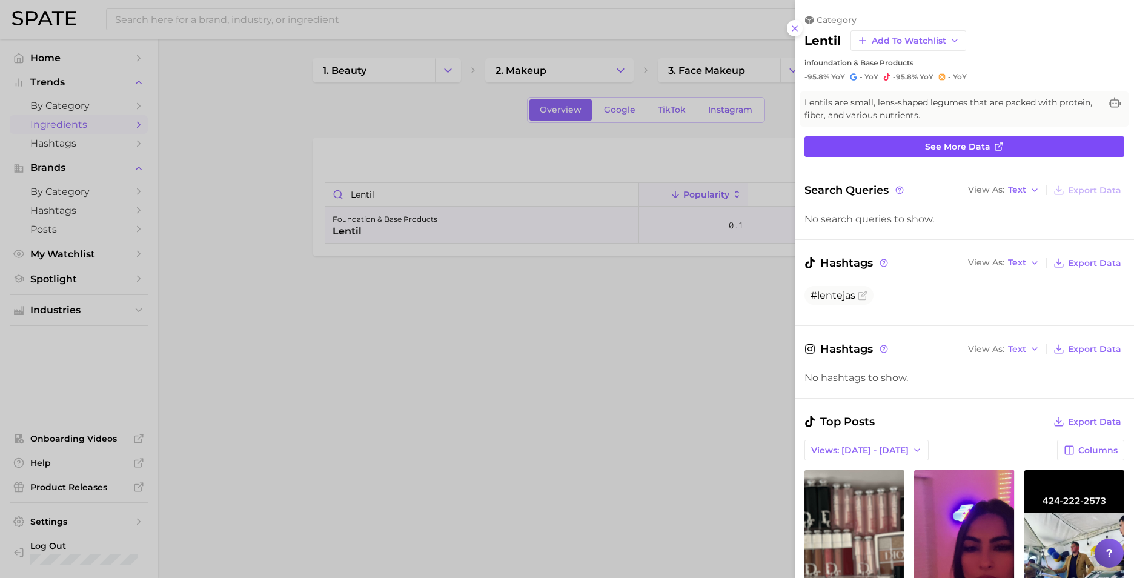
click at [1015, 151] on link "See more data" at bounding box center [964, 146] width 320 height 21
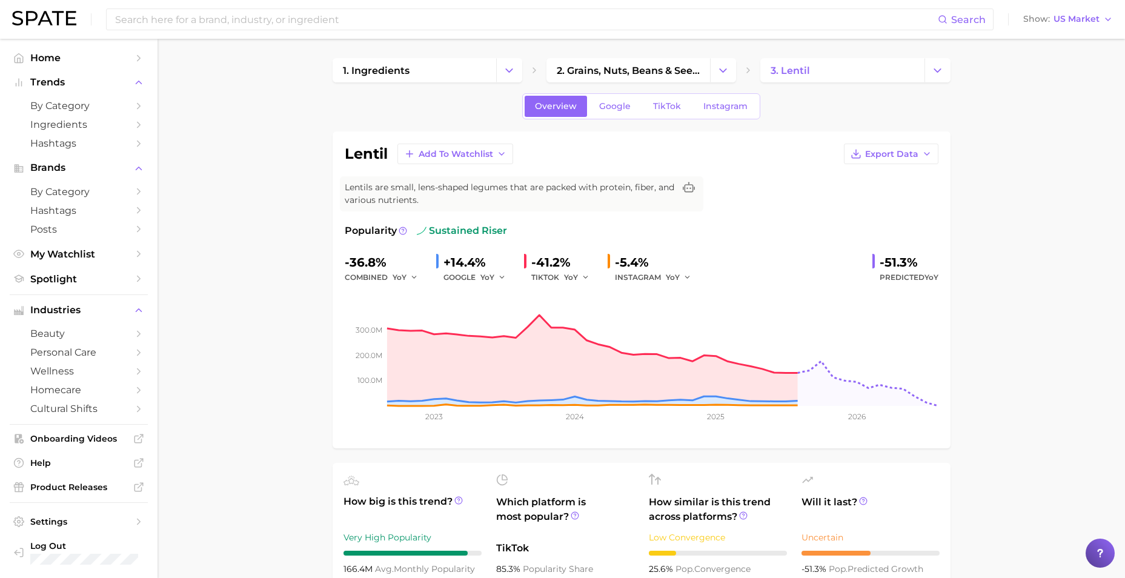
drag, startPoint x: 454, startPoint y: 221, endPoint x: 452, endPoint y: 228, distance: 7.1
click at [454, 222] on div "lentil Add to Watchlist Export Data Lentils are small, lens-shaped legumes that…" at bounding box center [642, 290] width 594 height 293
click at [451, 230] on span "sustained riser" at bounding box center [462, 231] width 90 height 15
click at [402, 230] on icon at bounding box center [403, 231] width 8 height 8
click at [930, 156] on icon "button" at bounding box center [927, 154] width 10 height 10
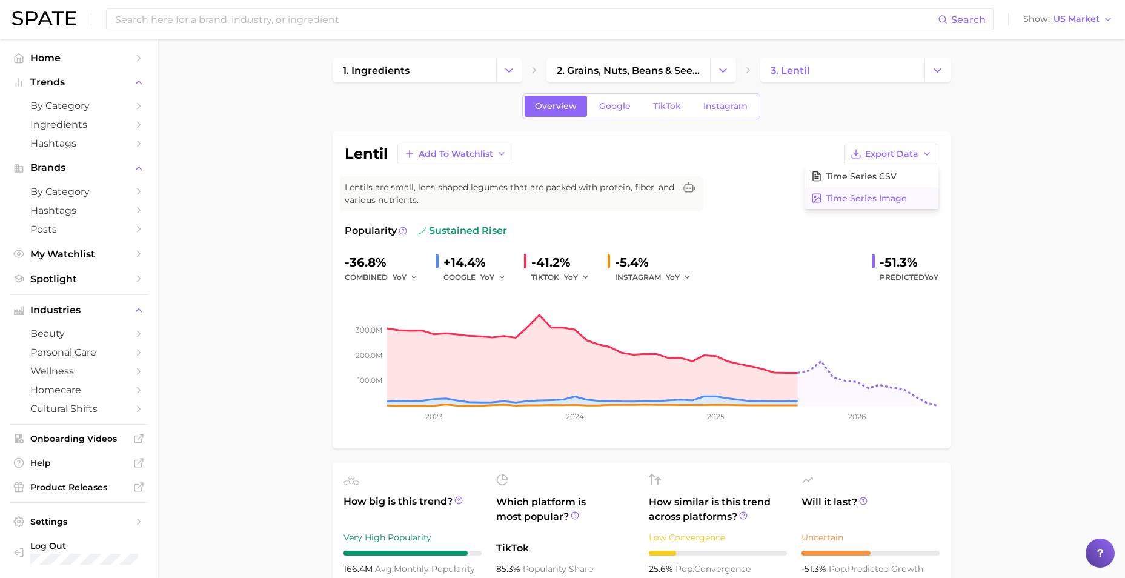
click at [835, 194] on span "Time Series Image" at bounding box center [866, 198] width 81 height 10
click at [623, 114] on link "Google" at bounding box center [615, 106] width 52 height 21
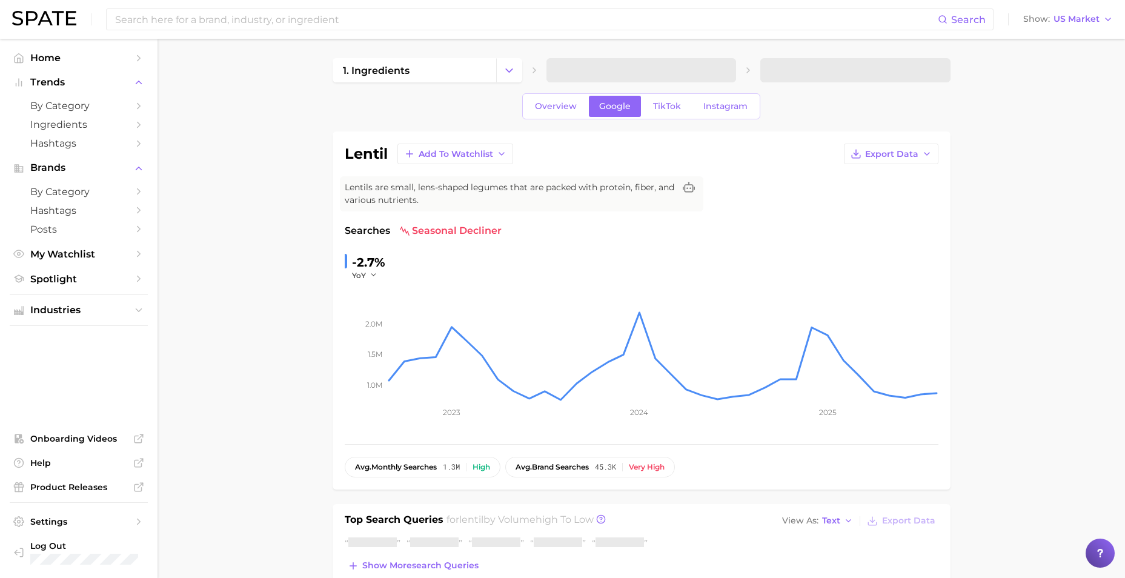
scroll to position [144, 0]
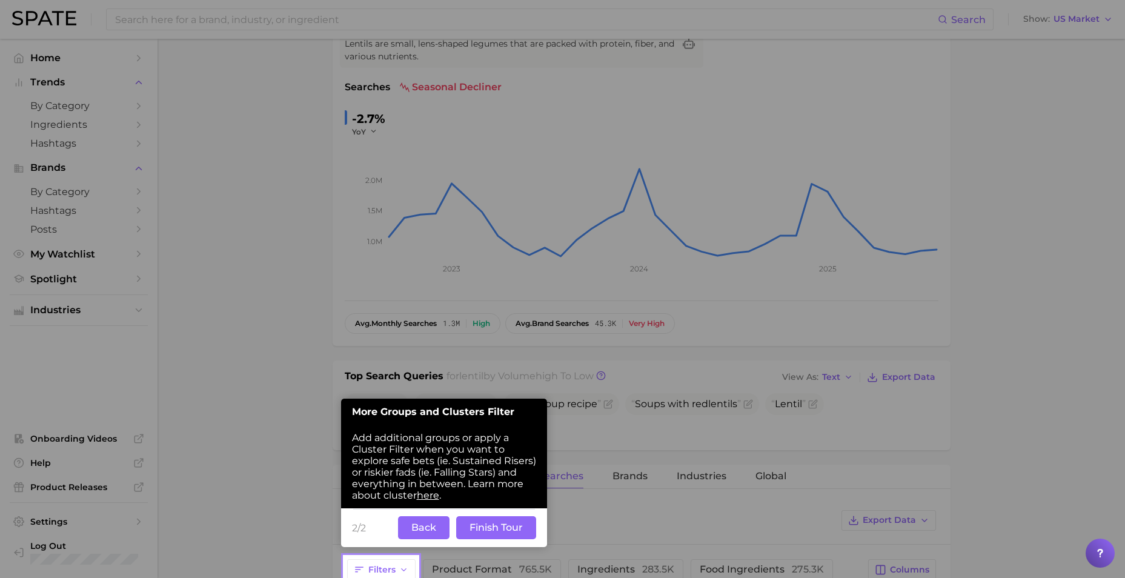
click at [491, 532] on button "Finish Tour" at bounding box center [496, 527] width 80 height 23
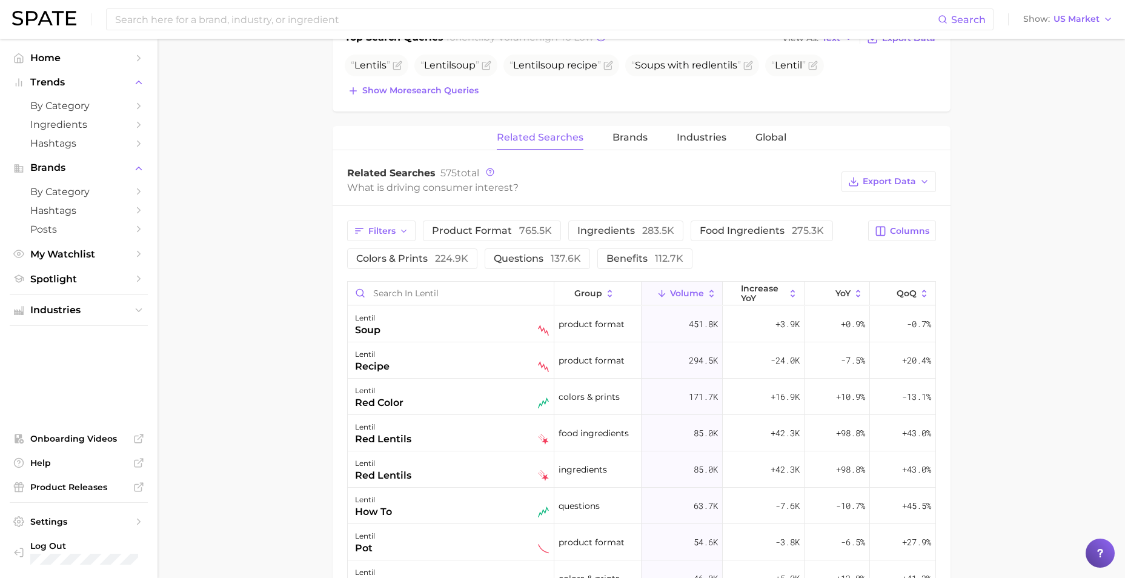
scroll to position [507, 0]
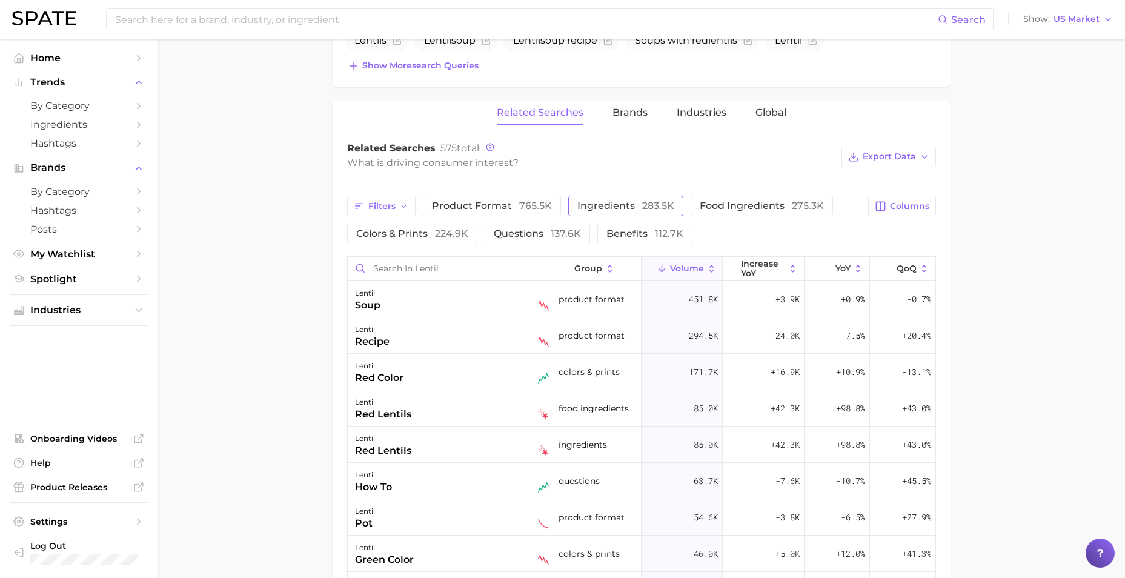
click at [608, 206] on span "ingredients 283.5k" at bounding box center [625, 206] width 97 height 12
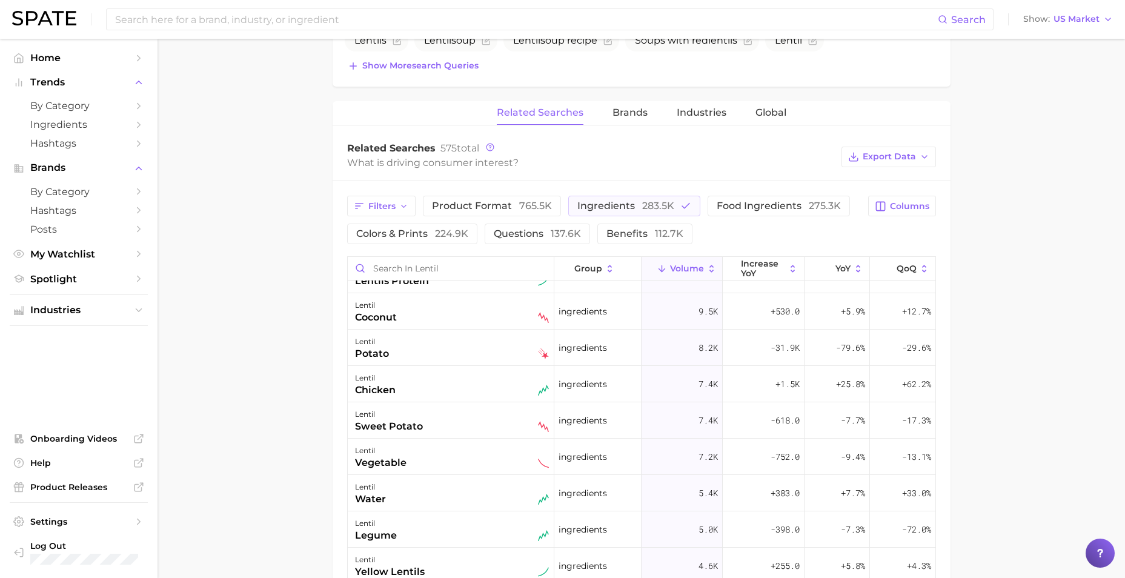
scroll to position [0, 0]
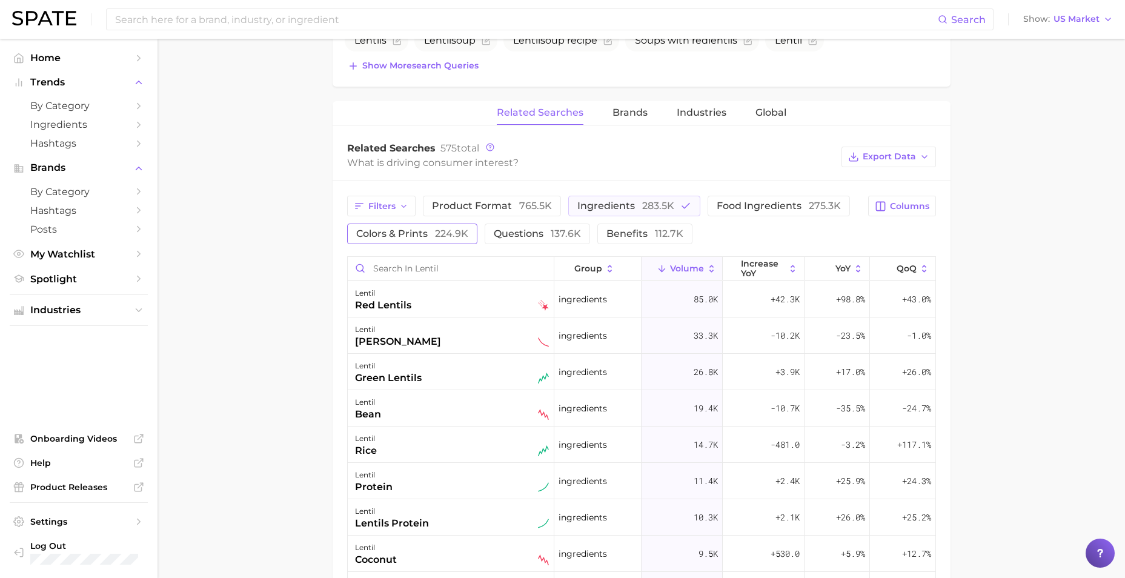
click at [410, 229] on span "colors & prints 224.9k" at bounding box center [412, 234] width 112 height 12
click at [279, 384] on main "1. ingredients 2. grains, nuts, beans & seeds products 3. lentil Overview Googl…" at bounding box center [641, 221] width 967 height 1378
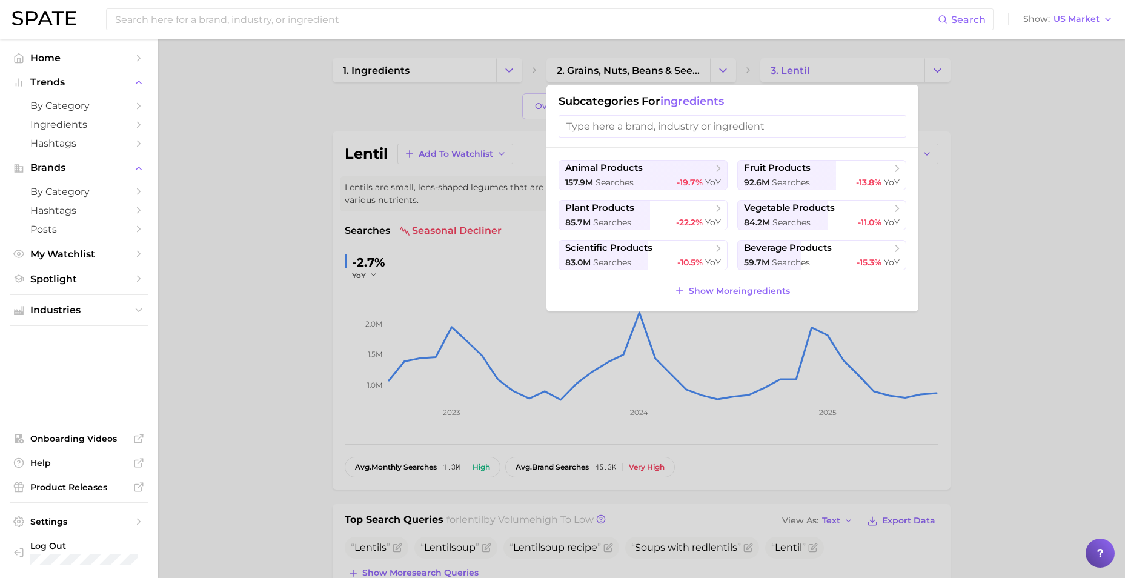
click at [259, 147] on div at bounding box center [562, 289] width 1125 height 578
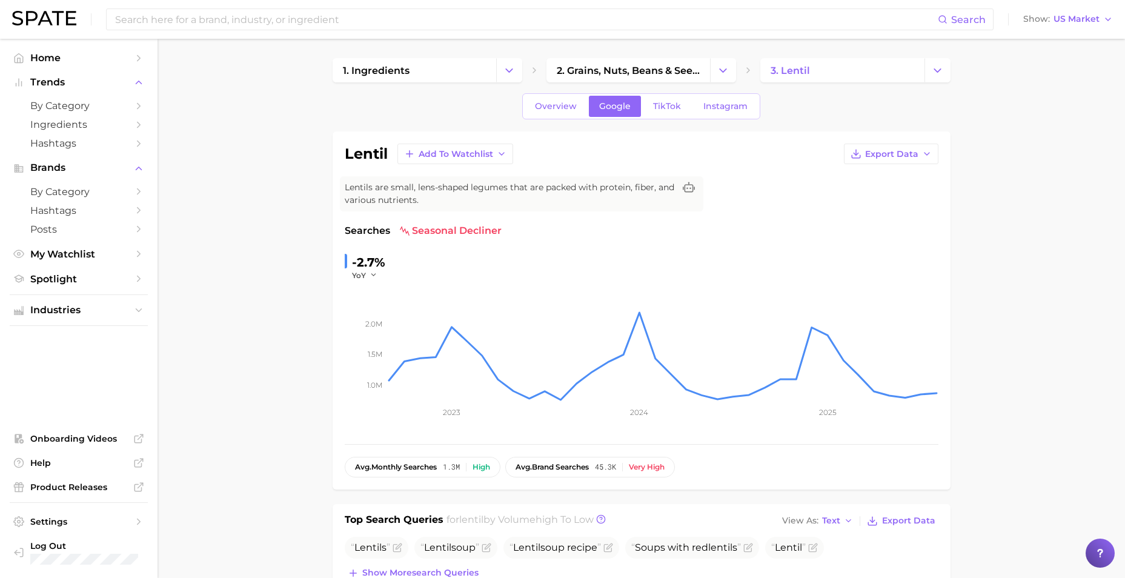
click at [920, 154] on button "Export Data" at bounding box center [891, 154] width 95 height 21
click at [900, 199] on span "Time Series Image" at bounding box center [866, 198] width 81 height 10
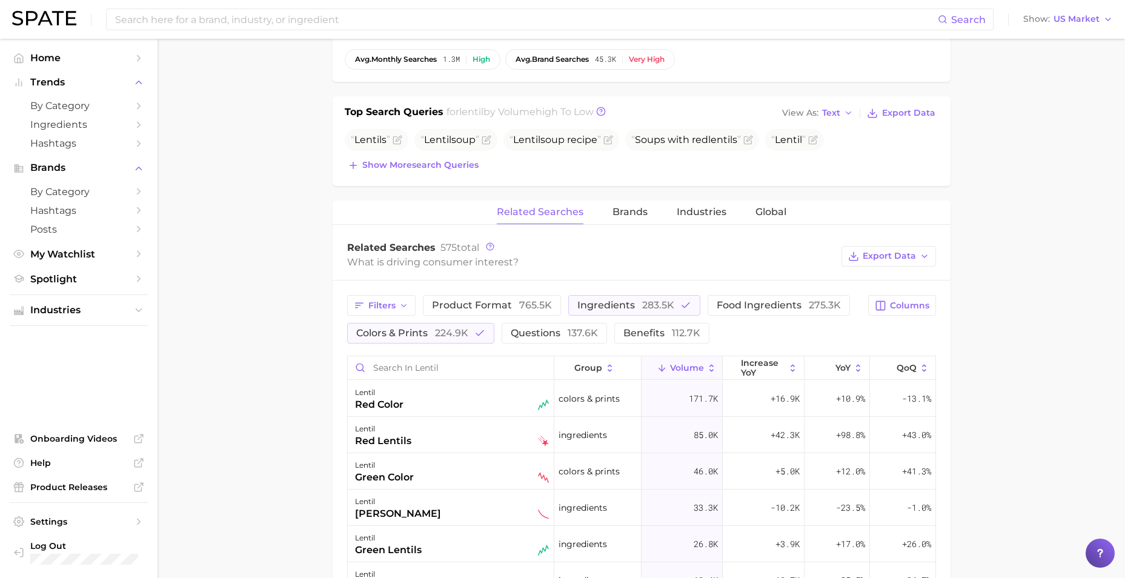
scroll to position [424, 0]
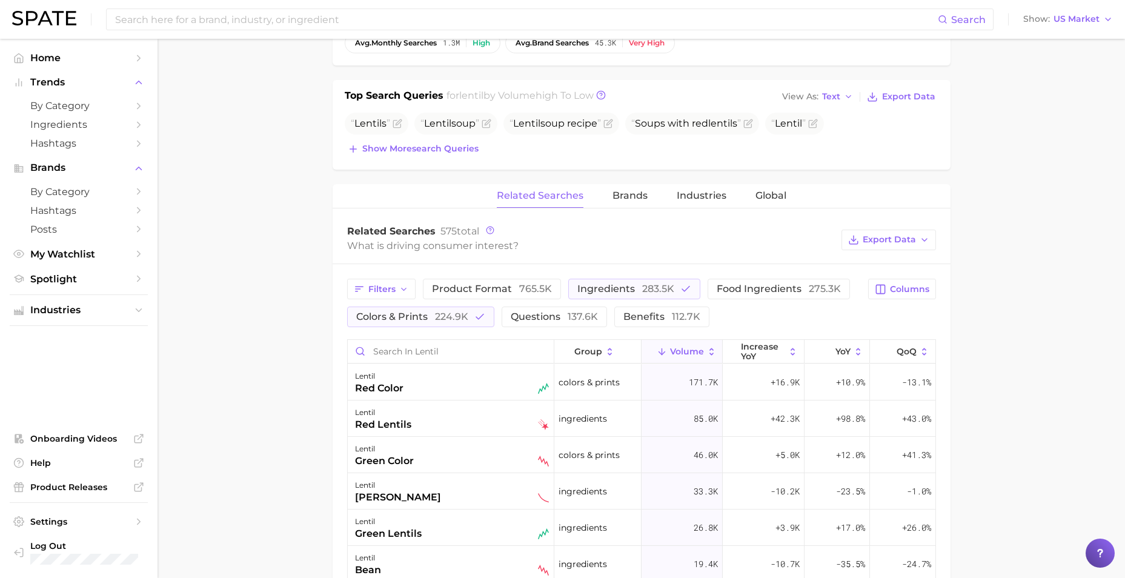
click at [629, 180] on div "lentil Add to Watchlist Export Data Lentils are small, lens-shaped legumes that…" at bounding box center [642, 319] width 618 height 1224
click at [640, 197] on span "Brands" at bounding box center [629, 195] width 35 height 11
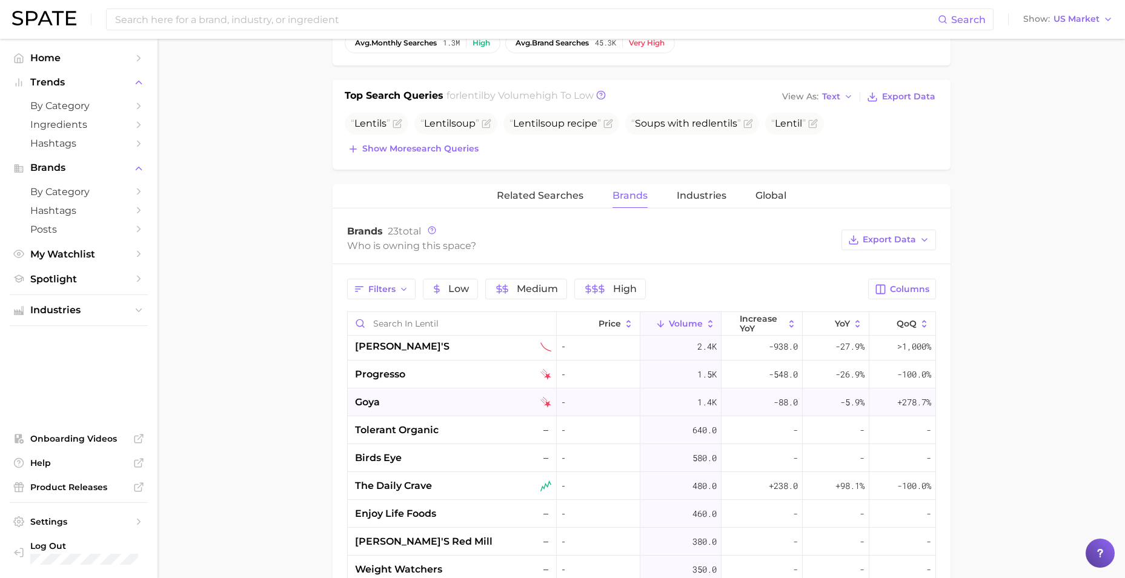
scroll to position [88, 0]
click at [715, 200] on span "Industries" at bounding box center [702, 195] width 50 height 11
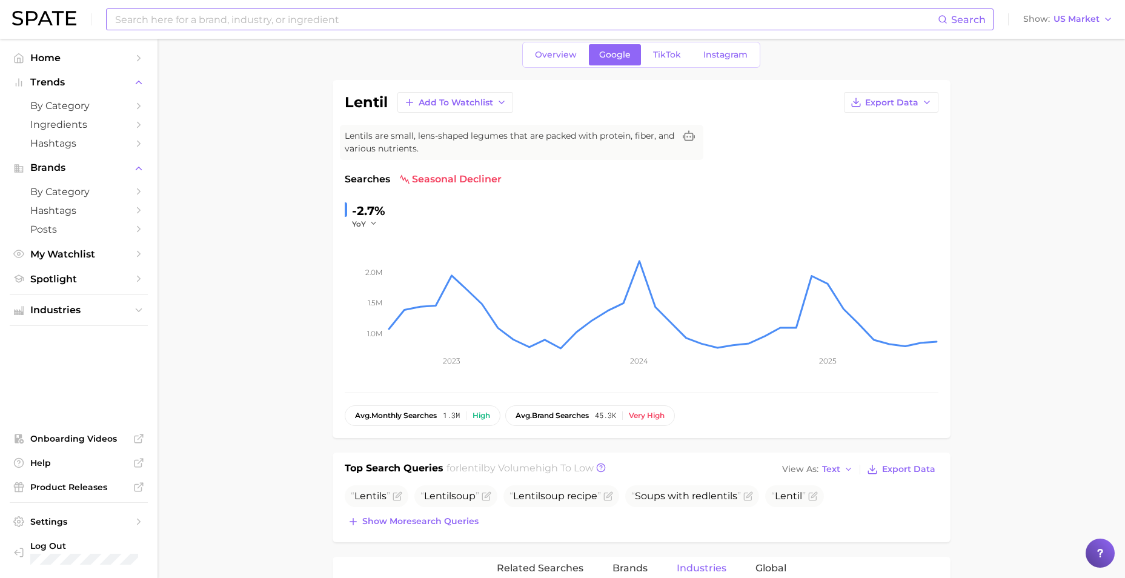
scroll to position [0, 0]
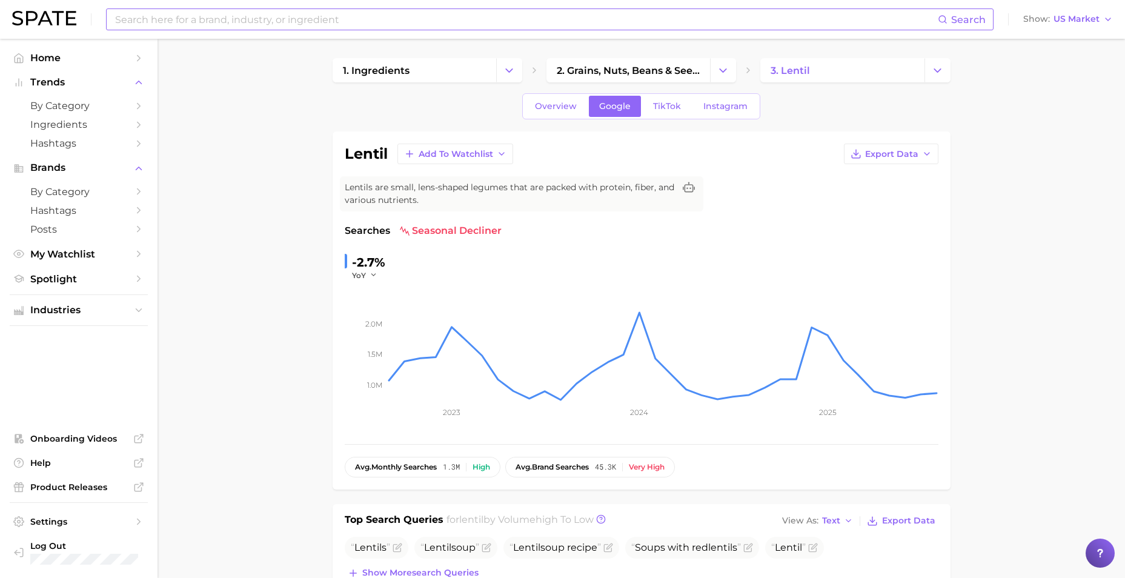
click at [221, 27] on input at bounding box center [526, 19] width 824 height 21
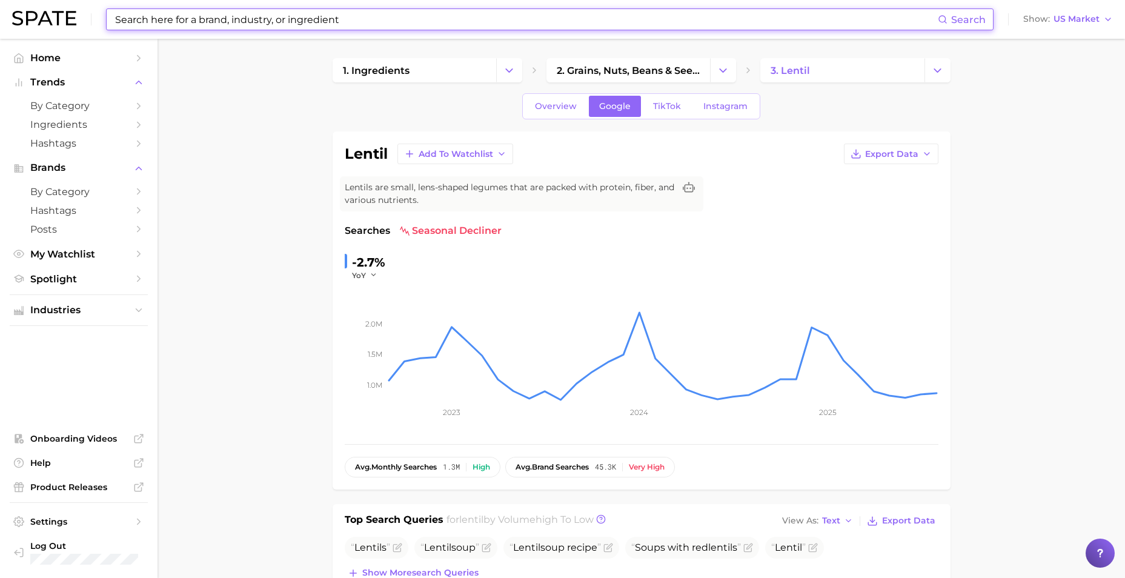
click at [262, 22] on input at bounding box center [526, 19] width 824 height 21
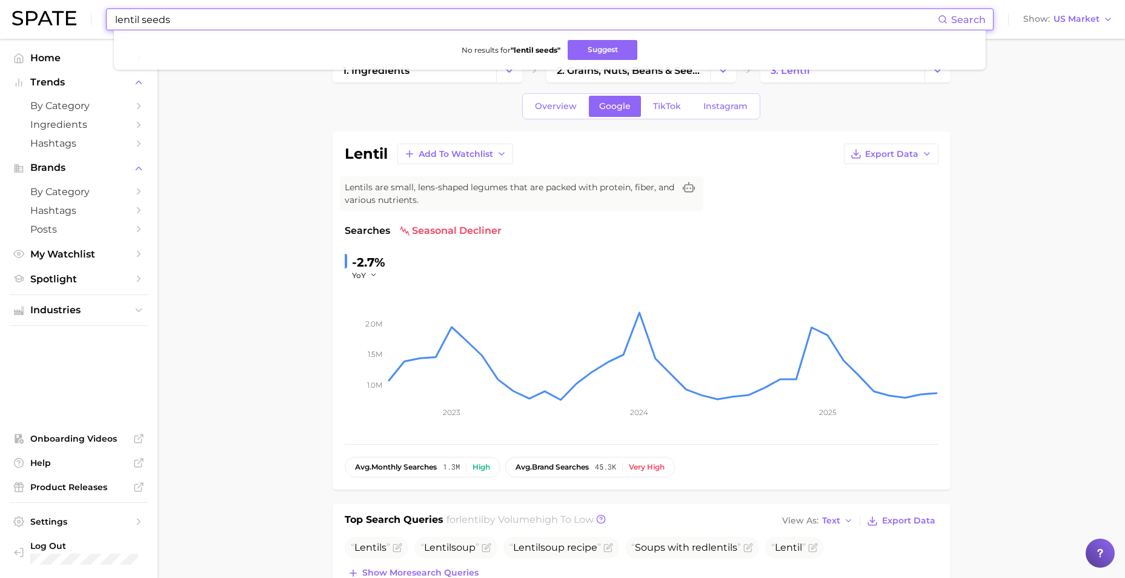
type input "lentil seeds"
